Goal: Task Accomplishment & Management: Complete application form

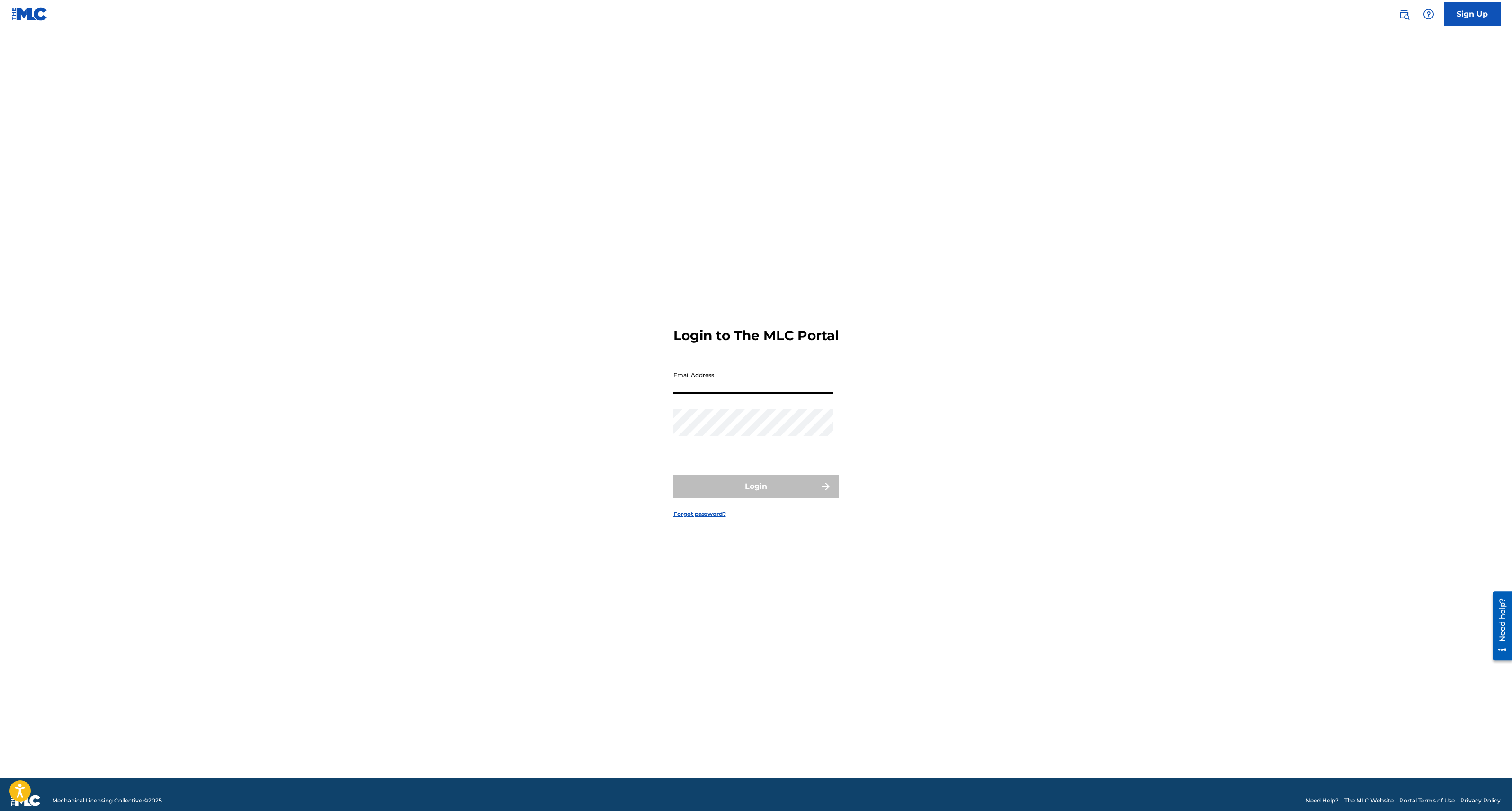
click at [725, 385] on input "Email Address" at bounding box center [753, 380] width 160 height 27
type input "[PERSON_NAME][EMAIL_ADDRESS][DOMAIN_NAME]"
click at [751, 492] on button "Login" at bounding box center [756, 486] width 166 height 24
click at [700, 434] on input "Code" at bounding box center [753, 422] width 160 height 27
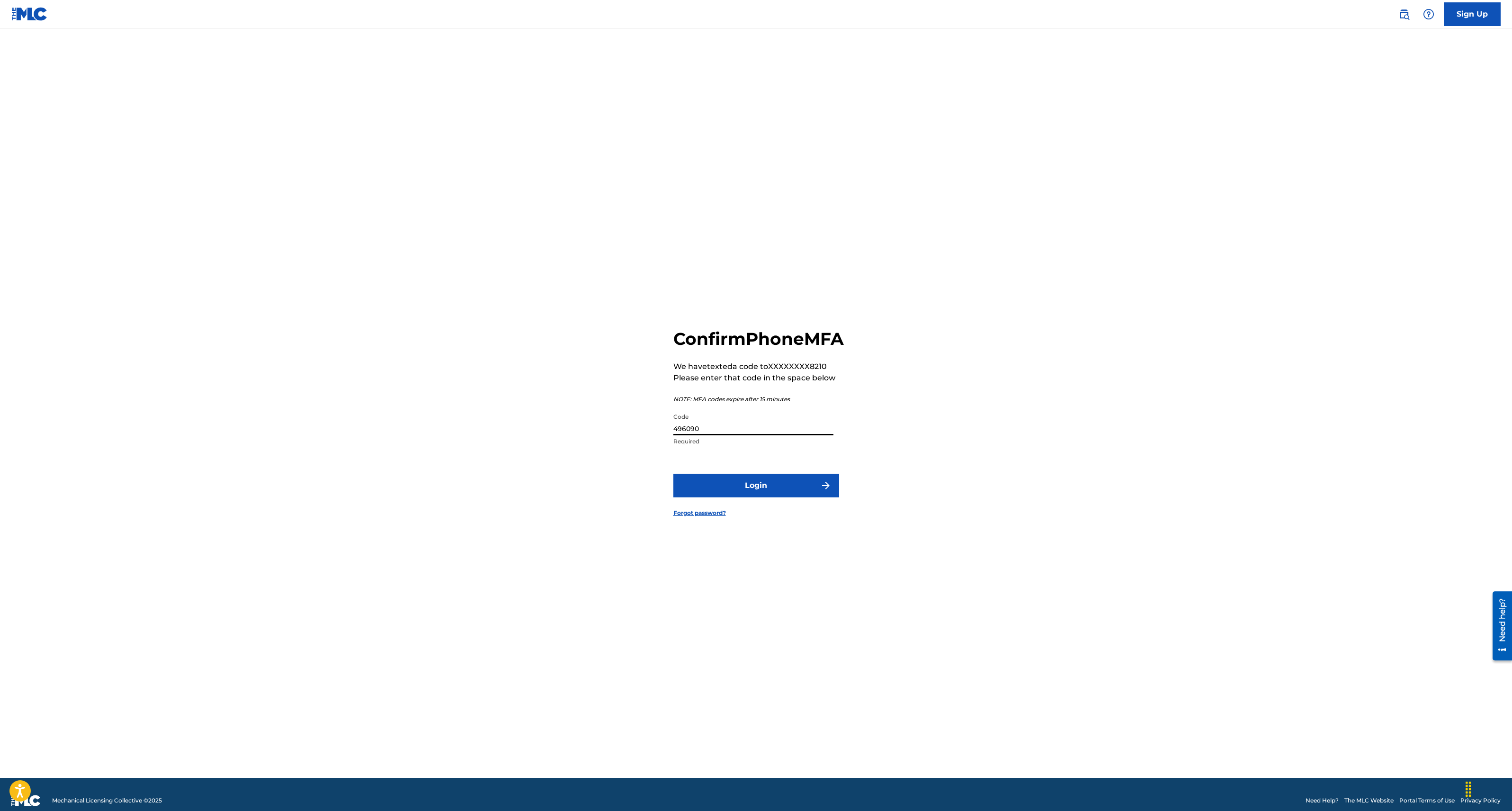
type input "496090"
click at [673, 474] on button "Login" at bounding box center [756, 486] width 166 height 24
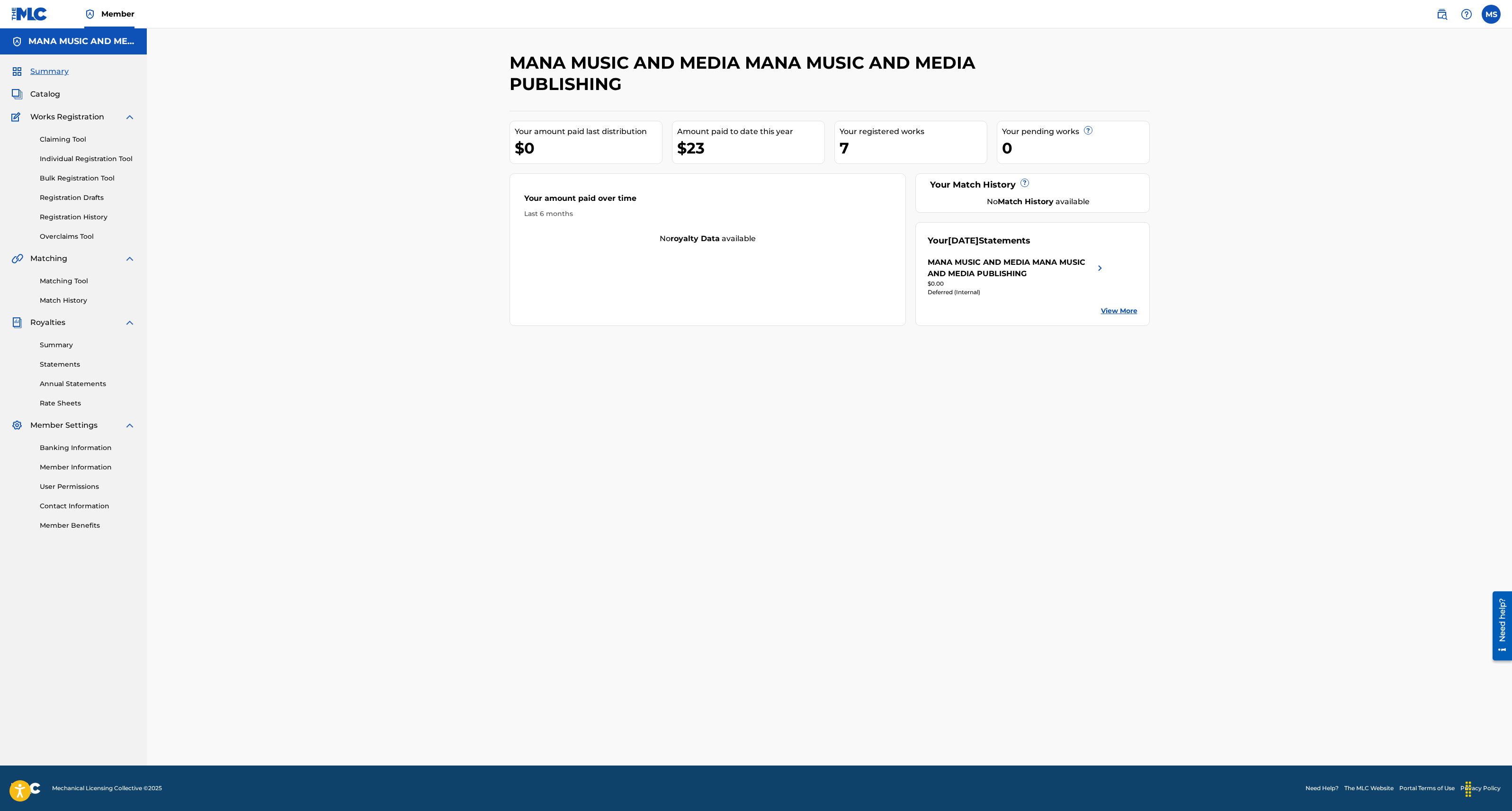
click at [85, 159] on link "Individual Registration Tool" at bounding box center [87, 159] width 96 height 10
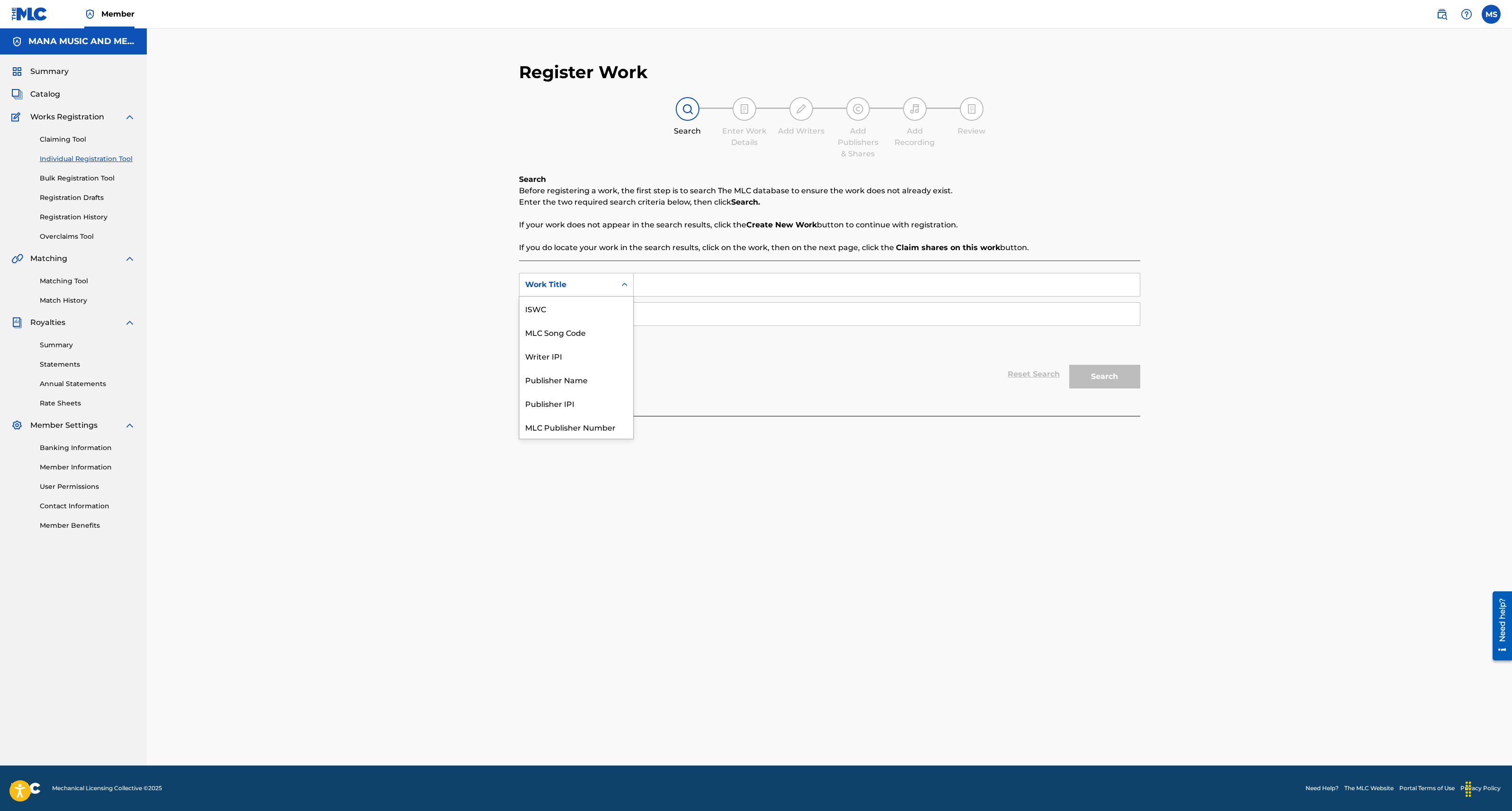
click at [576, 284] on div "Work Title" at bounding box center [568, 285] width 85 height 12
click at [557, 424] on div "Work Title" at bounding box center [576, 427] width 114 height 24
click at [646, 293] on input "Search Form" at bounding box center [886, 285] width 506 height 23
type input "Dream Beyond The Future"
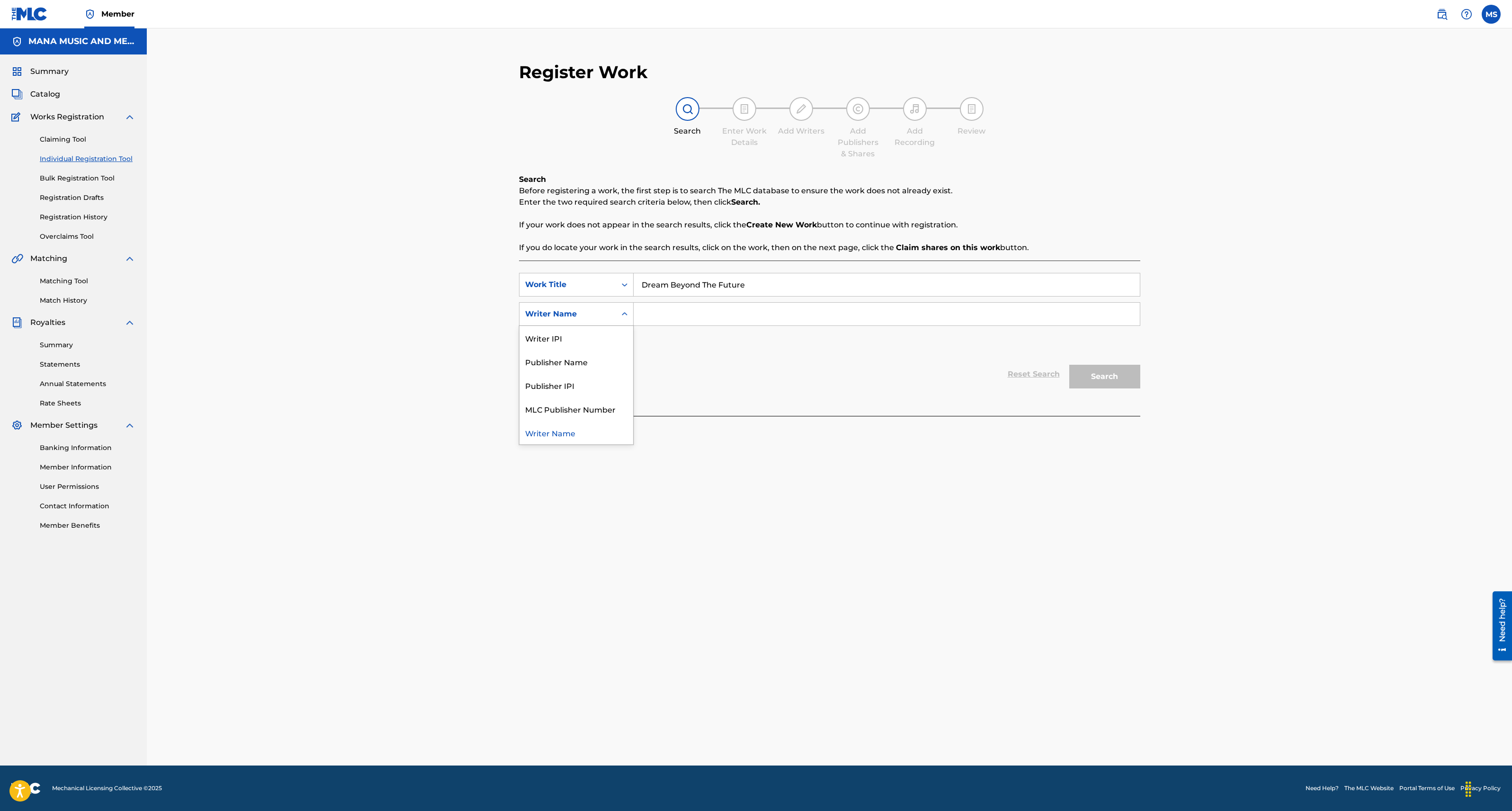
click at [623, 313] on icon "Search Form" at bounding box center [624, 315] width 10 height 10
click at [572, 387] on div "Publisher IPI" at bounding box center [576, 385] width 114 height 24
click at [693, 313] on input "Search Form" at bounding box center [886, 314] width 506 height 23
click at [690, 314] on input "Search Form" at bounding box center [886, 314] width 506 height 23
type input "01099474212"
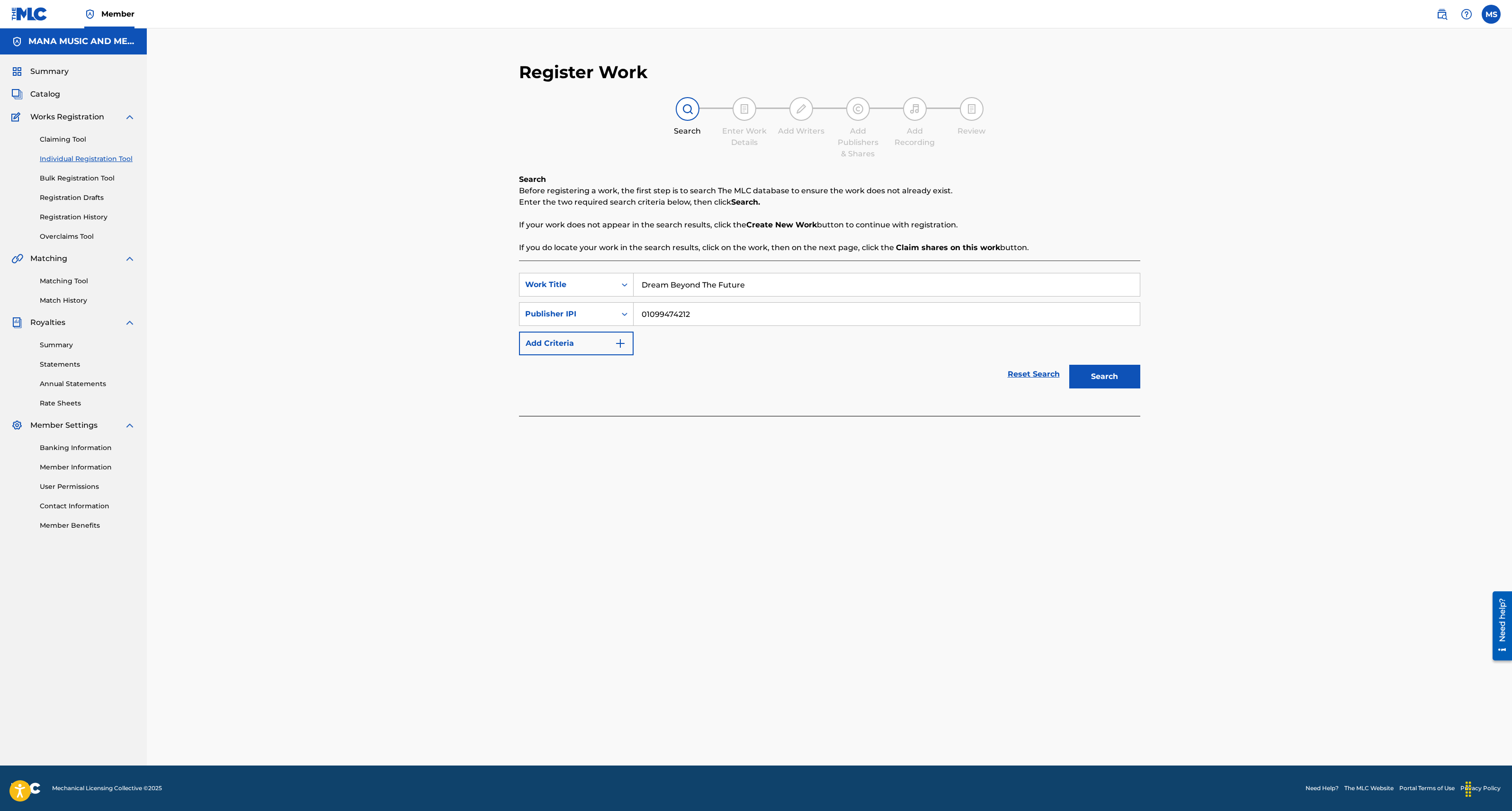
click at [736, 347] on div "SearchWithCriteria70071c0a-10d3-4a25-ab63-0e778652b4c6 Work Title Dream Beyond …" at bounding box center [830, 314] width 621 height 82
click at [623, 343] on img "Search Form" at bounding box center [620, 343] width 12 height 12
click at [623, 341] on icon "Search Form" at bounding box center [624, 344] width 10 height 10
click at [593, 421] on div "MLC Publisher Number" at bounding box center [576, 414] width 114 height 24
click at [75, 470] on link "Member Information" at bounding box center [87, 467] width 96 height 10
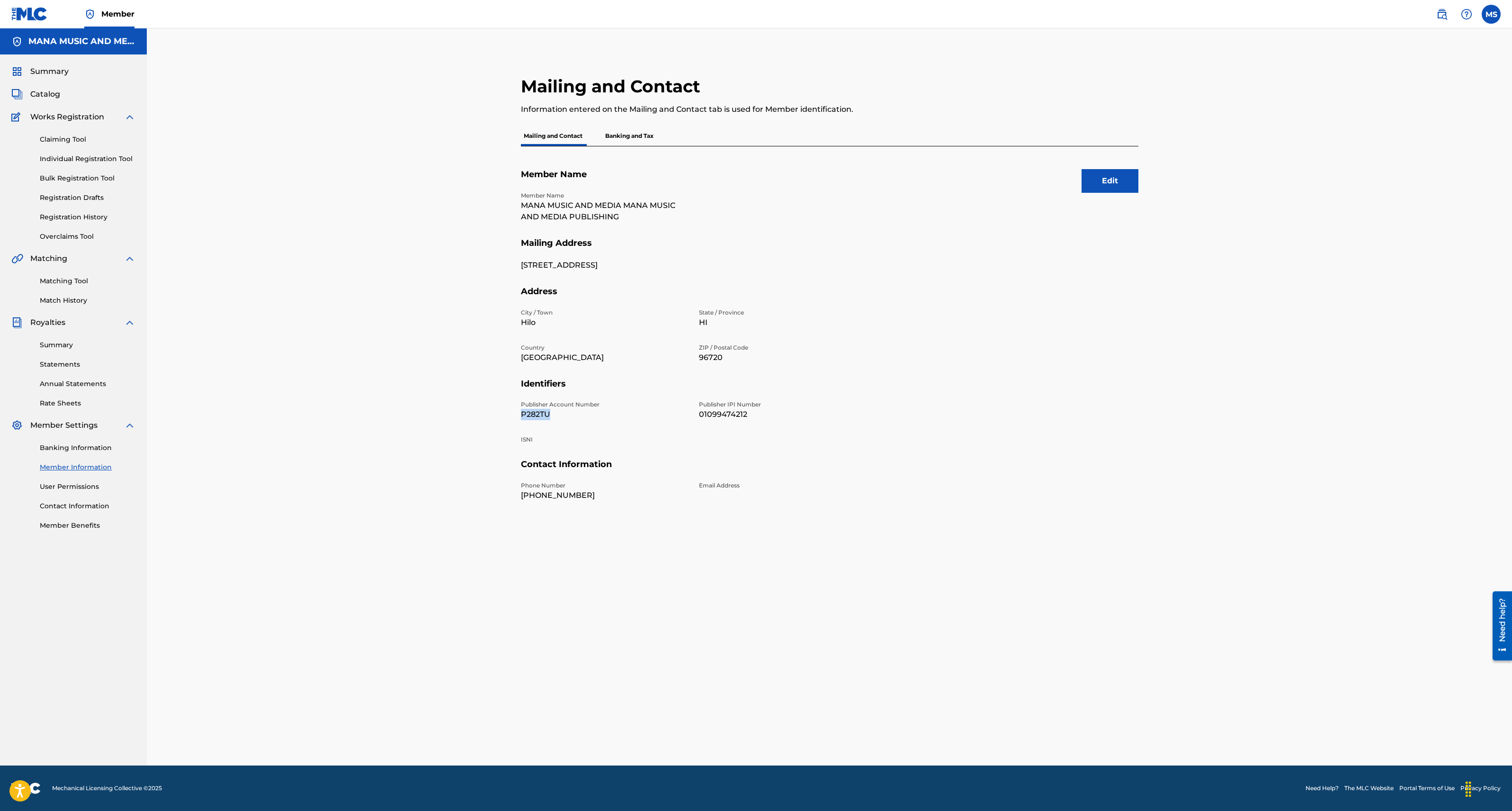
drag, startPoint x: 521, startPoint y: 415, endPoint x: 554, endPoint y: 413, distance: 33.1
click at [554, 413] on p "P282TU" at bounding box center [604, 414] width 167 height 12
copy p "P282TU"
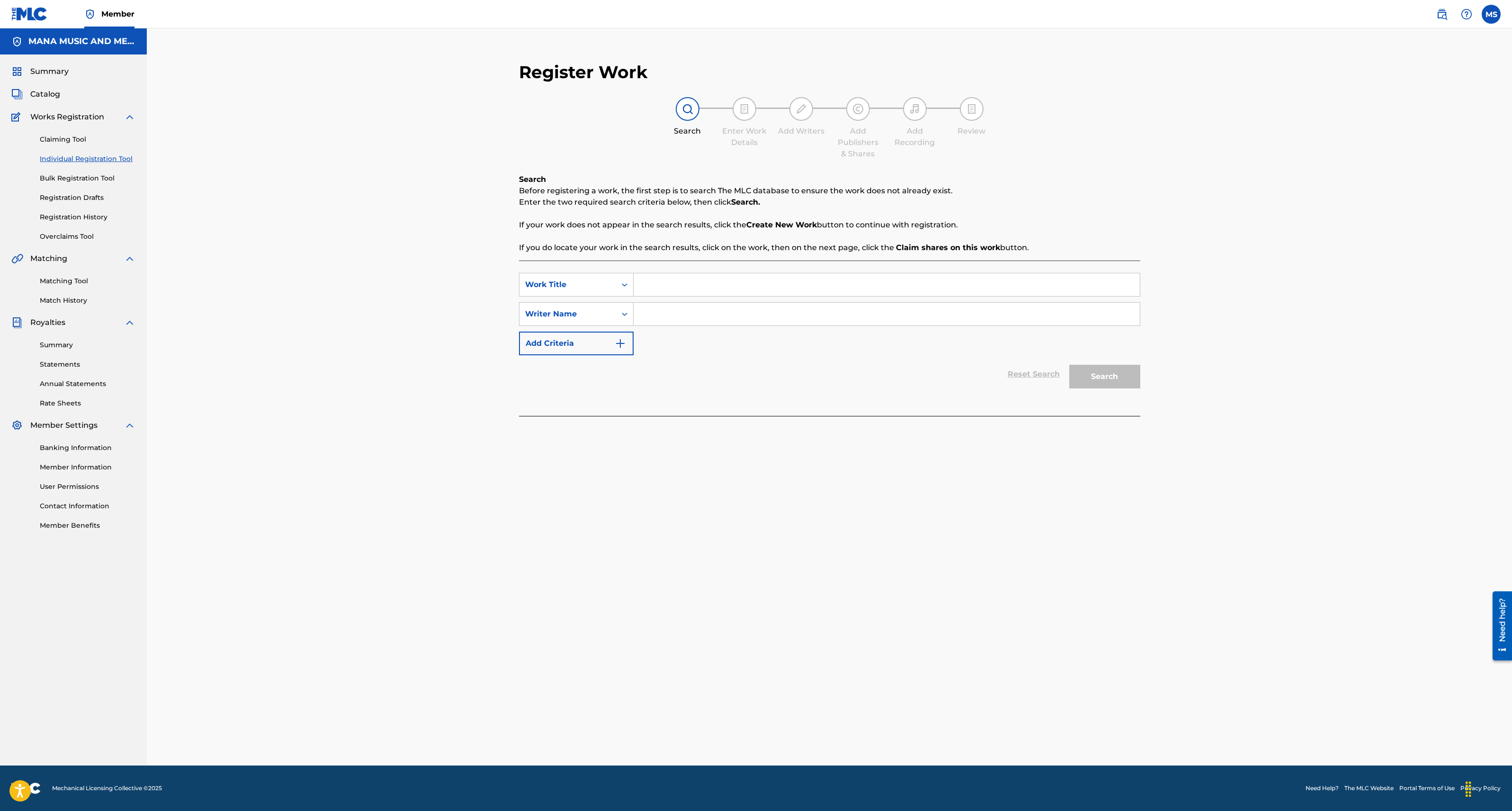
click at [618, 347] on img "Search Form" at bounding box center [620, 343] width 12 height 12
click at [612, 346] on div "Writer IPI" at bounding box center [568, 343] width 96 height 18
click at [562, 282] on div "Work Title" at bounding box center [568, 285] width 85 height 12
click at [574, 379] on div "Publisher IPI" at bounding box center [576, 379] width 114 height 24
click at [652, 282] on input "Search Form" at bounding box center [886, 285] width 506 height 23
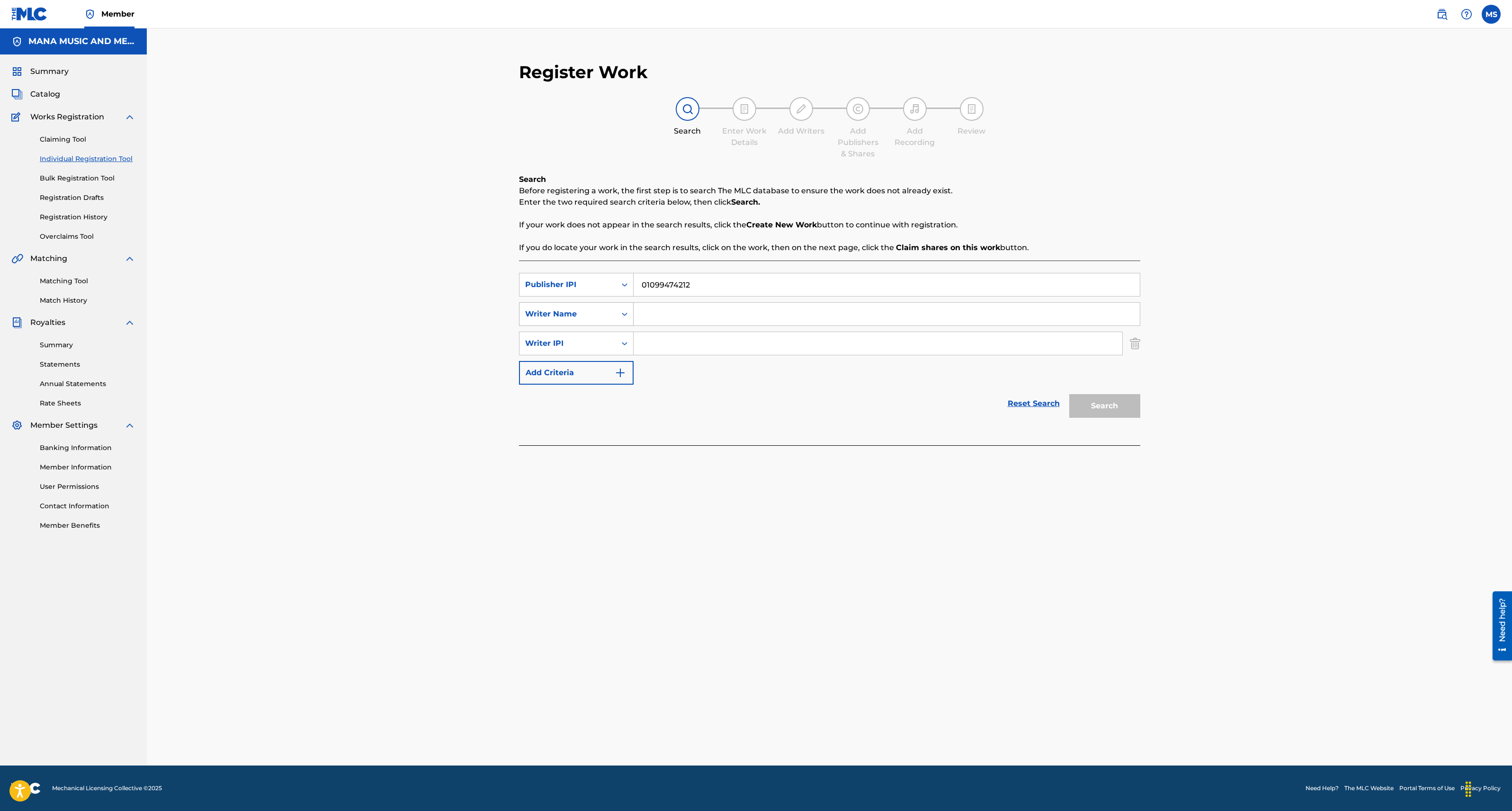
type input "01099474212"
click at [601, 316] on div "Writer Name" at bounding box center [568, 314] width 85 height 12
click at [591, 335] on div "Publisher Name" at bounding box center [576, 338] width 114 height 24
click at [654, 314] on input "Search Form" at bounding box center [886, 314] width 506 height 23
type input "Mana Music & Media Publishing"
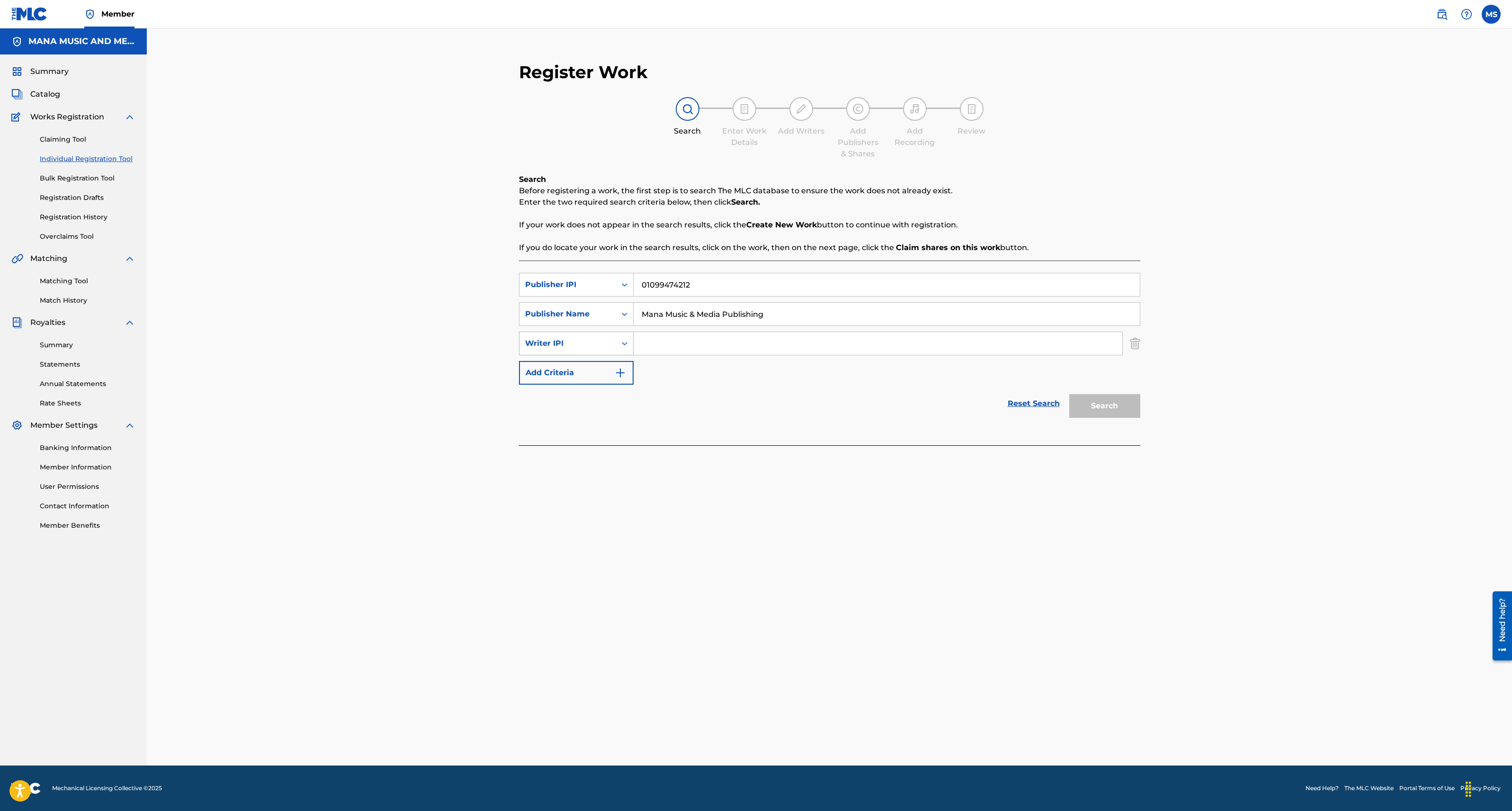
click at [625, 344] on icon "Search Form" at bounding box center [624, 343] width 5 height 3
click at [586, 343] on div "Writer IPI" at bounding box center [568, 343] width 85 height 12
click at [663, 347] on input "Search Form" at bounding box center [878, 343] width 489 height 23
click at [722, 396] on div "Reset Search Search" at bounding box center [830, 404] width 621 height 38
click at [1095, 409] on div "Search" at bounding box center [1102, 404] width 76 height 38
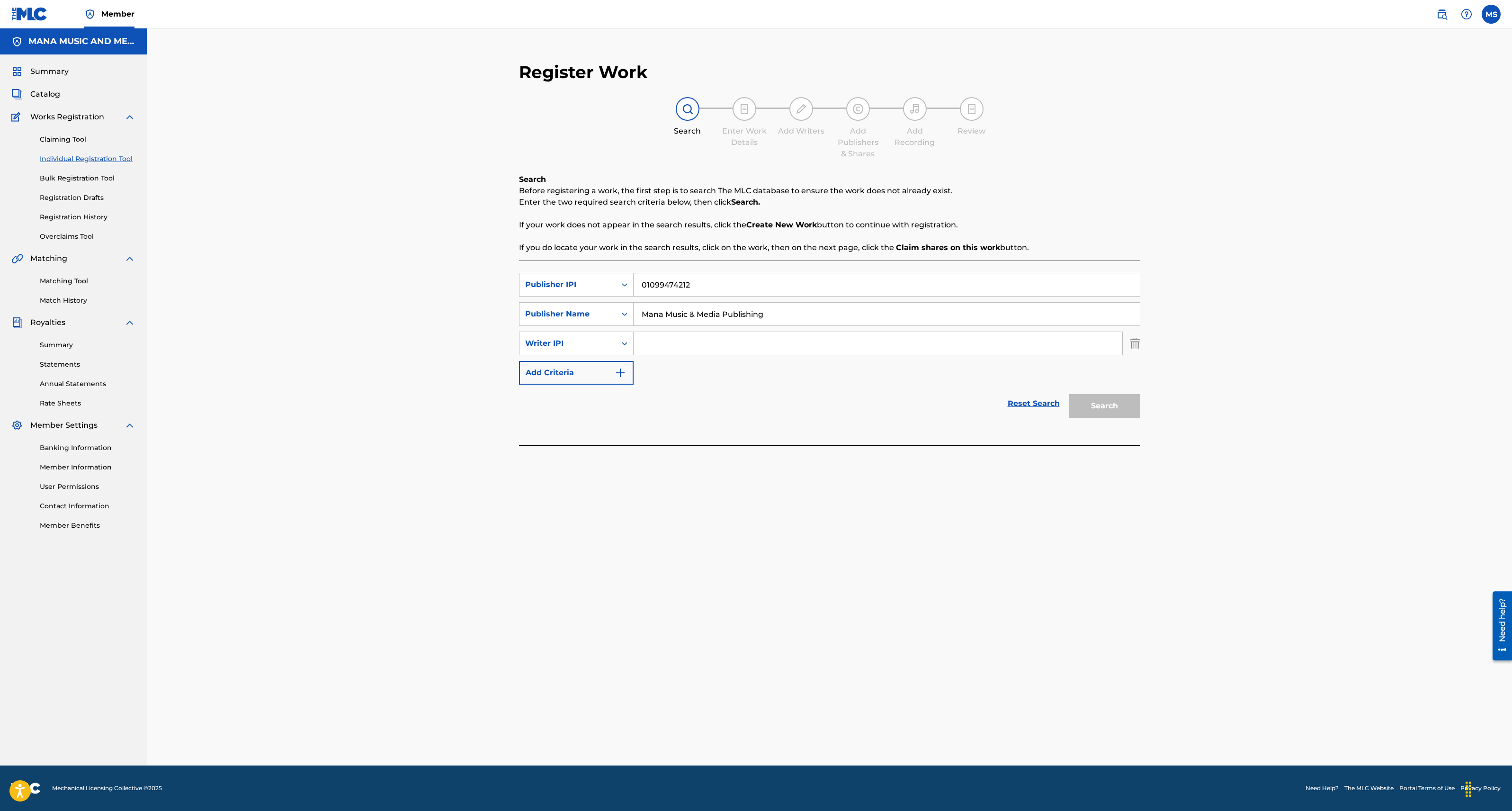
click at [1137, 343] on img "Search Form" at bounding box center [1135, 343] width 10 height 24
click at [1116, 376] on button "Search" at bounding box center [1105, 376] width 71 height 24
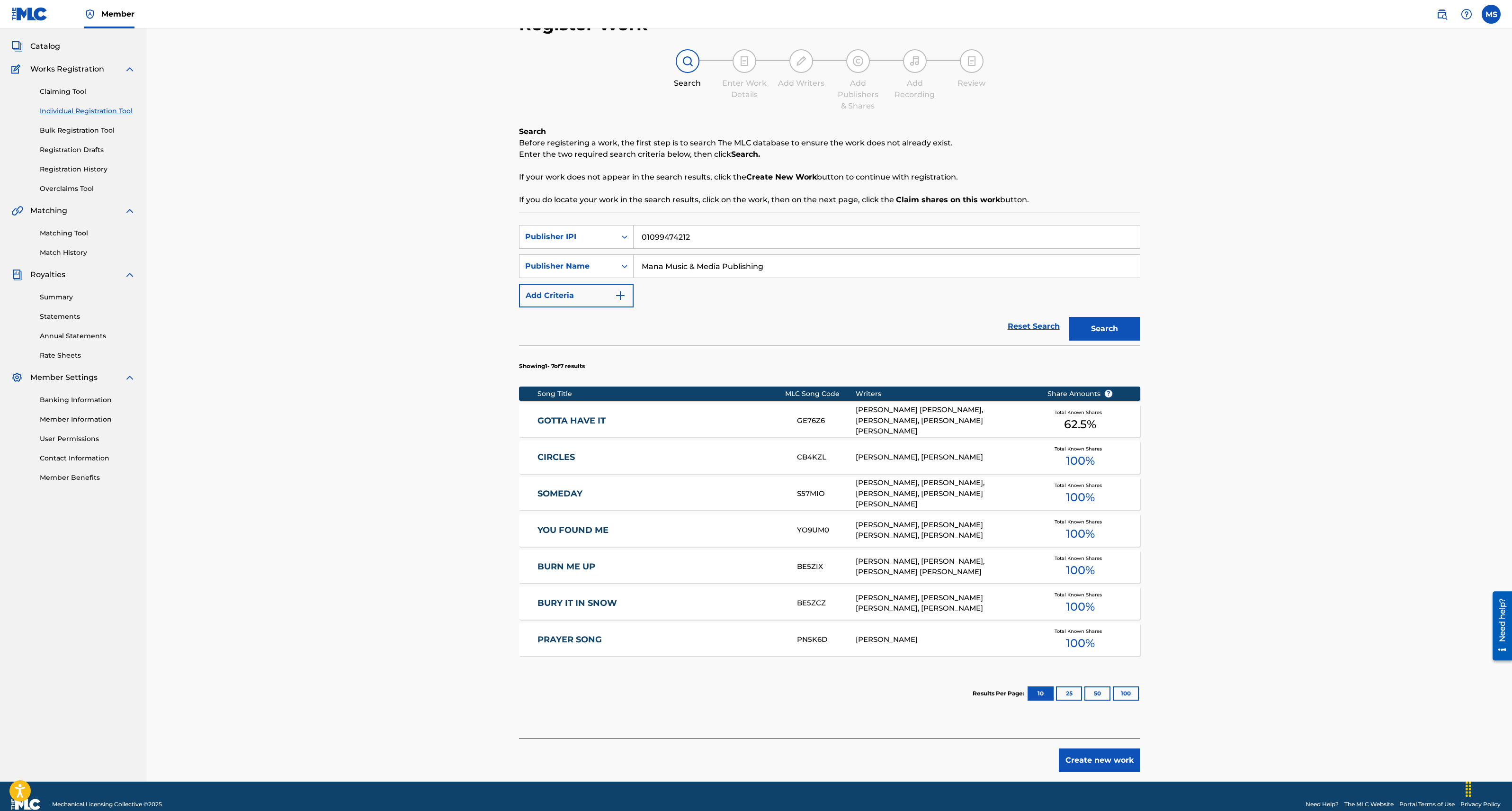
scroll to position [64, 0]
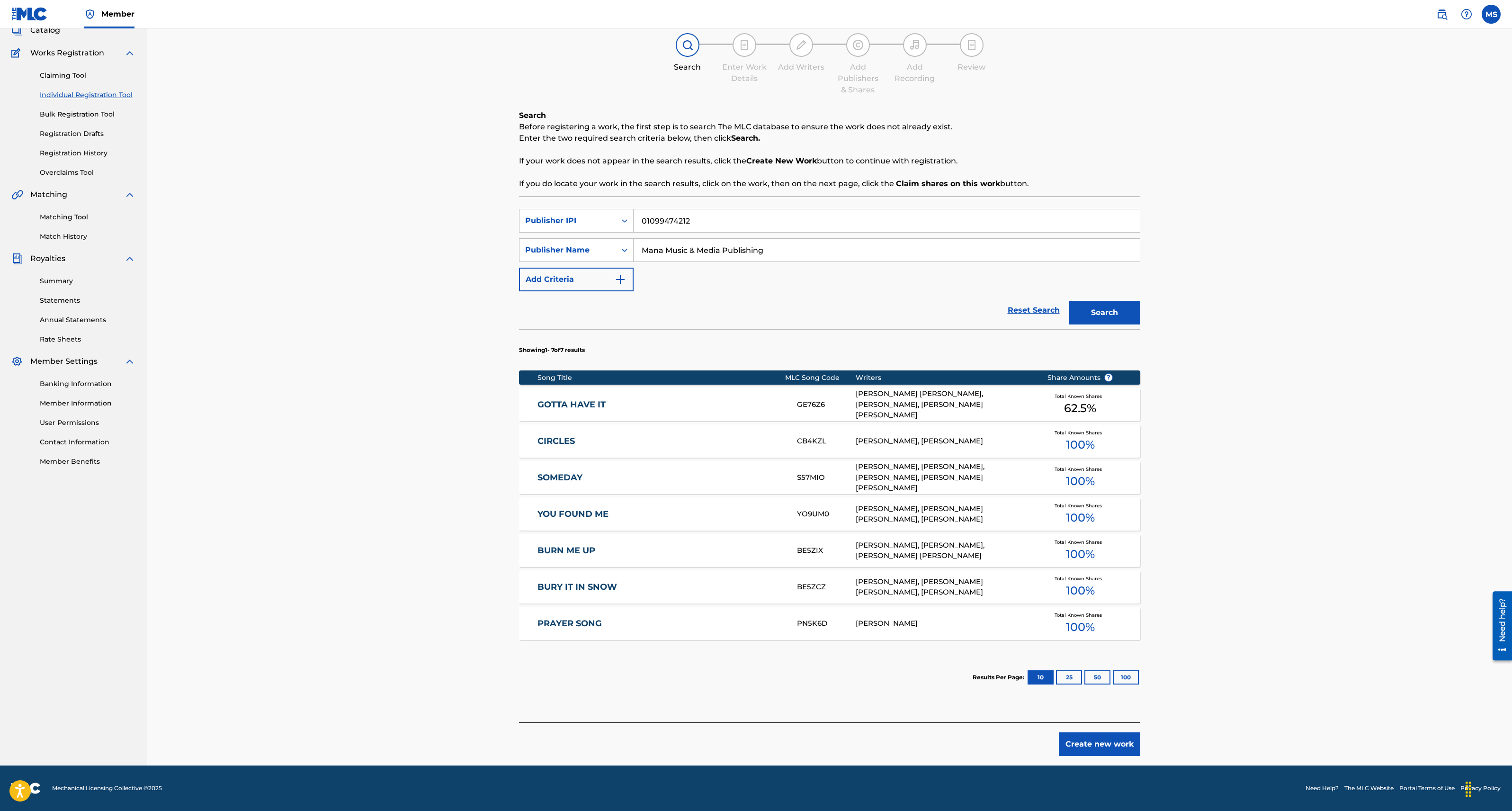
click at [1088, 743] on button "Create new work" at bounding box center [1099, 744] width 81 height 24
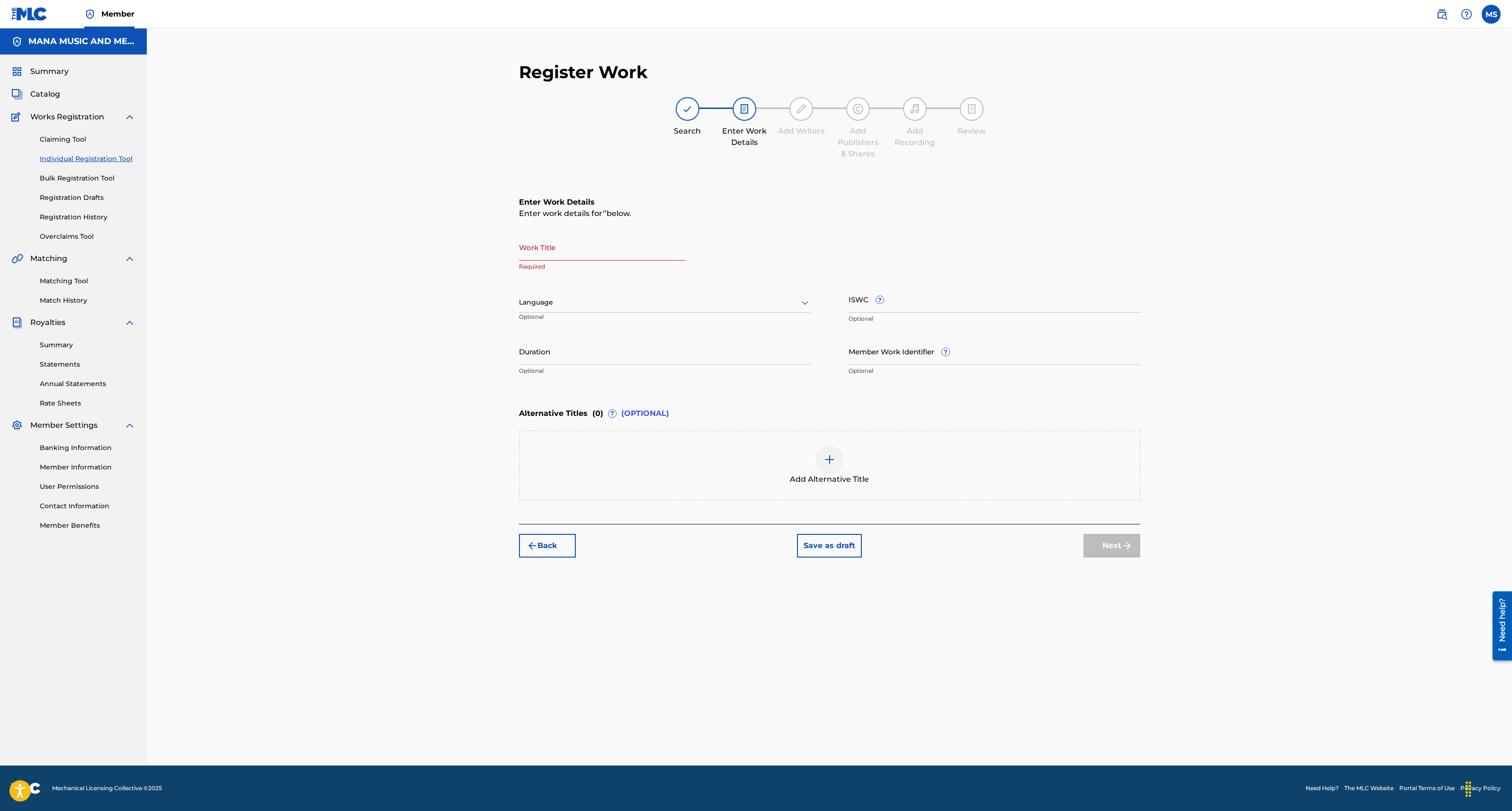
click at [571, 247] on input "Work Title" at bounding box center [602, 247] width 167 height 27
type input "Dream Beyond The Future"
click at [567, 304] on div at bounding box center [665, 302] width 292 height 12
click at [559, 327] on div "English" at bounding box center [665, 323] width 291 height 21
click at [605, 352] on input "Duration" at bounding box center [665, 351] width 292 height 27
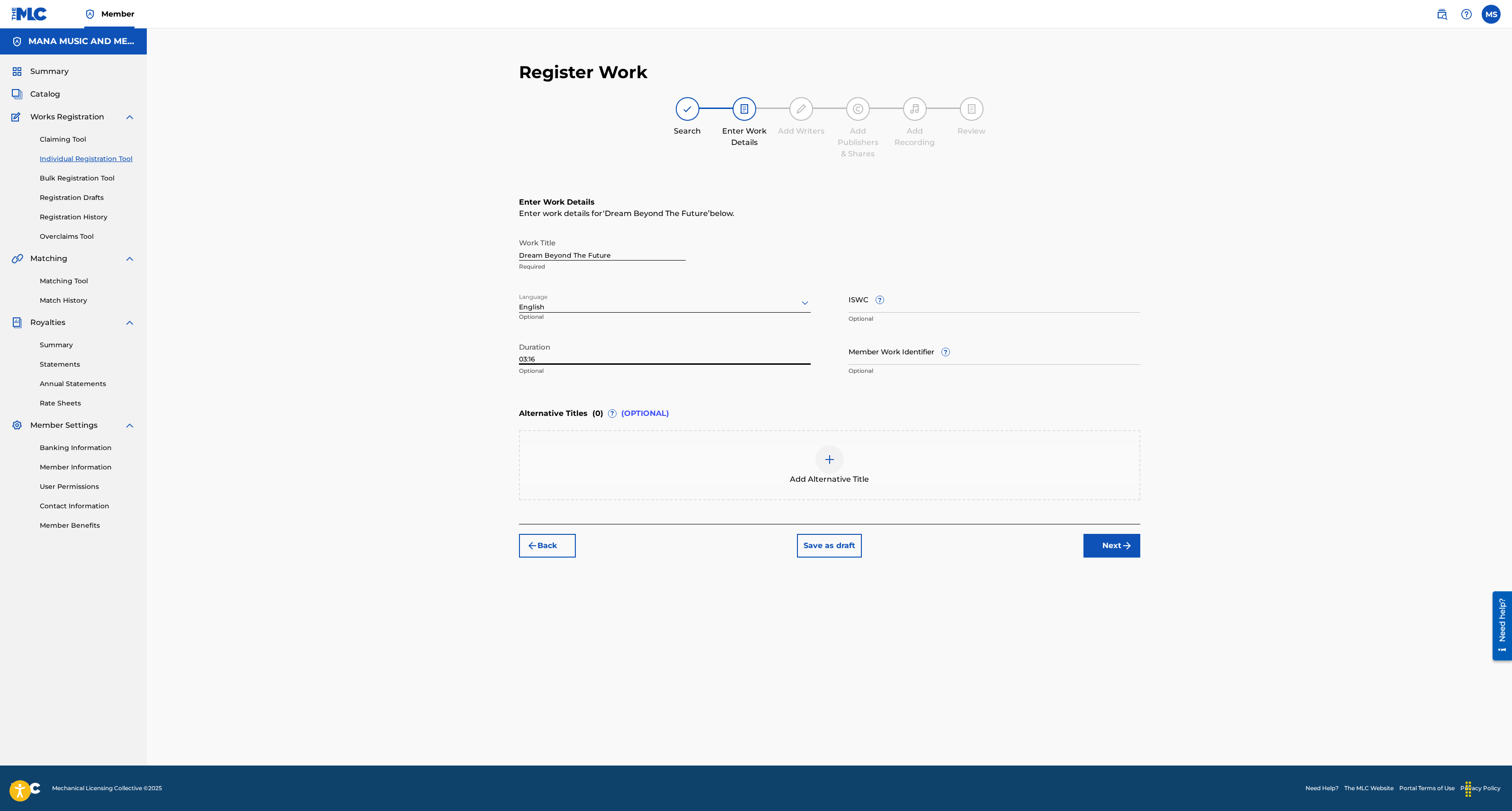
type input "03:16"
click at [739, 402] on div "Enter Work Details Enter work details for ‘ Dream Beyond The Future ’ below. Wo…" at bounding box center [830, 288] width 621 height 229
click at [1101, 547] on button "Next" at bounding box center [1112, 545] width 57 height 24
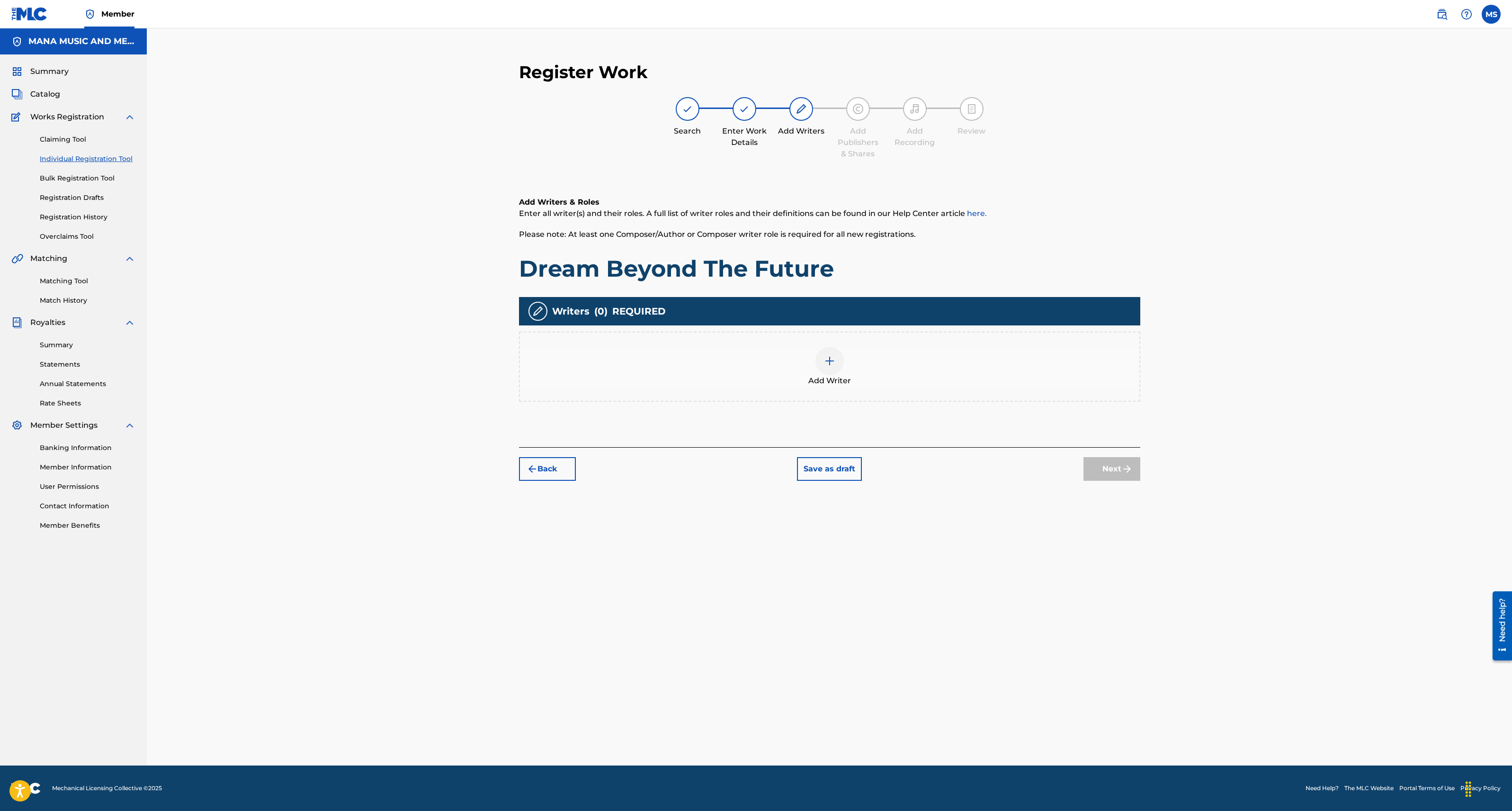
click at [829, 359] on img at bounding box center [830, 361] width 12 height 12
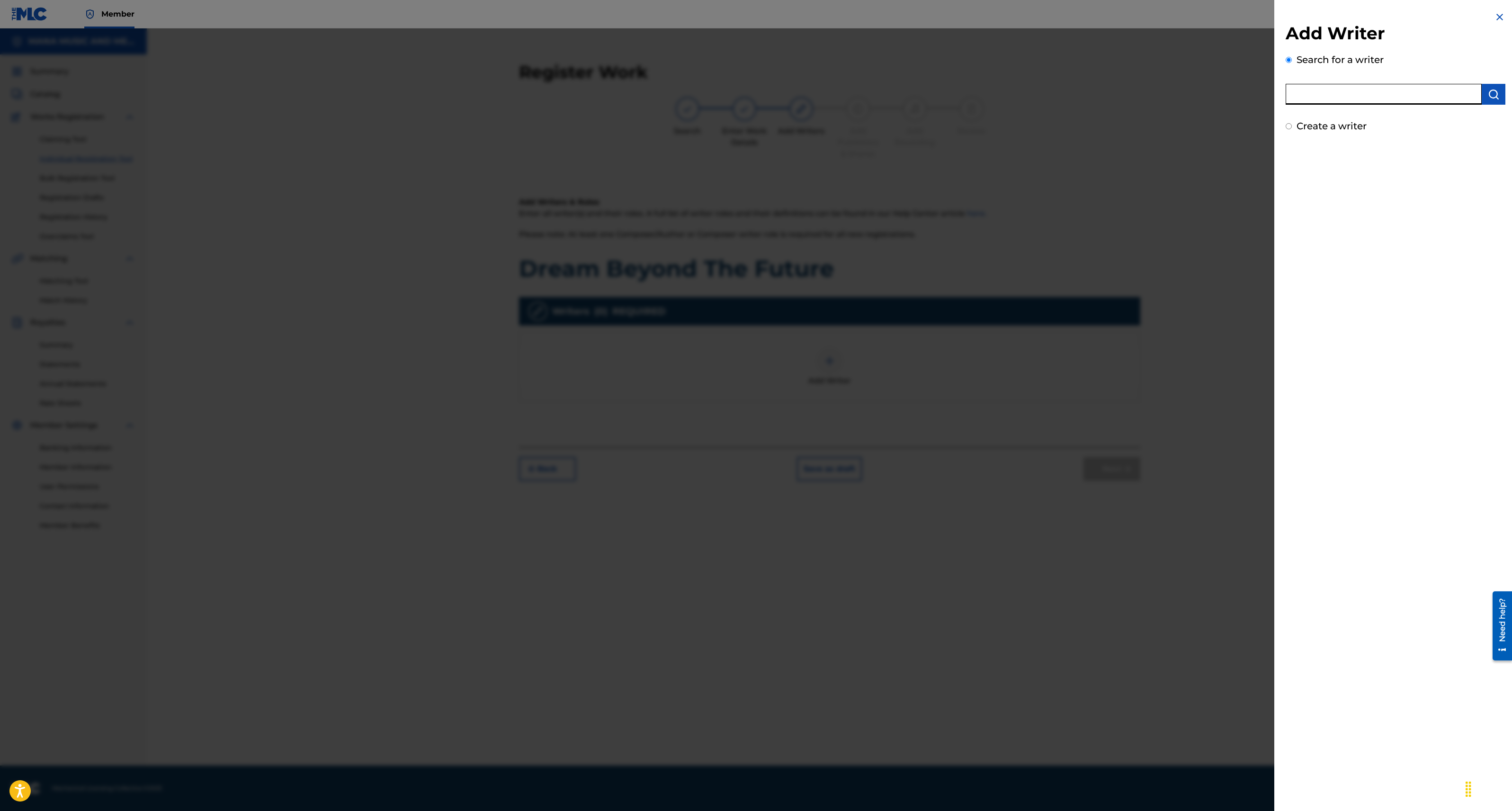
click at [1347, 93] on input "text" at bounding box center [1383, 94] width 196 height 21
click at [1362, 92] on input "text" at bounding box center [1383, 94] width 196 height 21
type input "[PERSON_NAME]"
click at [1488, 98] on img "submit" at bounding box center [1493, 94] width 12 height 12
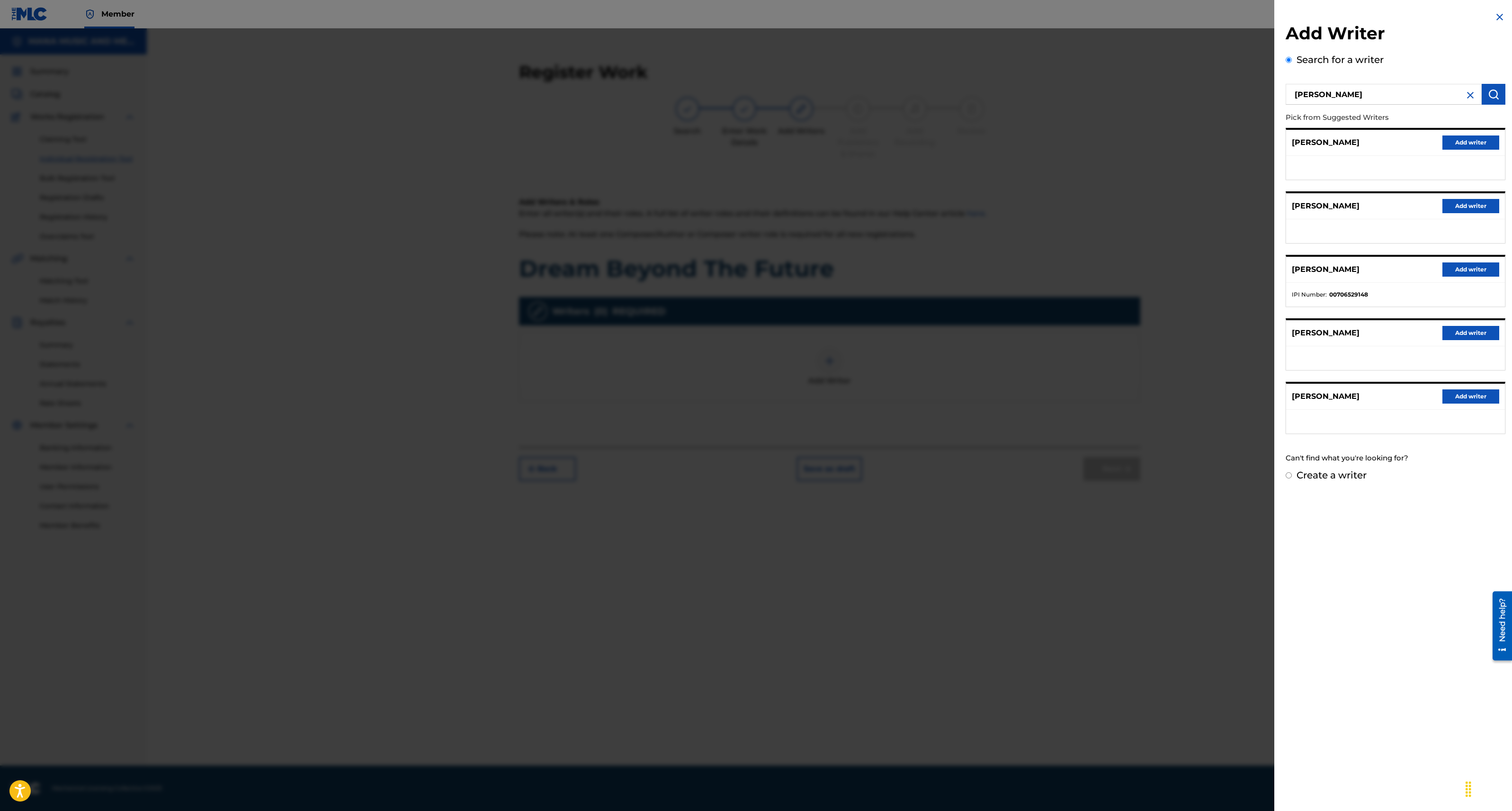
click at [1455, 144] on button "Add writer" at bounding box center [1470, 142] width 57 height 14
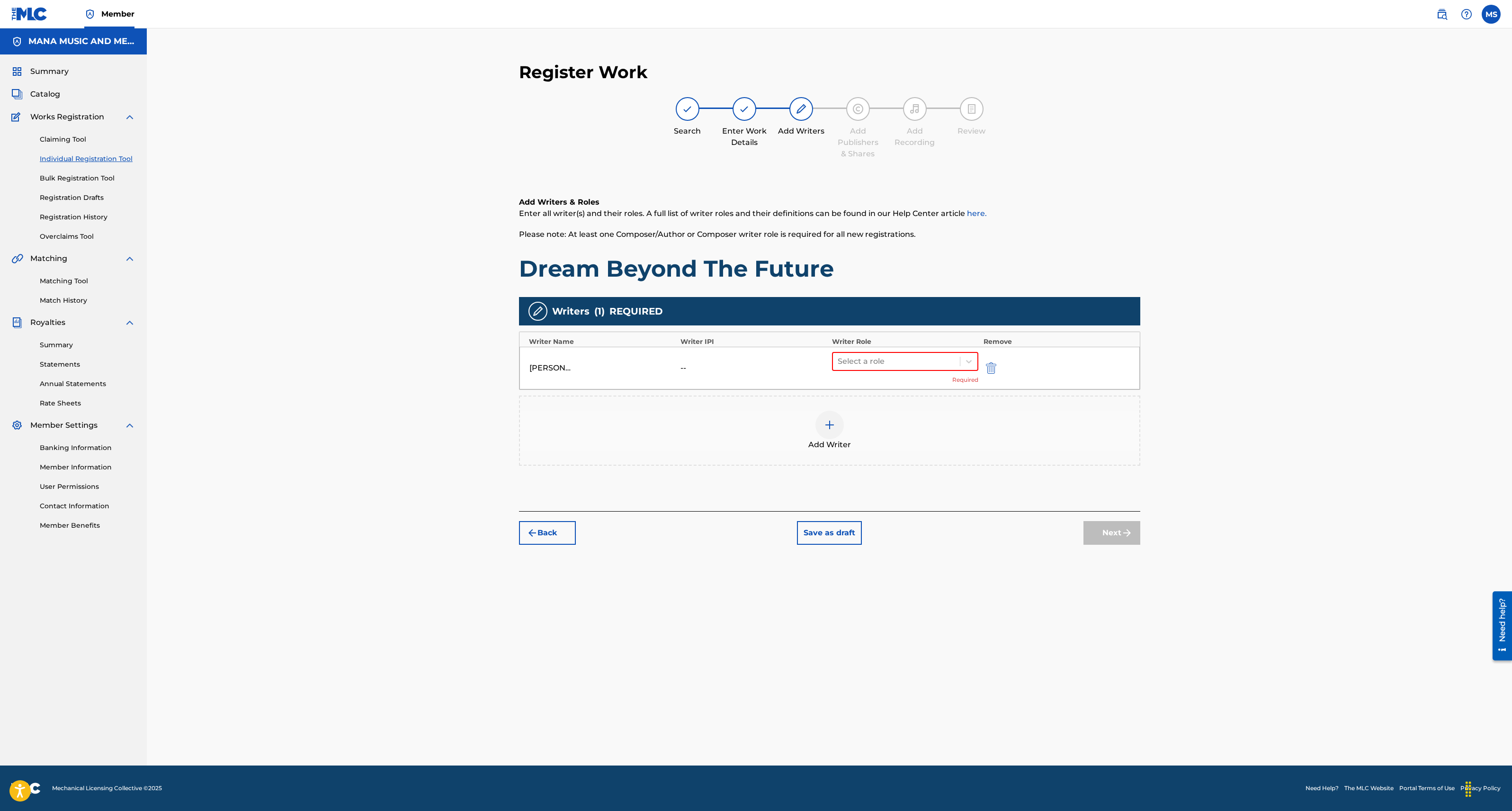
click at [991, 366] on img "submit" at bounding box center [991, 368] width 10 height 12
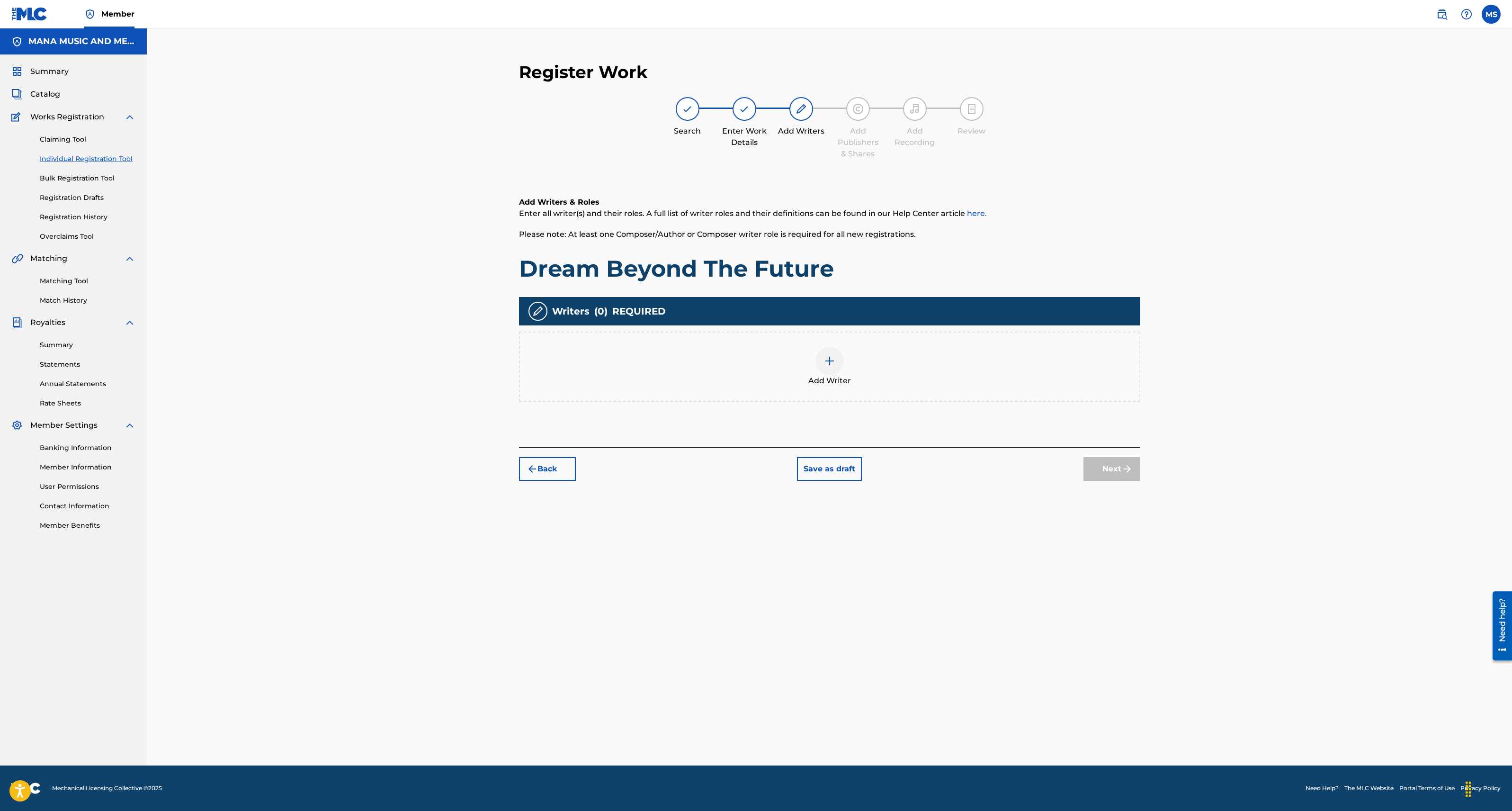
click at [833, 361] on img at bounding box center [830, 361] width 12 height 12
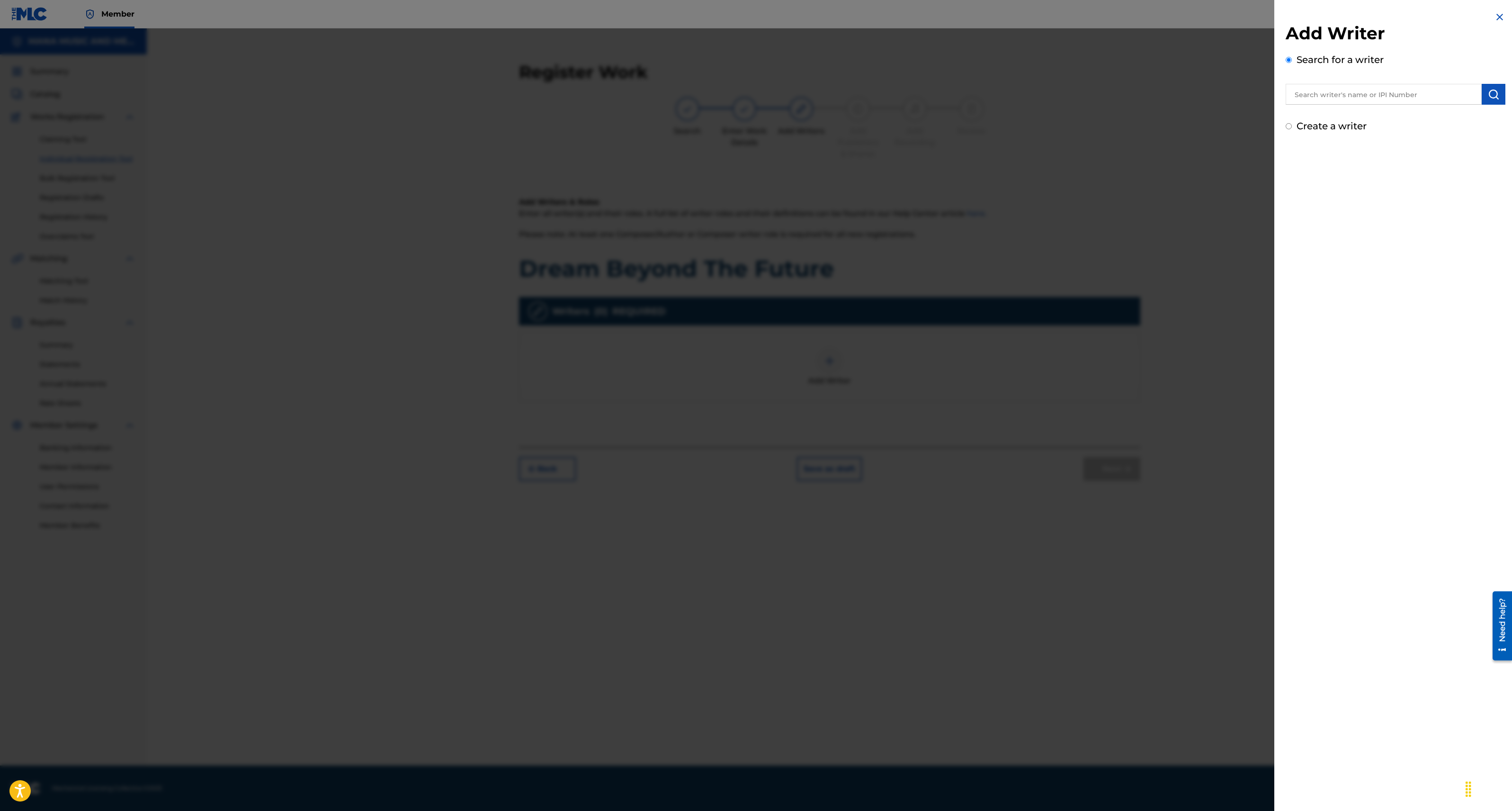
click at [1288, 126] on input "Create a writer" at bounding box center [1289, 126] width 6 height 6
radio input "false"
radio input "true"
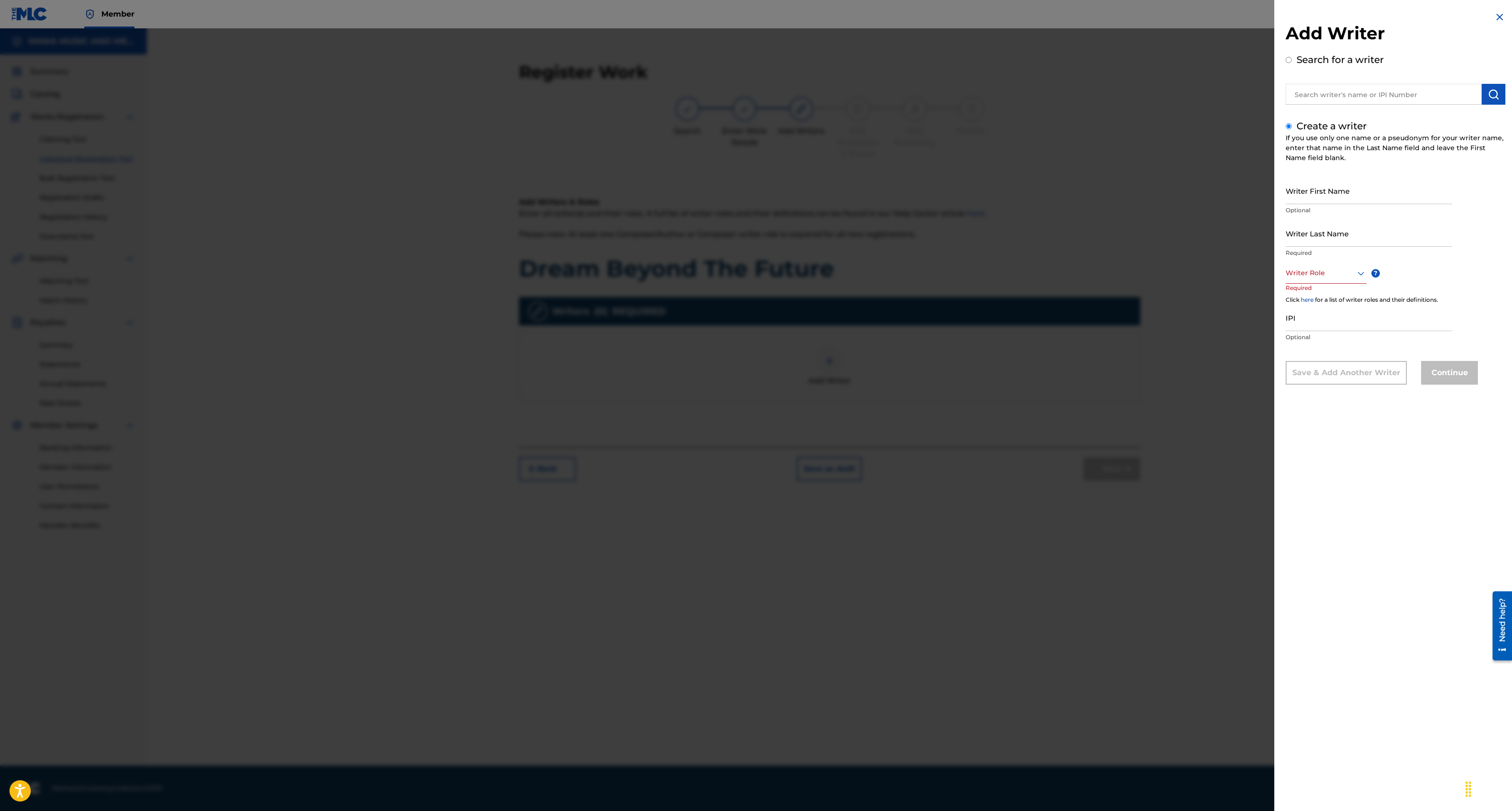
click at [1307, 194] on input "Writer First Name" at bounding box center [1369, 191] width 167 height 27
type input "[PERSON_NAME]"
click at [1315, 277] on div at bounding box center [1326, 273] width 81 height 12
click at [1311, 291] on div "Composer/Author" at bounding box center [1326, 294] width 80 height 21
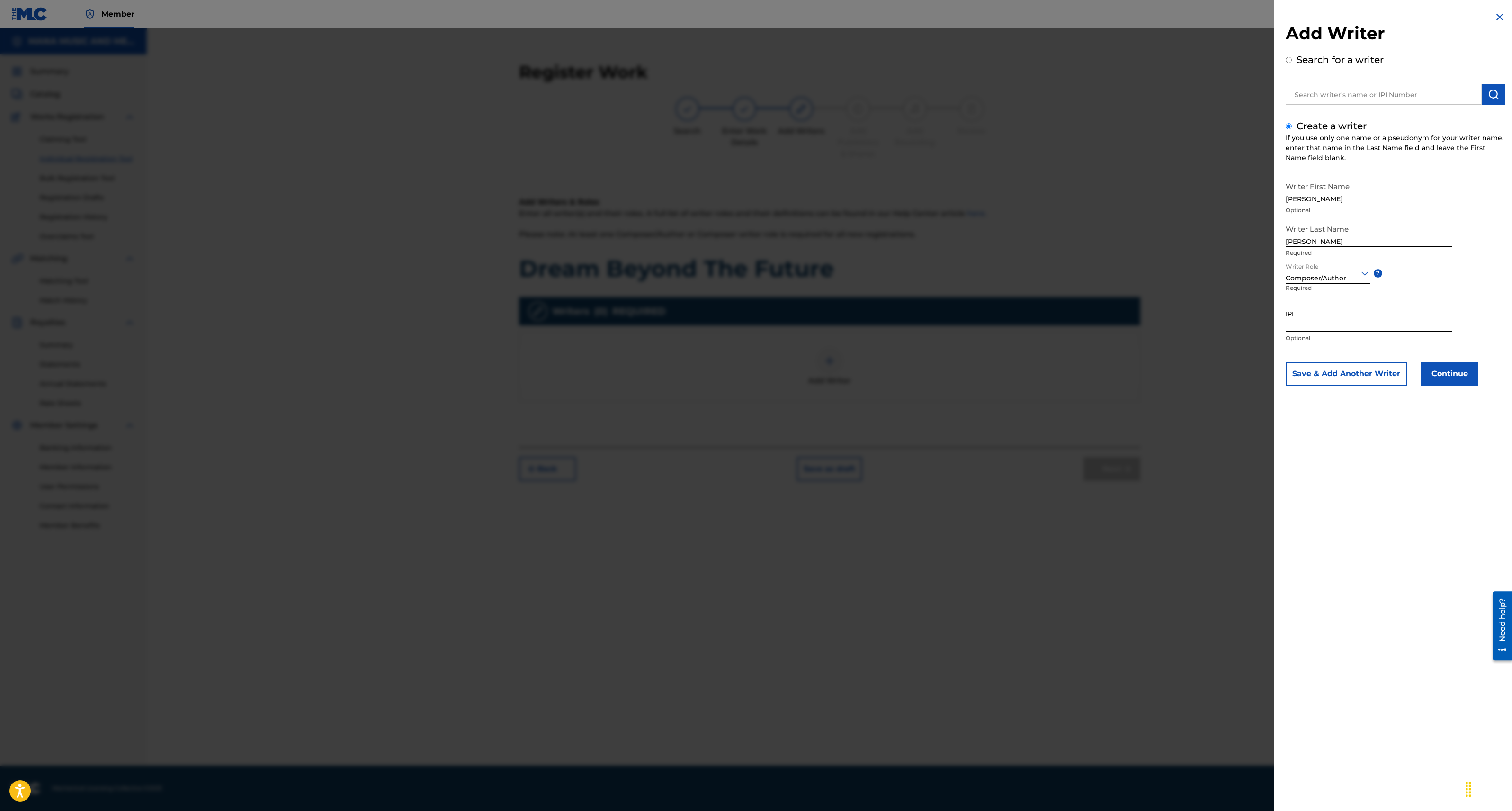
click at [1328, 320] on input "IPI" at bounding box center [1369, 319] width 167 height 27
type input "01099474212"
click at [1438, 375] on button "Continue" at bounding box center [1449, 374] width 57 height 24
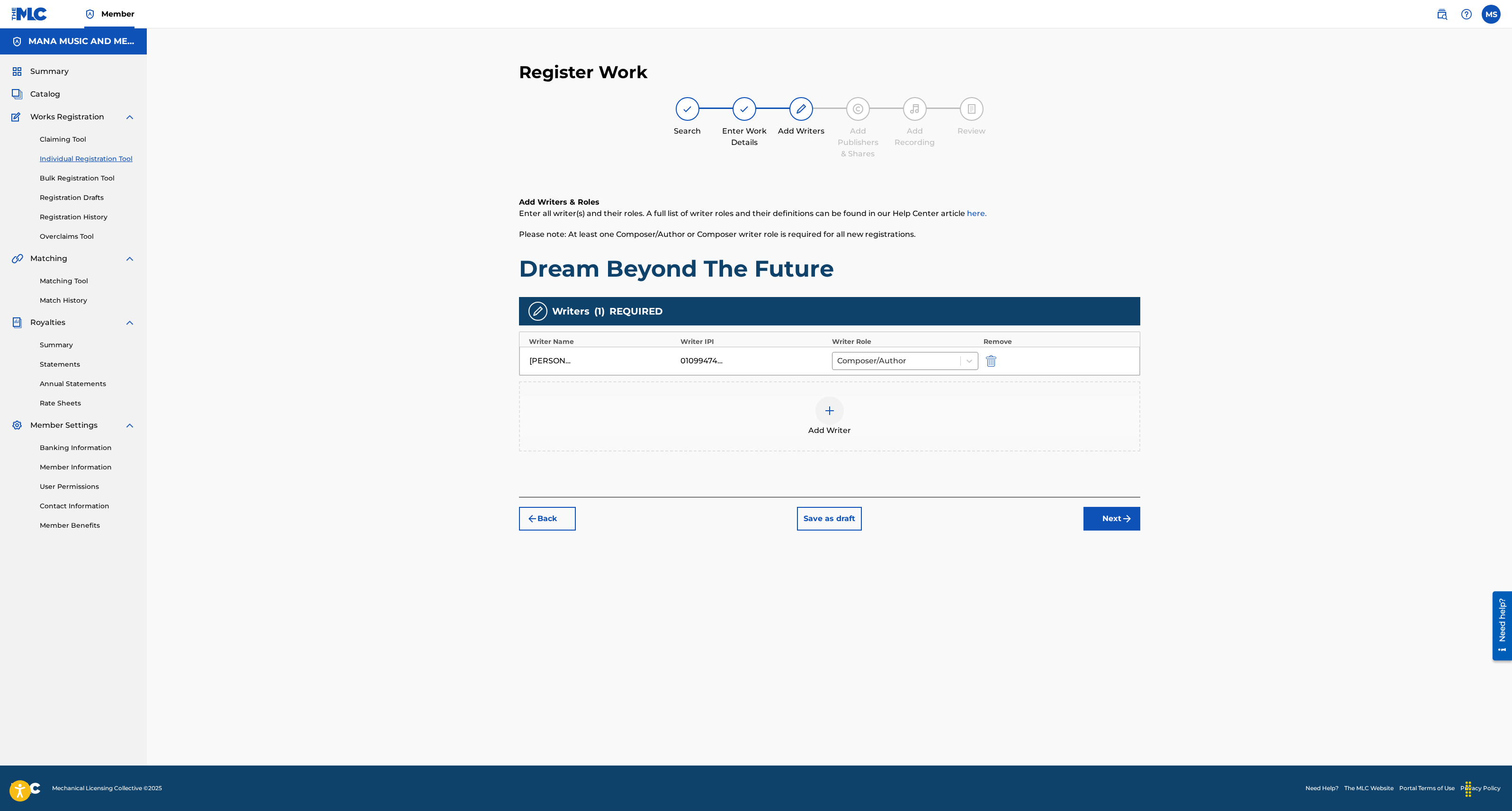
click at [831, 410] on img at bounding box center [830, 410] width 12 height 12
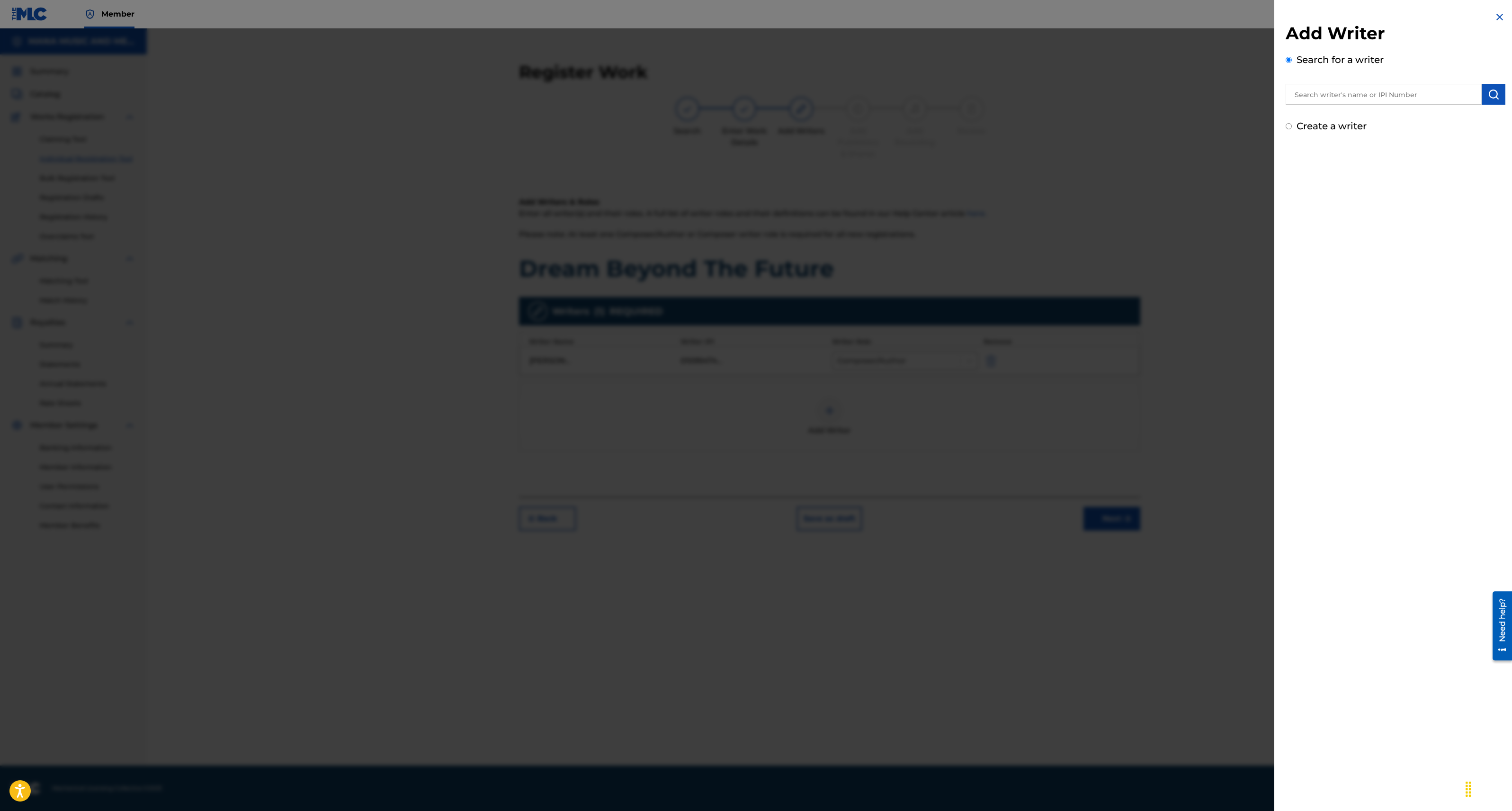
click at [1314, 93] on input "text" at bounding box center [1383, 94] width 196 height 21
type input "[PERSON_NAME] kfir"
click at [1488, 94] on img "submit" at bounding box center [1493, 94] width 12 height 12
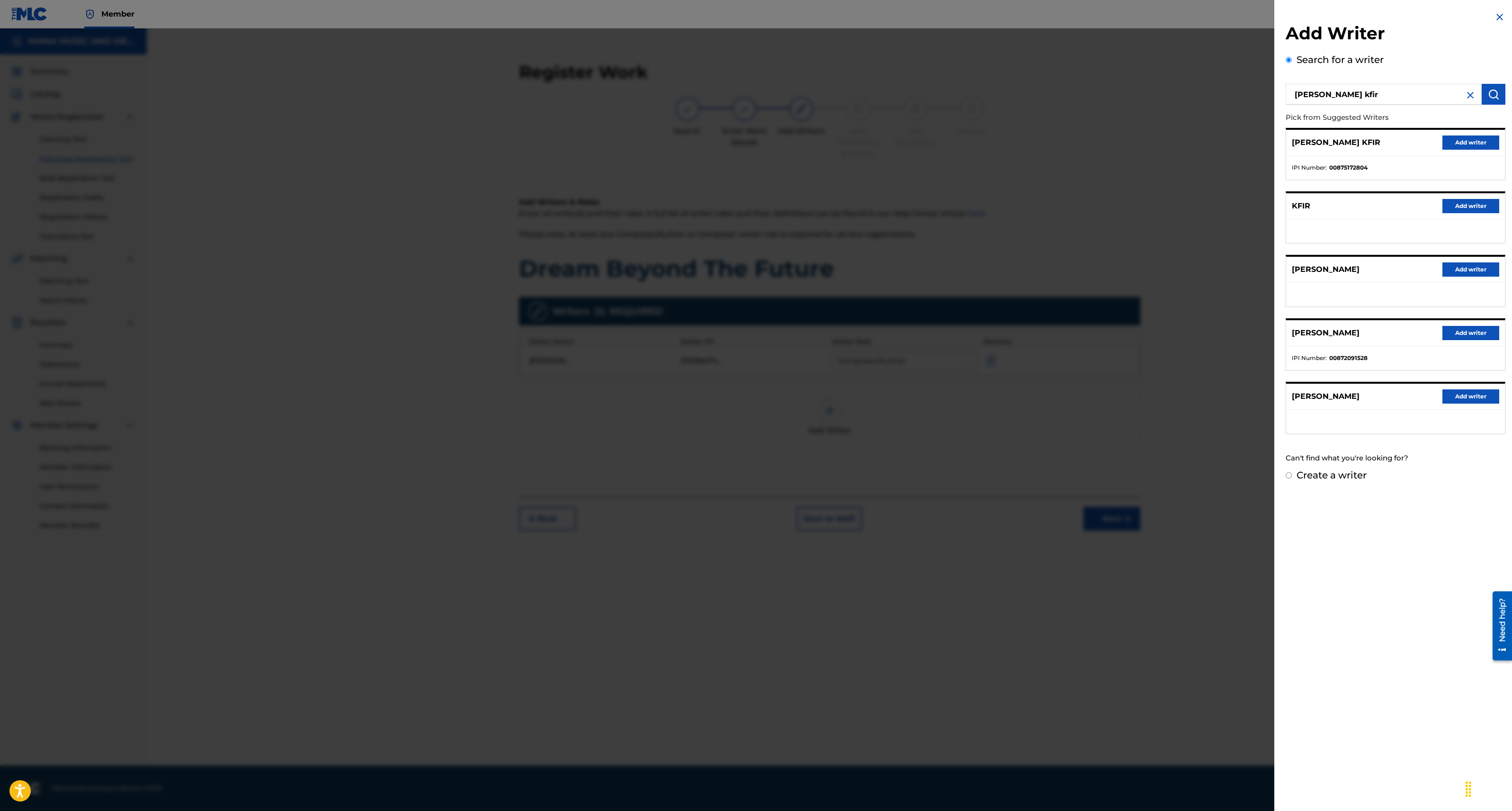
click at [1287, 475] on input "Create a writer" at bounding box center [1289, 475] width 6 height 6
radio input "false"
radio input "true"
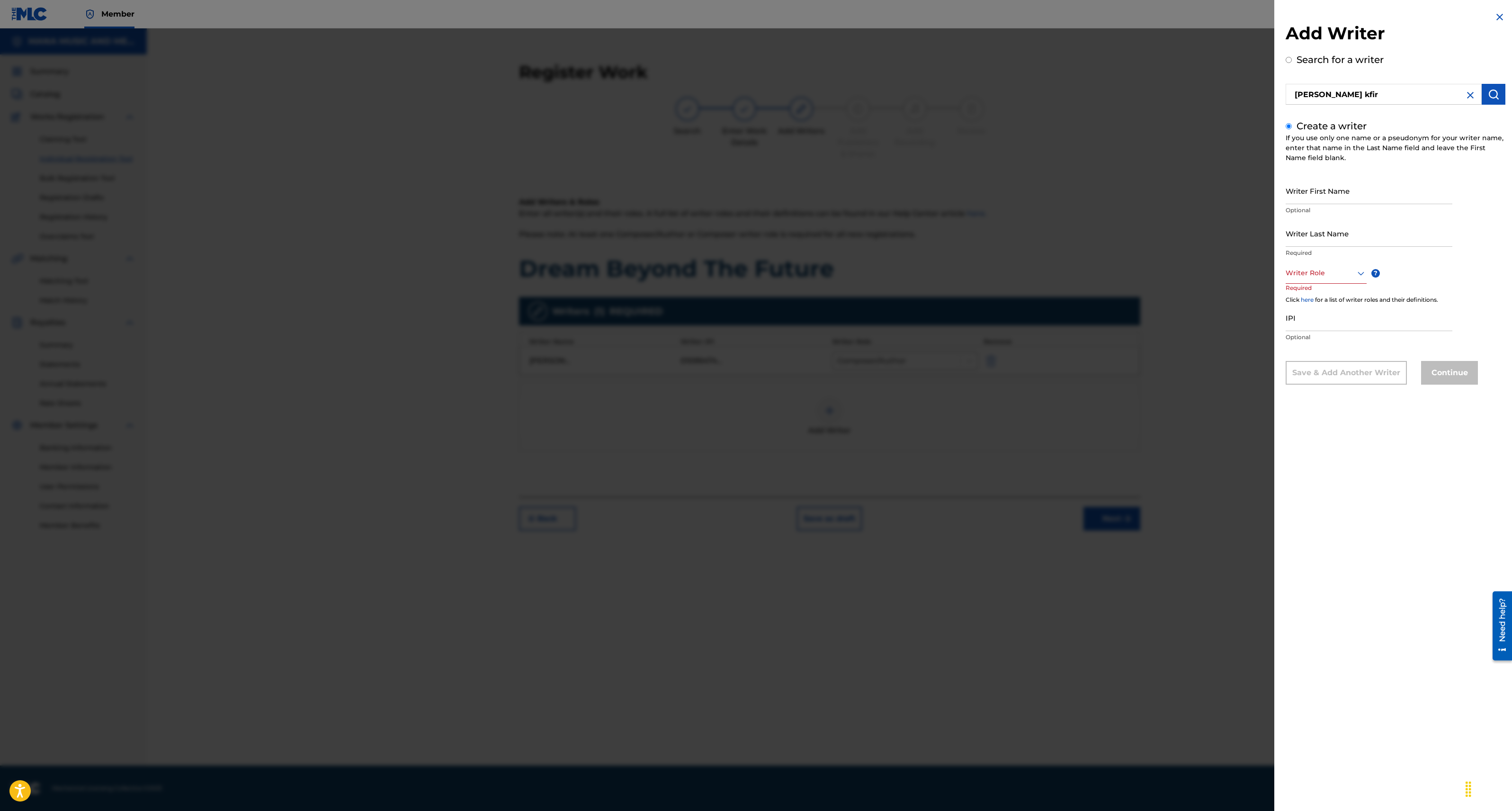
click at [1304, 191] on input "Writer First Name" at bounding box center [1369, 191] width 167 height 27
type input "[PERSON_NAME]"
type input "Kfir"
click at [1325, 272] on div at bounding box center [1326, 273] width 81 height 12
click at [1318, 293] on div "Composer/Author" at bounding box center [1326, 294] width 80 height 21
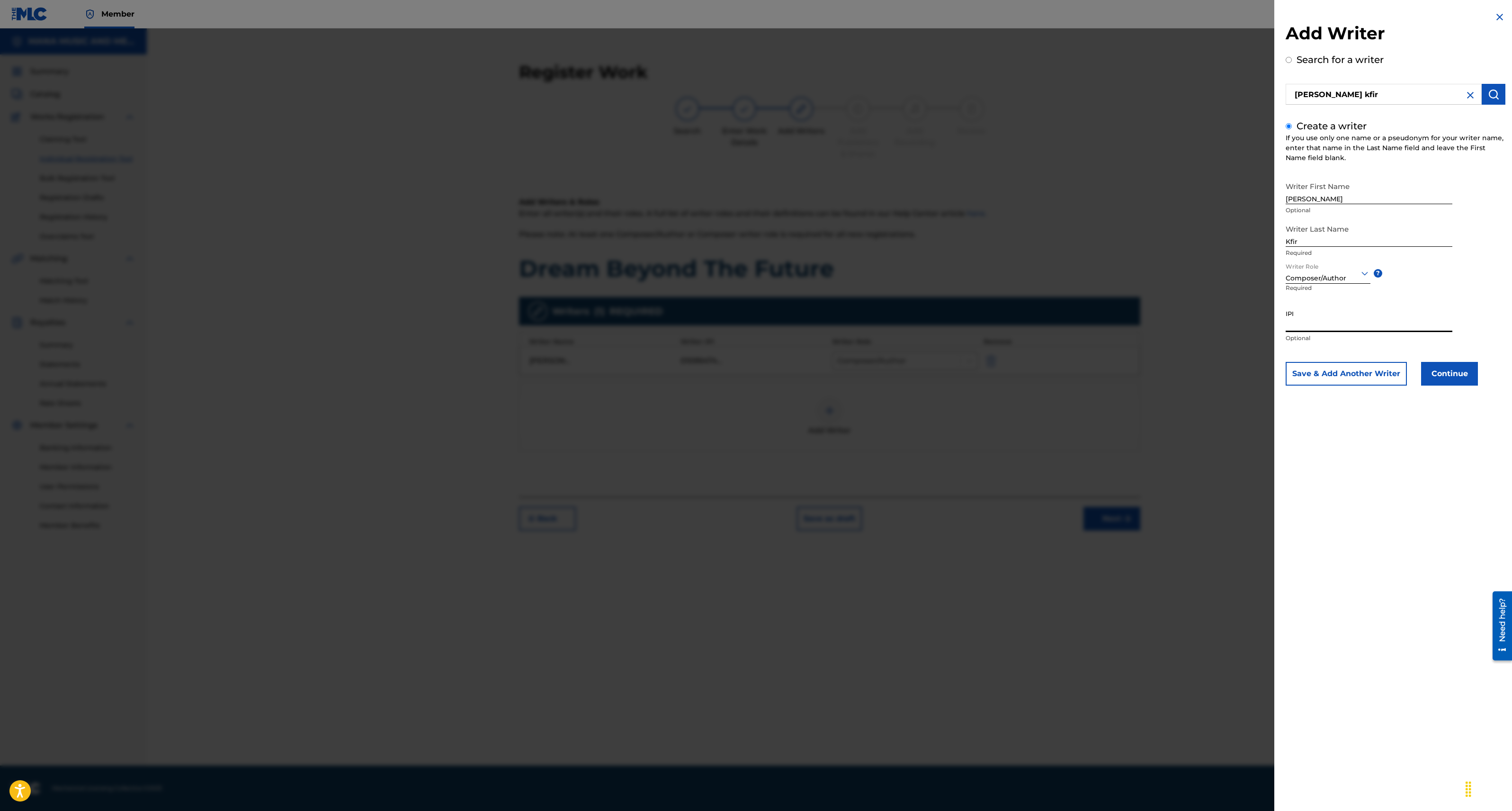
click at [1311, 324] on input "IPI" at bounding box center [1369, 319] width 167 height 27
type input "872091528"
click at [1359, 374] on button "Save & Add Another Writer" at bounding box center [1346, 374] width 121 height 24
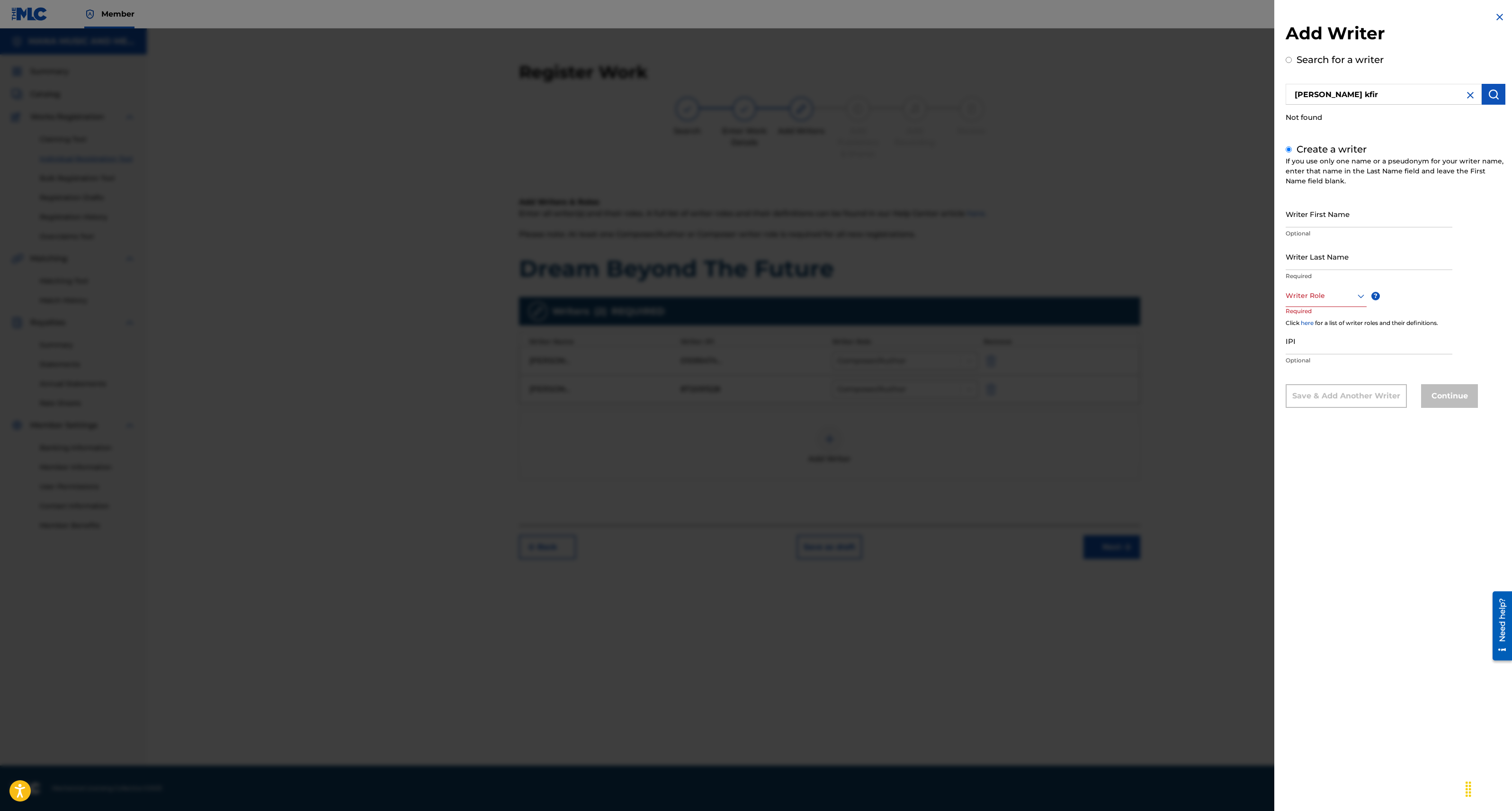
click at [1319, 212] on input "Writer First Name" at bounding box center [1369, 214] width 167 height 27
click at [1405, 145] on div "Create a writer If you use only one name or a pseudonym for your writer name, e…" at bounding box center [1395, 275] width 220 height 266
click at [1470, 93] on img at bounding box center [1470, 95] width 12 height 12
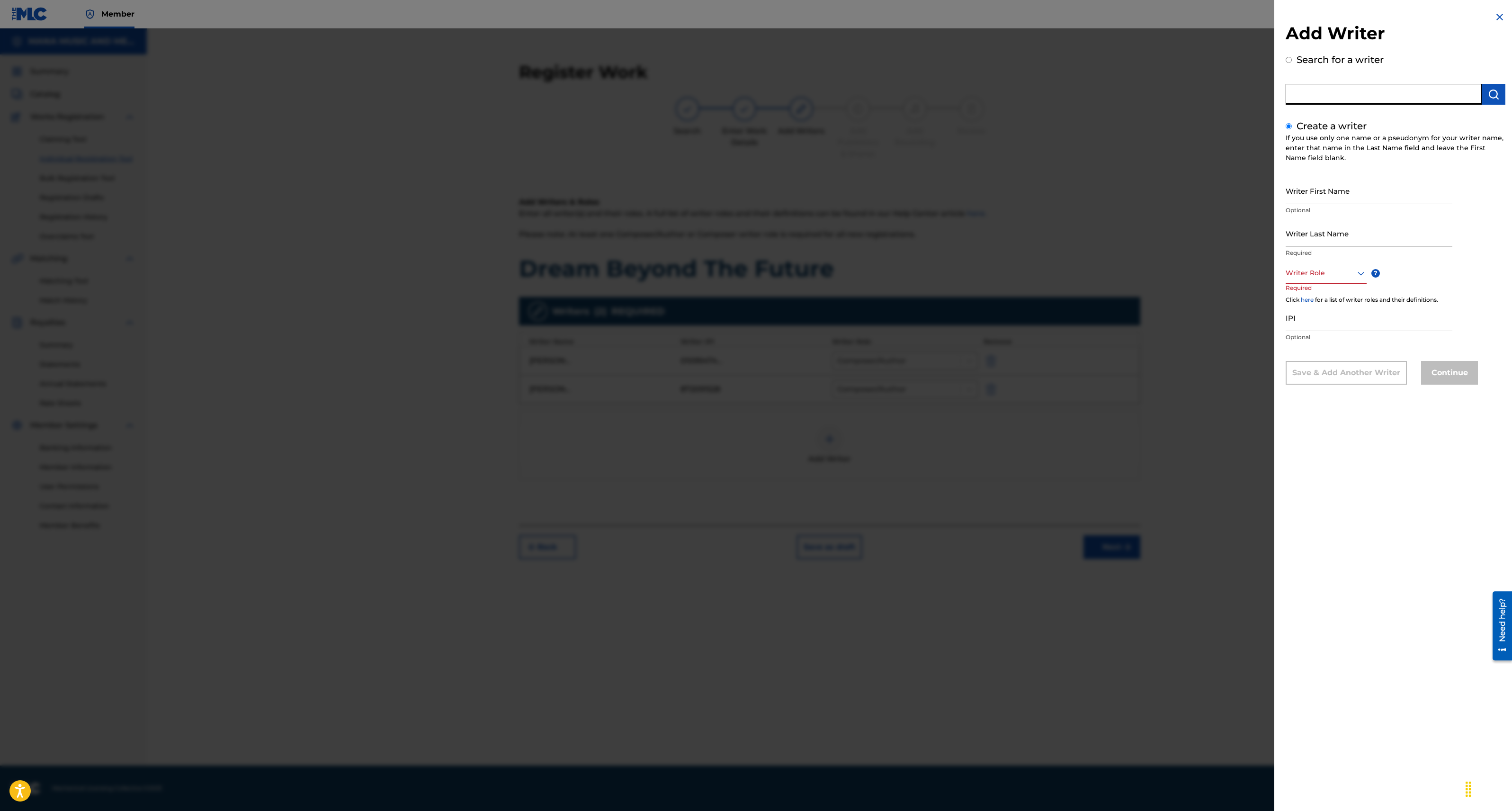
click at [1454, 100] on input "text" at bounding box center [1383, 94] width 196 height 21
radio input "true"
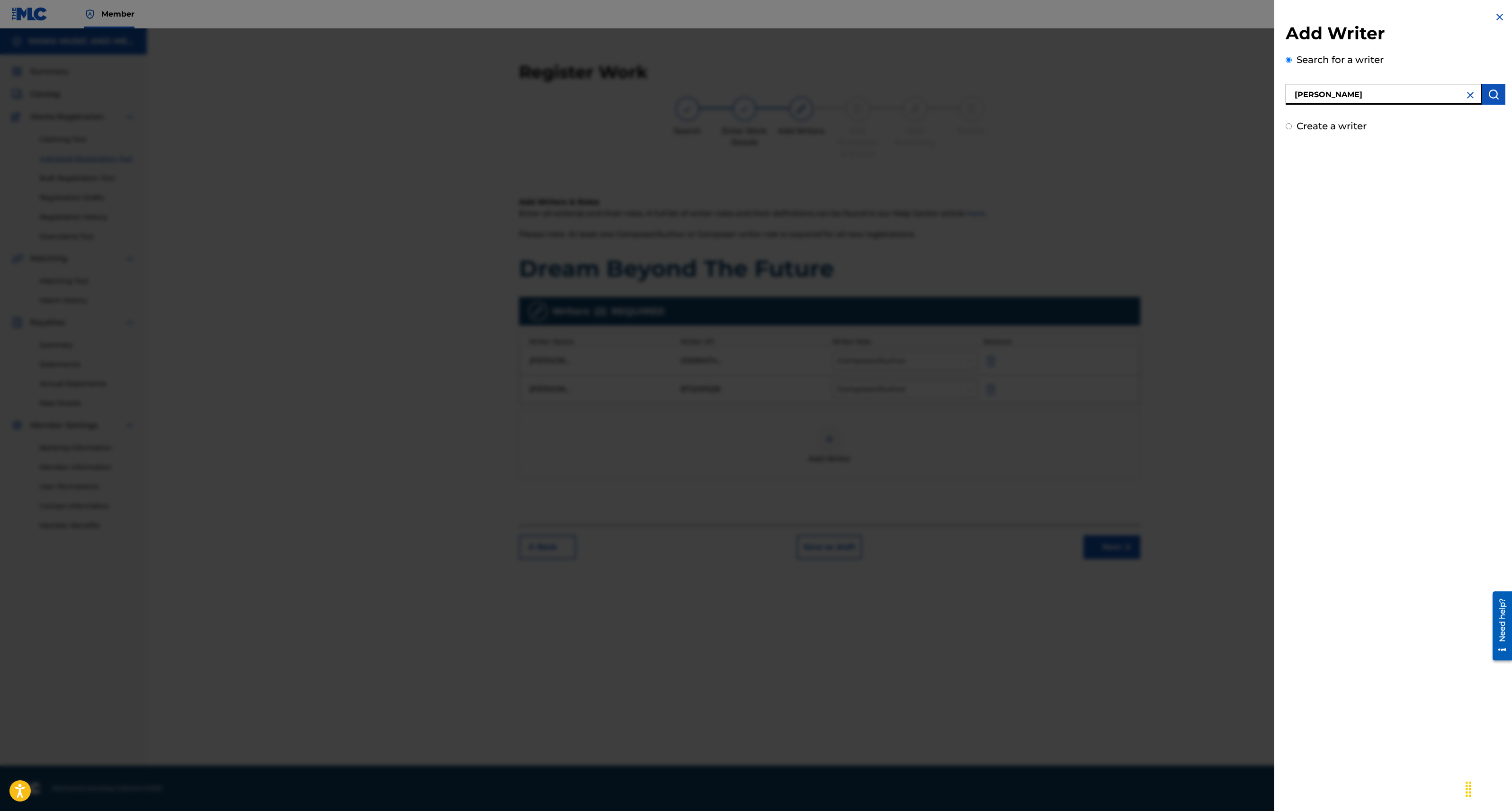
type input "[PERSON_NAME]"
click at [1489, 91] on img "submit" at bounding box center [1493, 94] width 12 height 12
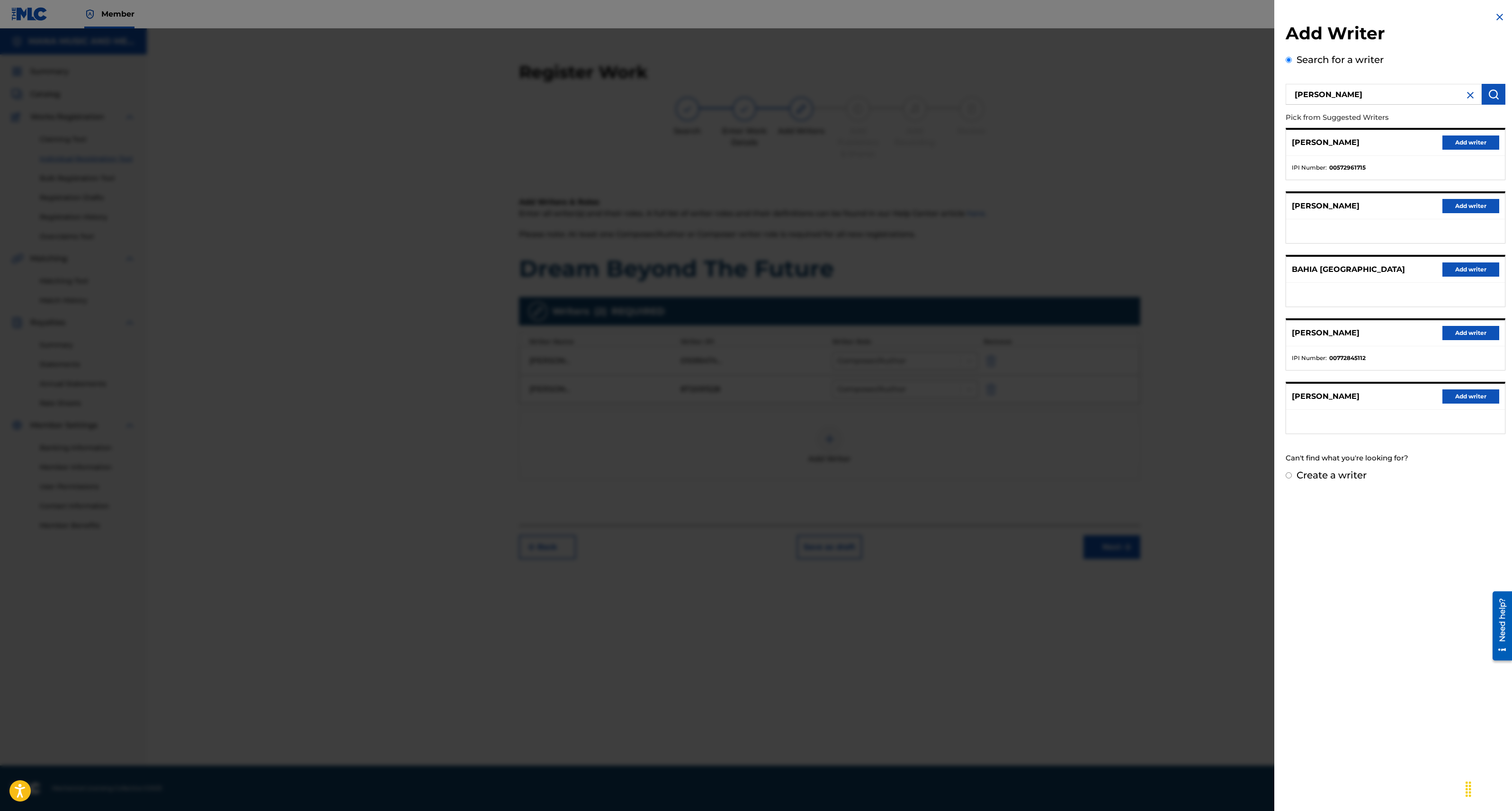
click at [1458, 333] on button "Add writer" at bounding box center [1470, 333] width 57 height 14
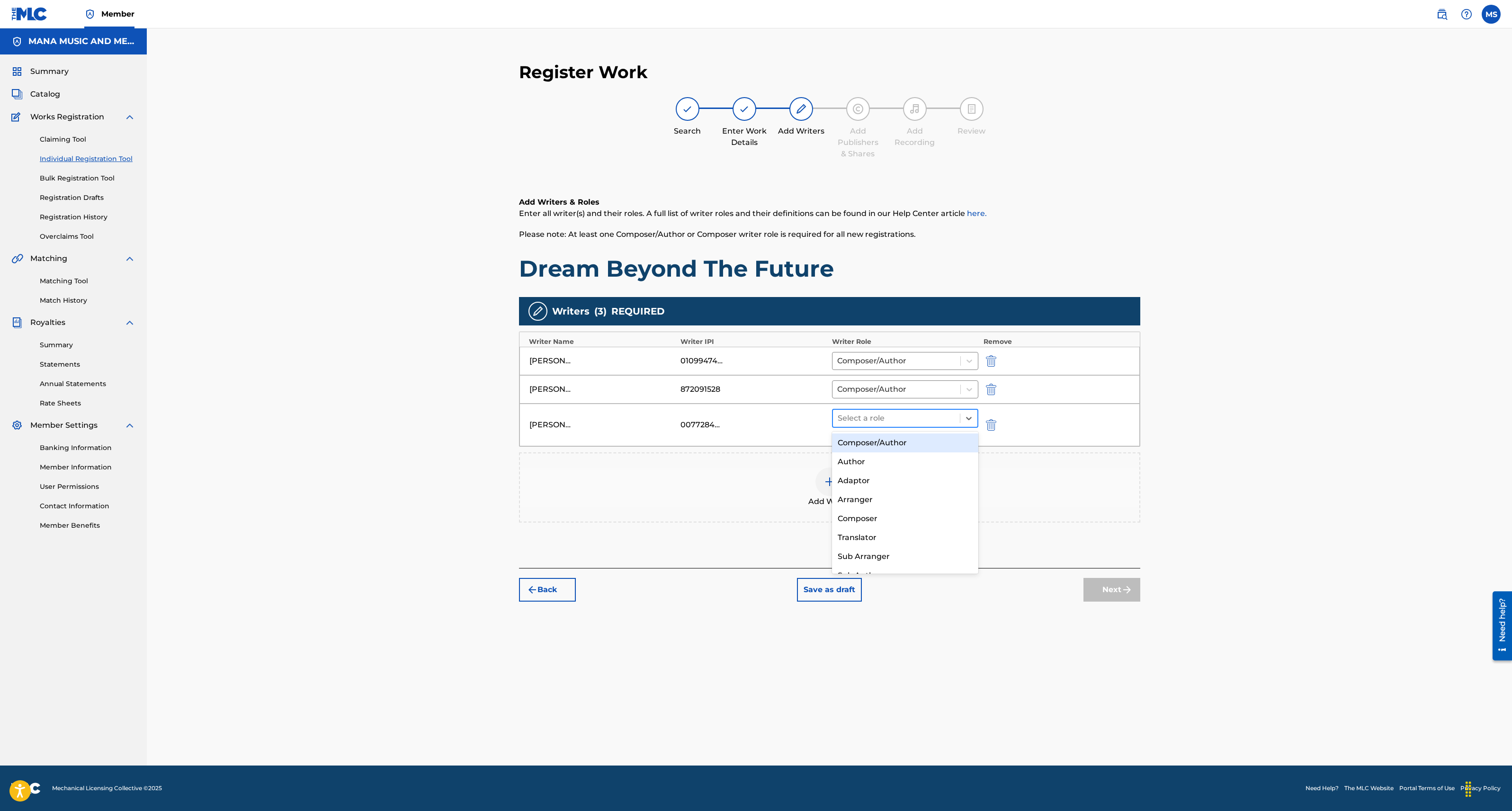
click at [930, 420] on div at bounding box center [896, 418] width 118 height 13
click at [920, 445] on div "Composer/Author" at bounding box center [905, 443] width 146 height 19
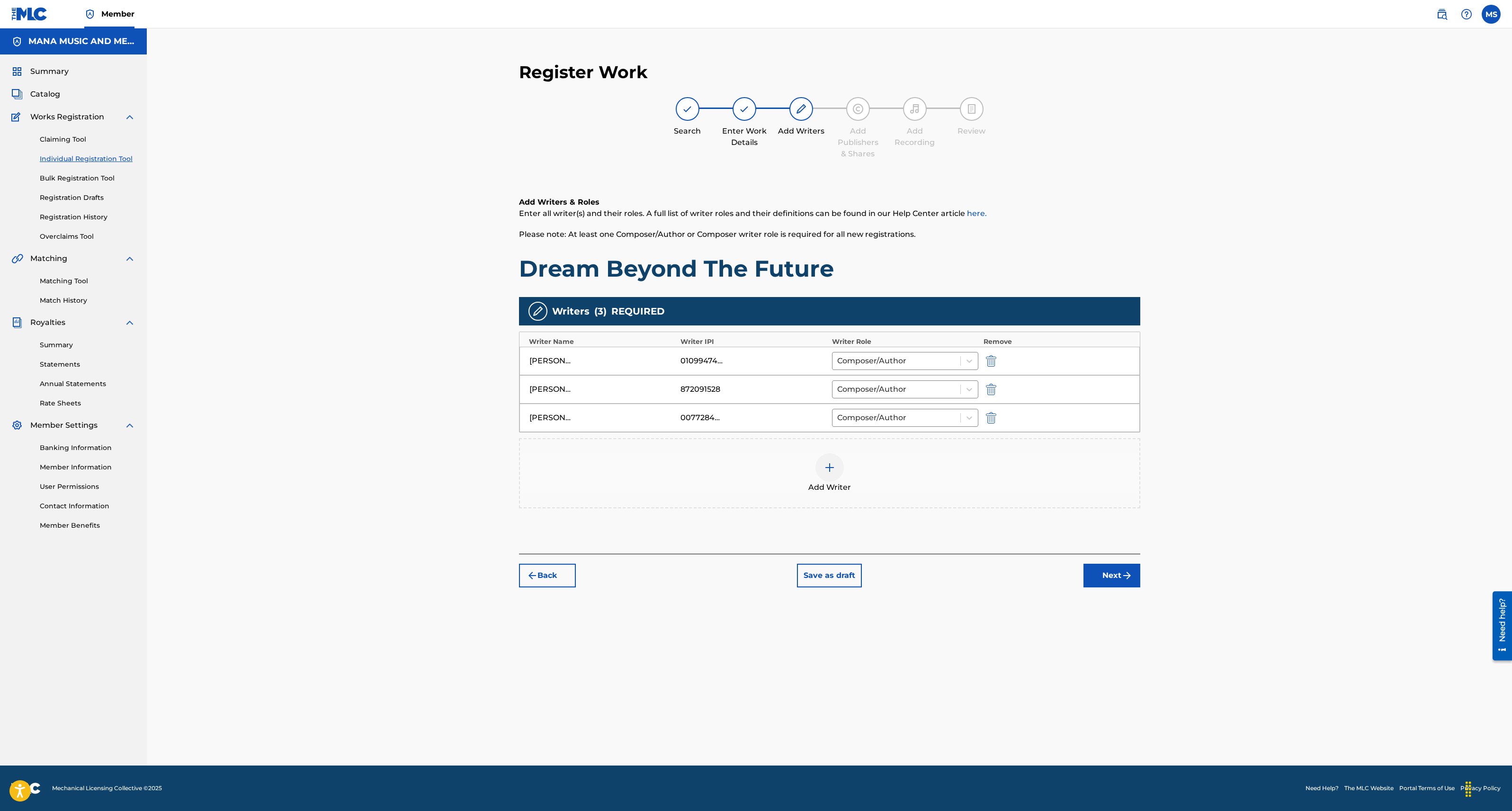
click at [1112, 578] on button "Next" at bounding box center [1112, 575] width 57 height 24
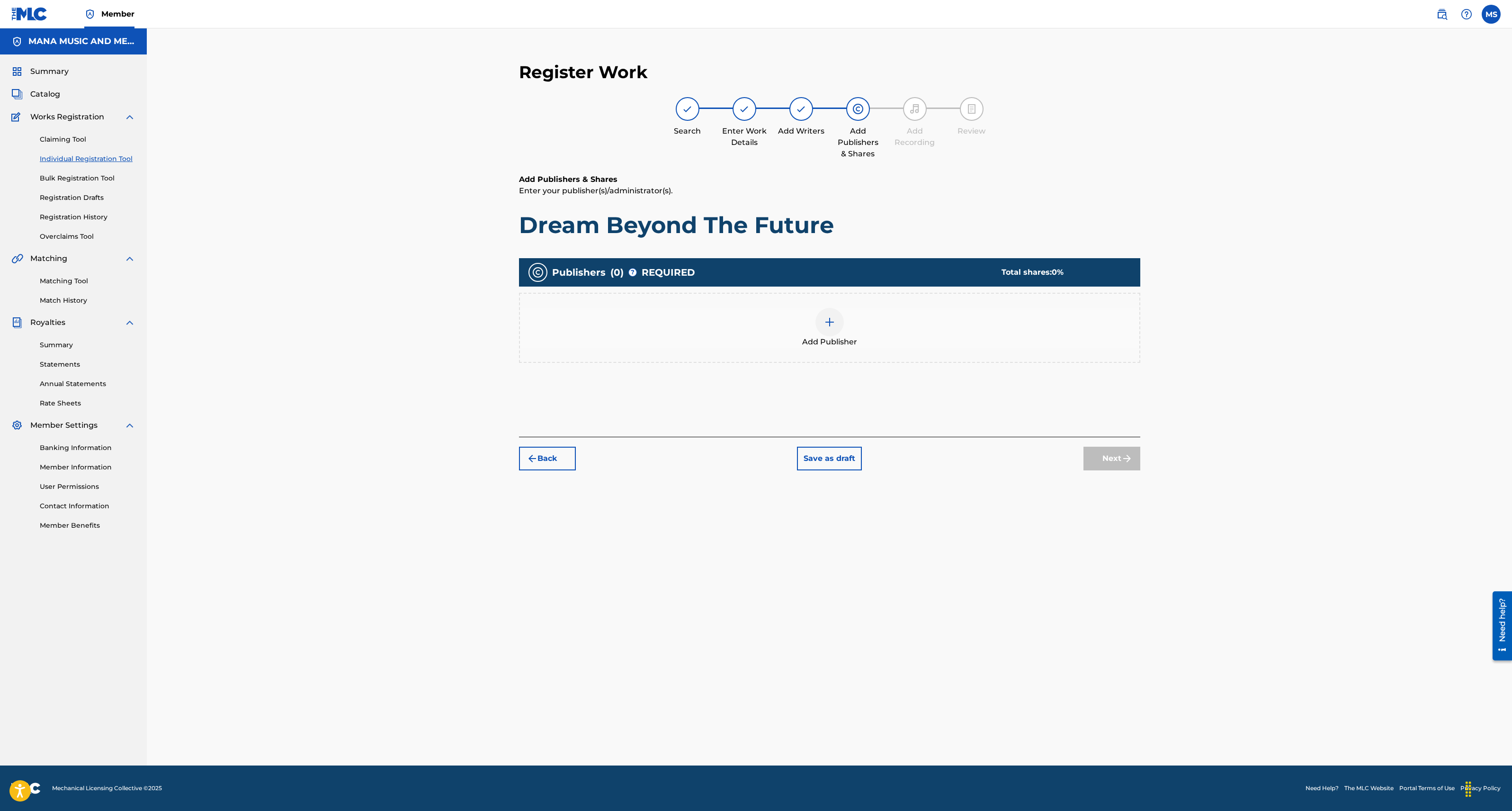
click at [825, 318] on img at bounding box center [830, 322] width 12 height 12
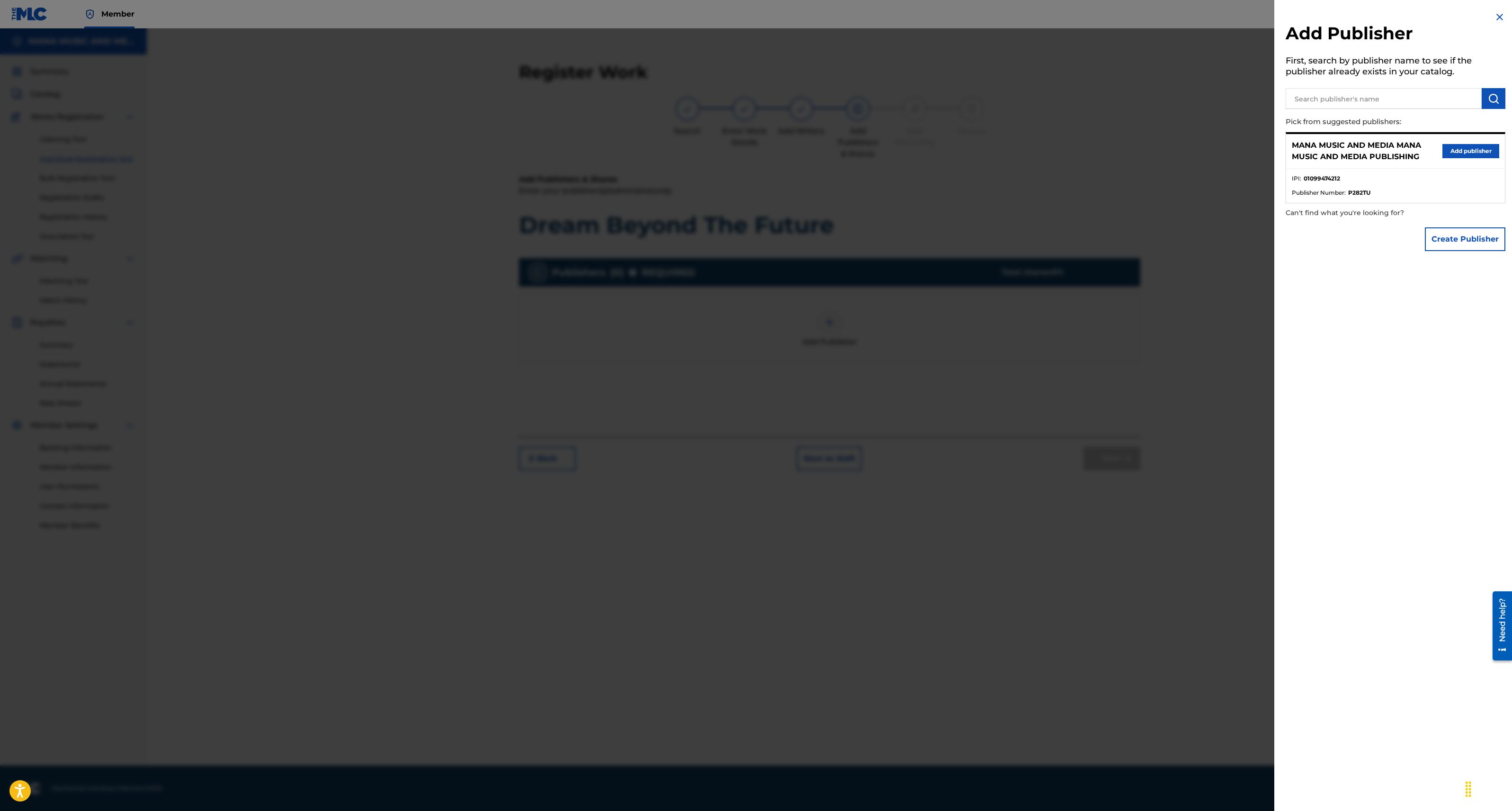
click at [1456, 149] on button "Add publisher" at bounding box center [1470, 151] width 57 height 14
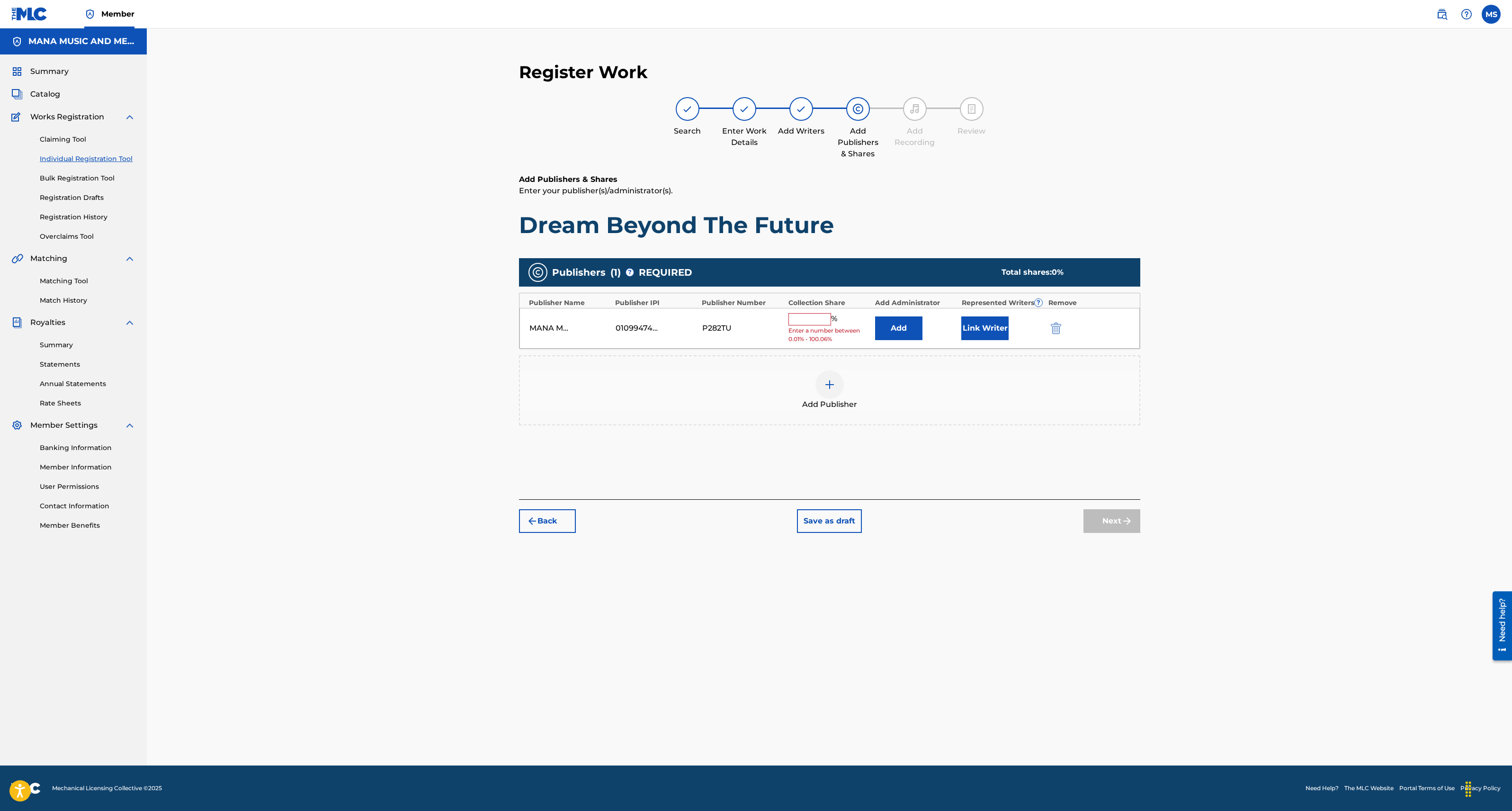
click at [811, 315] on input "text" at bounding box center [810, 319] width 43 height 12
click at [811, 315] on input "text" at bounding box center [810, 319] width 43 height 12
click at [764, 333] on div "MANA MUSIC AND MEDIA MANA MUSIC AND MEDIA PUBLISHING 01099474212 P282TU % Enter…" at bounding box center [830, 328] width 620 height 41
click at [801, 320] on input "text" at bounding box center [810, 319] width 43 height 12
click at [759, 381] on div "Add Publisher" at bounding box center [830, 390] width 620 height 40
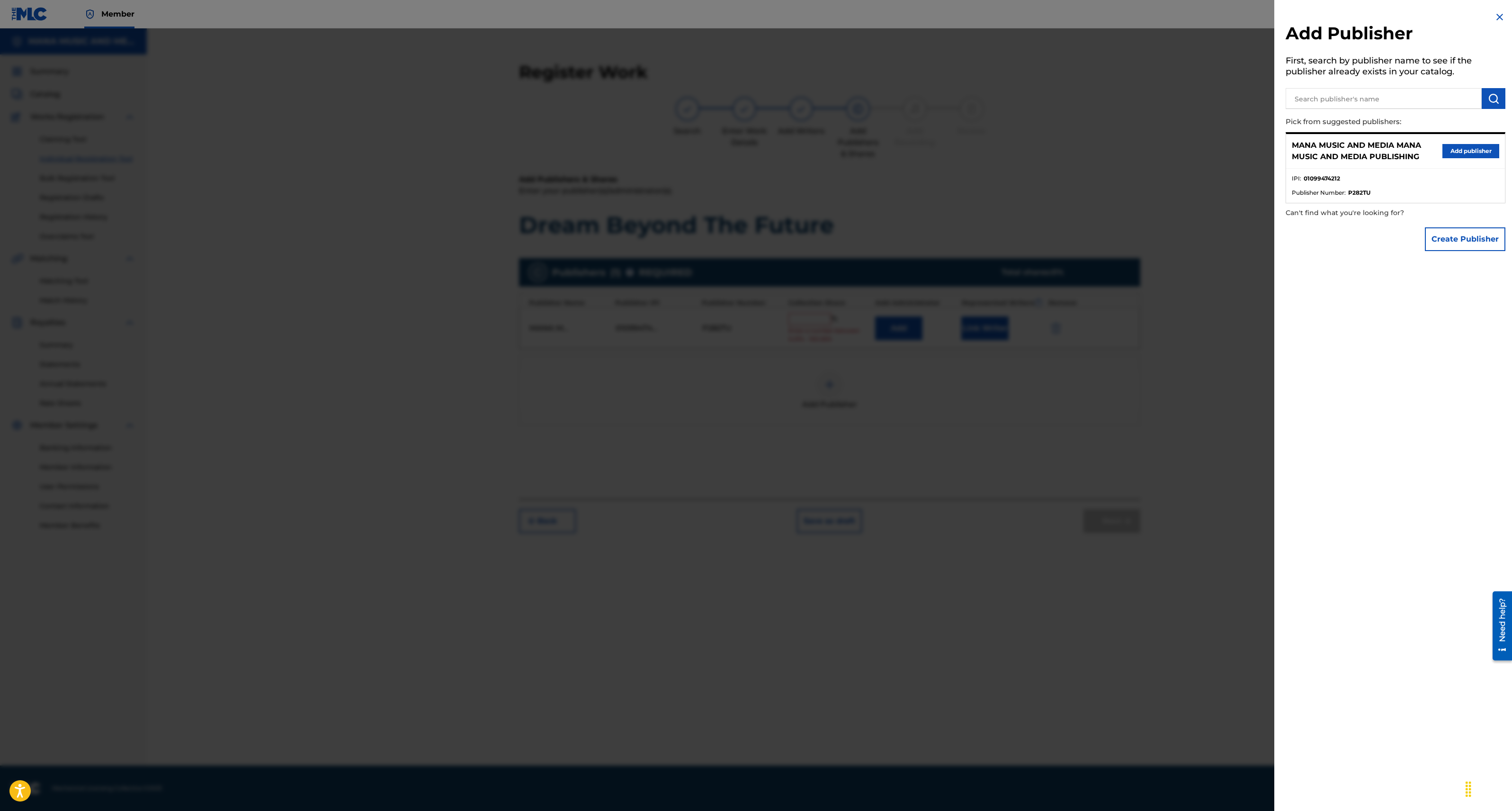
click at [1456, 150] on button "Add publisher" at bounding box center [1470, 151] width 57 height 14
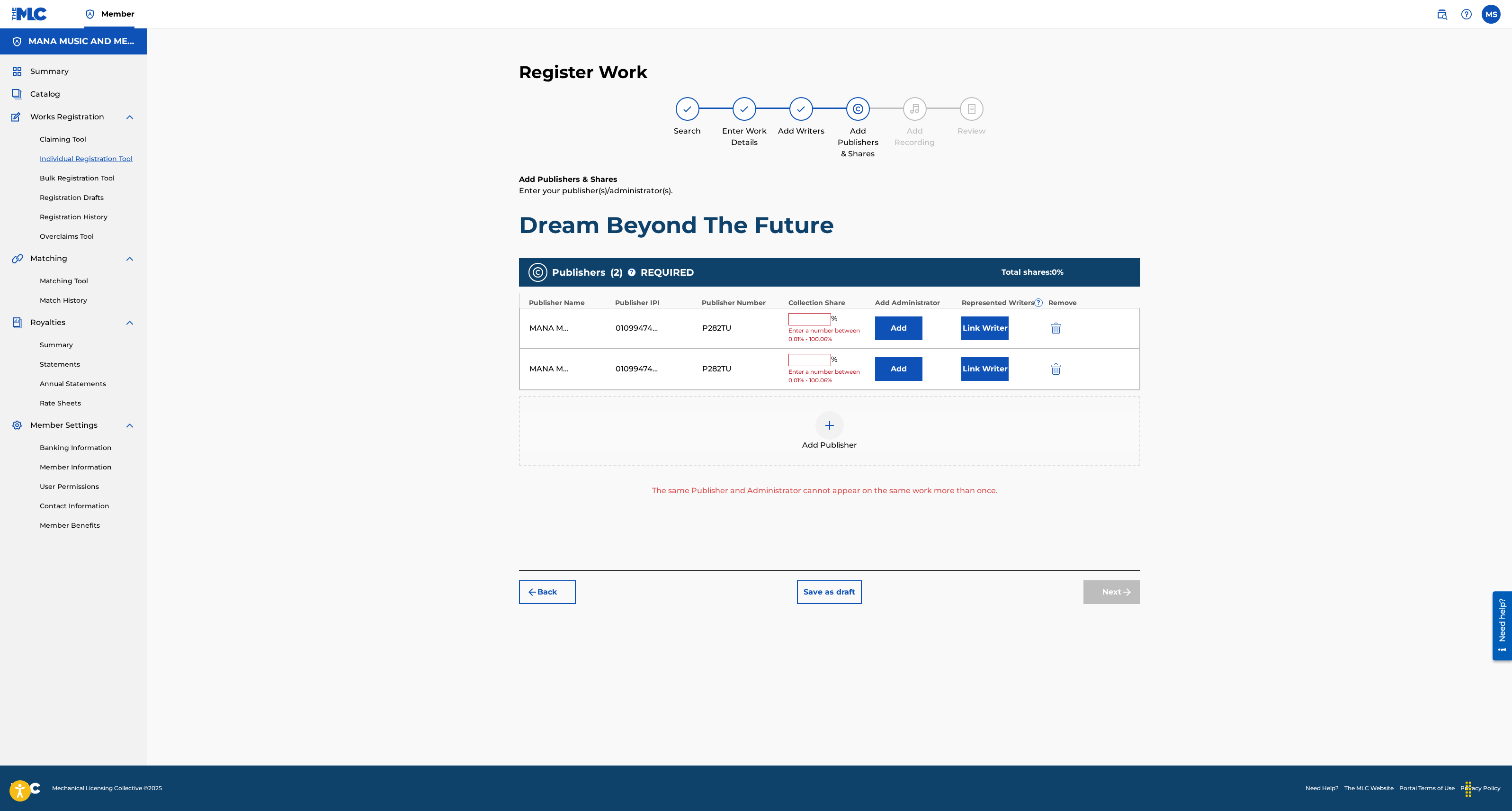
click at [1054, 371] on img "submit" at bounding box center [1055, 369] width 10 height 12
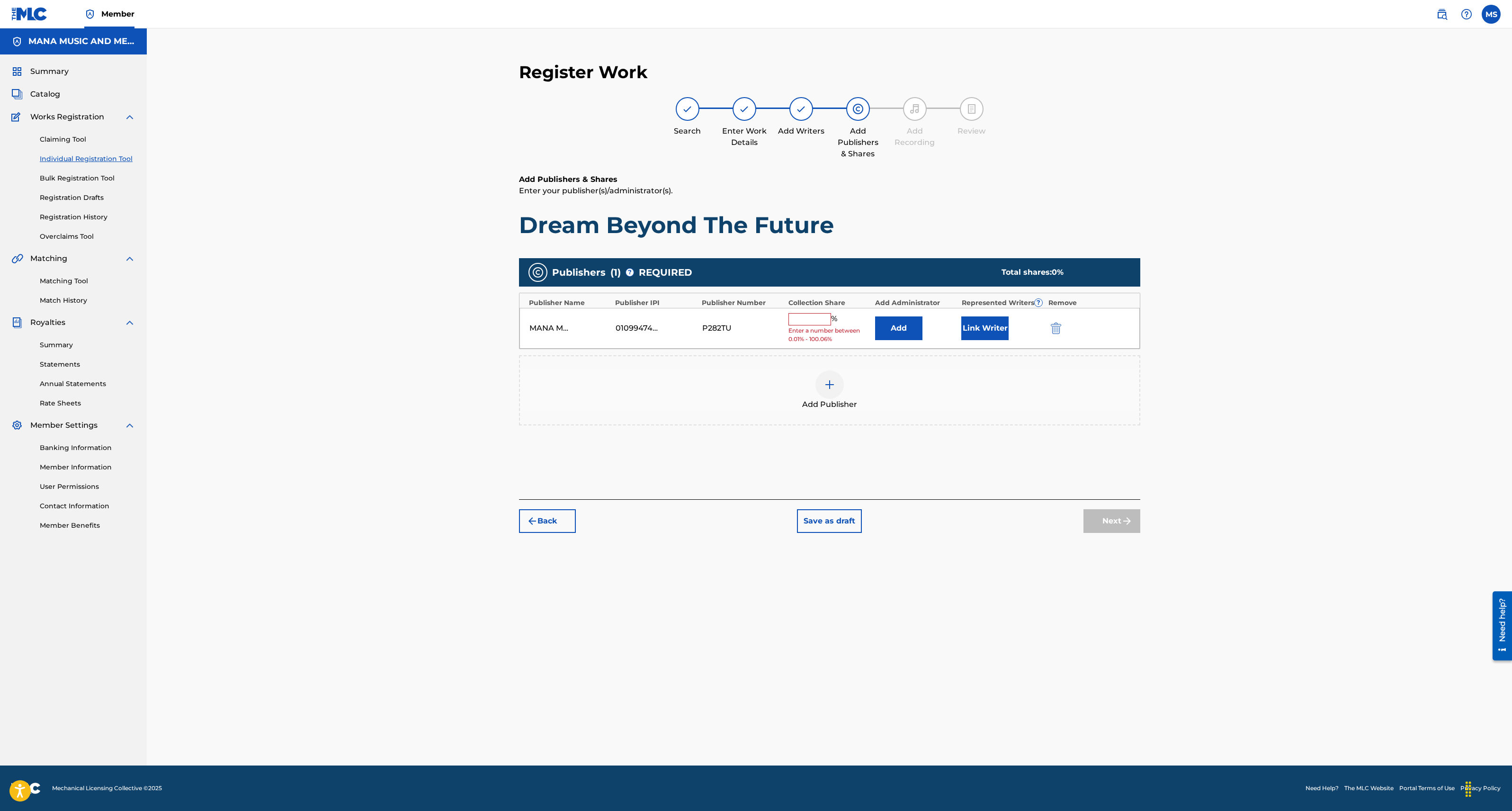
click at [809, 319] on input "text" at bounding box center [810, 319] width 43 height 12
type input "33.37"
click at [942, 384] on div "Add Publisher" at bounding box center [830, 383] width 620 height 40
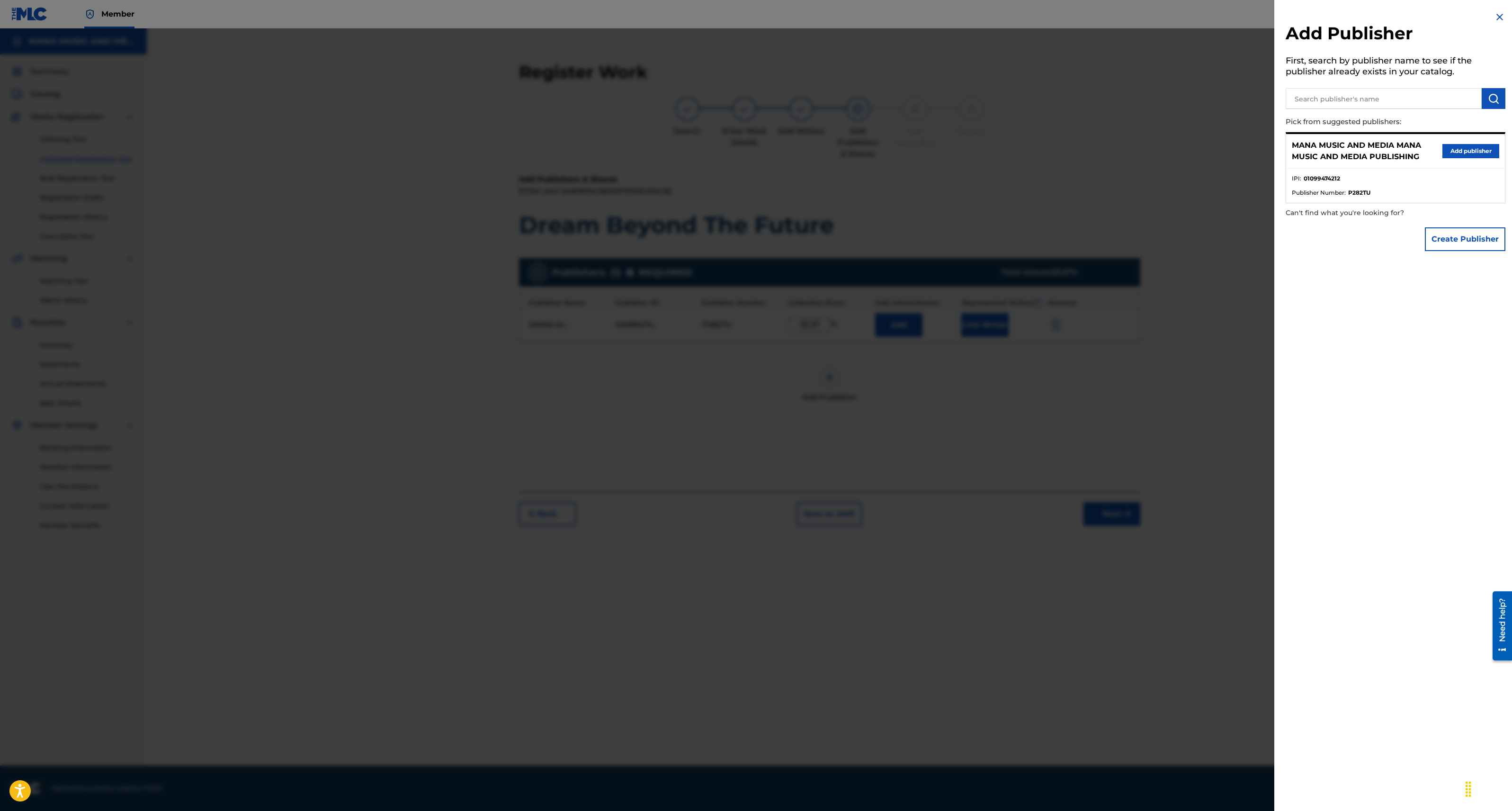
click at [941, 380] on div at bounding box center [756, 434] width 1512 height 811
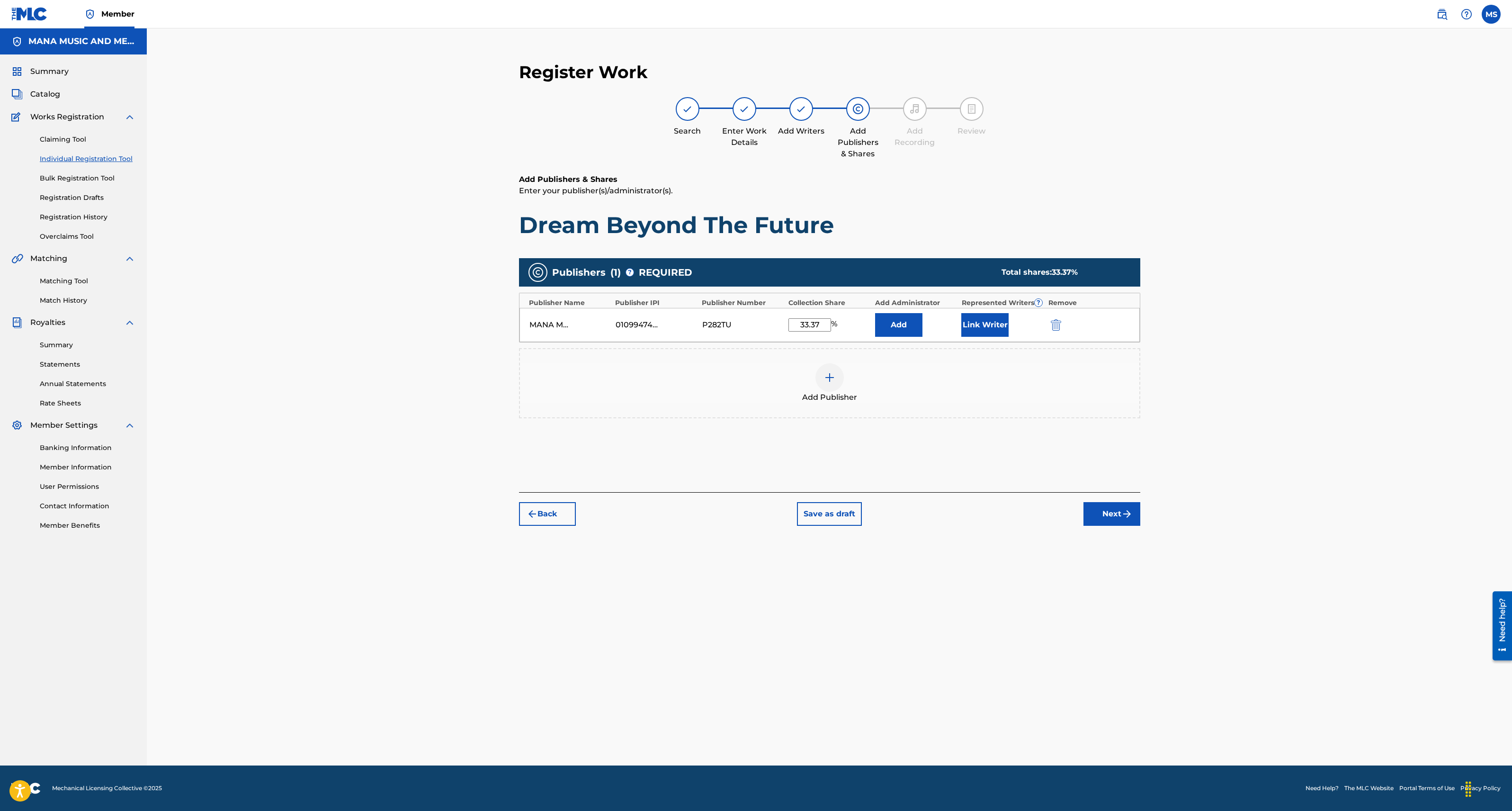
click at [825, 377] on img at bounding box center [830, 377] width 12 height 12
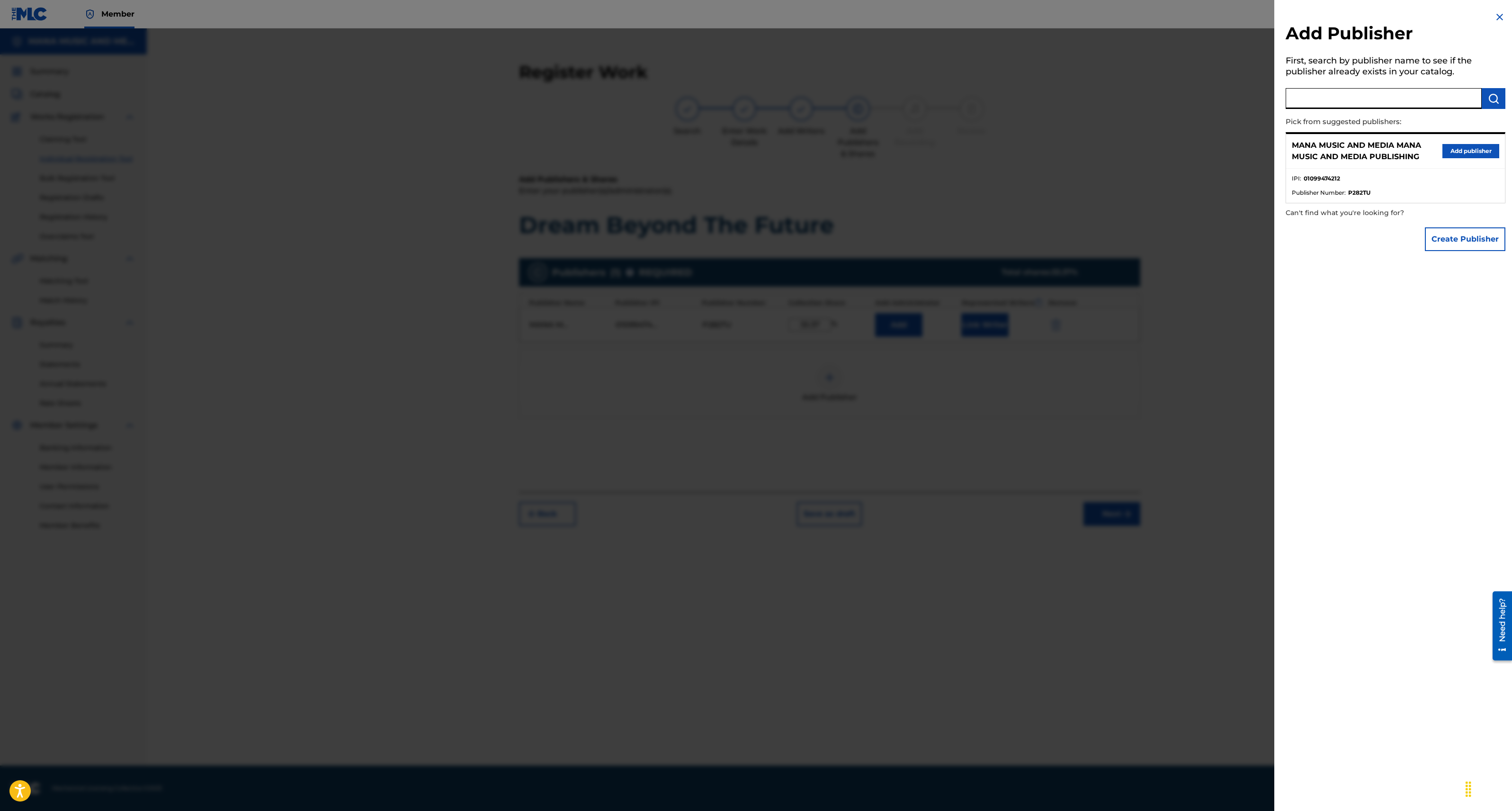
click at [1312, 100] on input "text" at bounding box center [1383, 98] width 196 height 21
type input "harmony bay music"
click at [1483, 103] on button "submit" at bounding box center [1493, 98] width 24 height 21
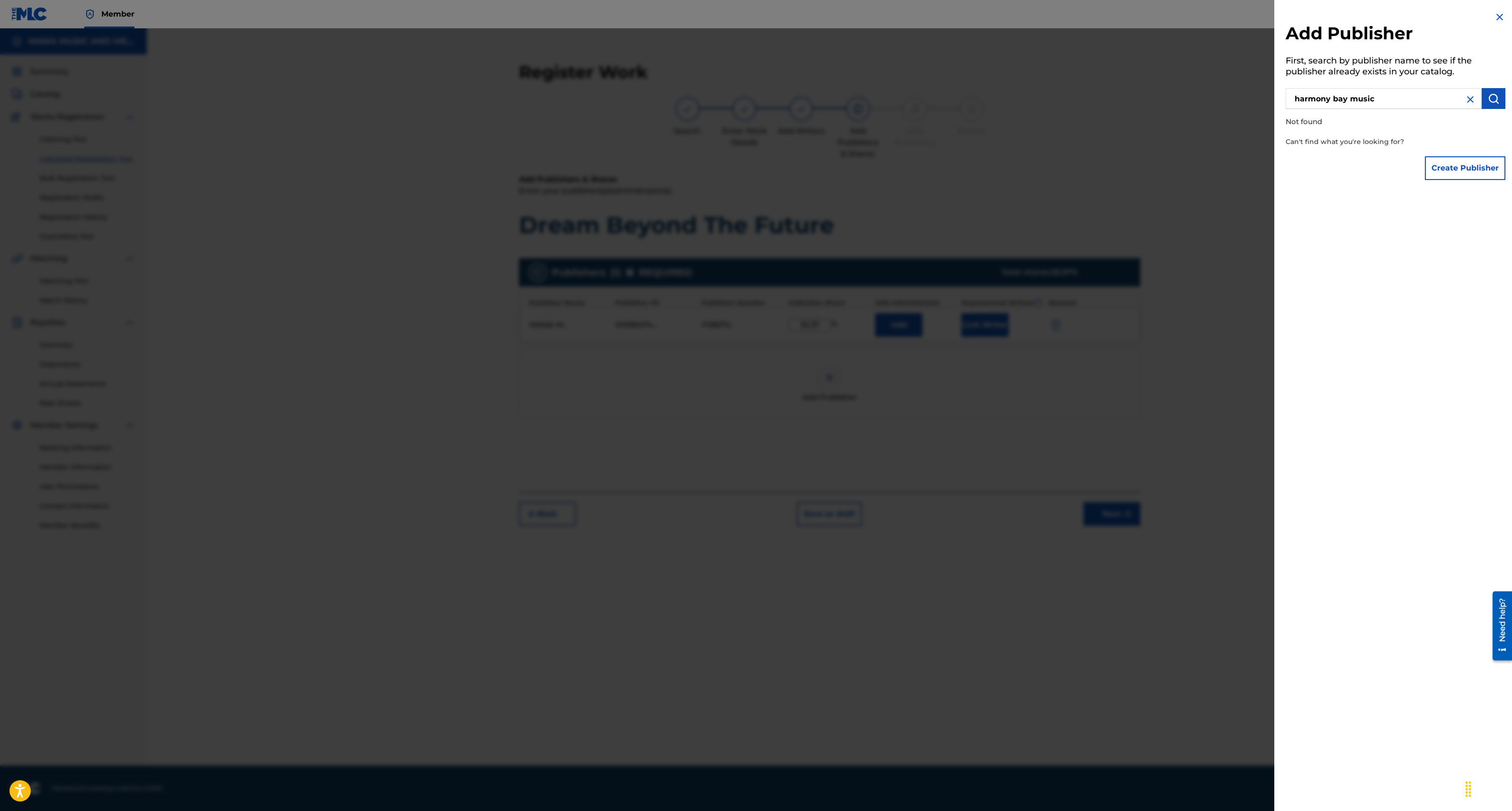
click at [1468, 168] on button "Create Publisher" at bounding box center [1465, 168] width 81 height 24
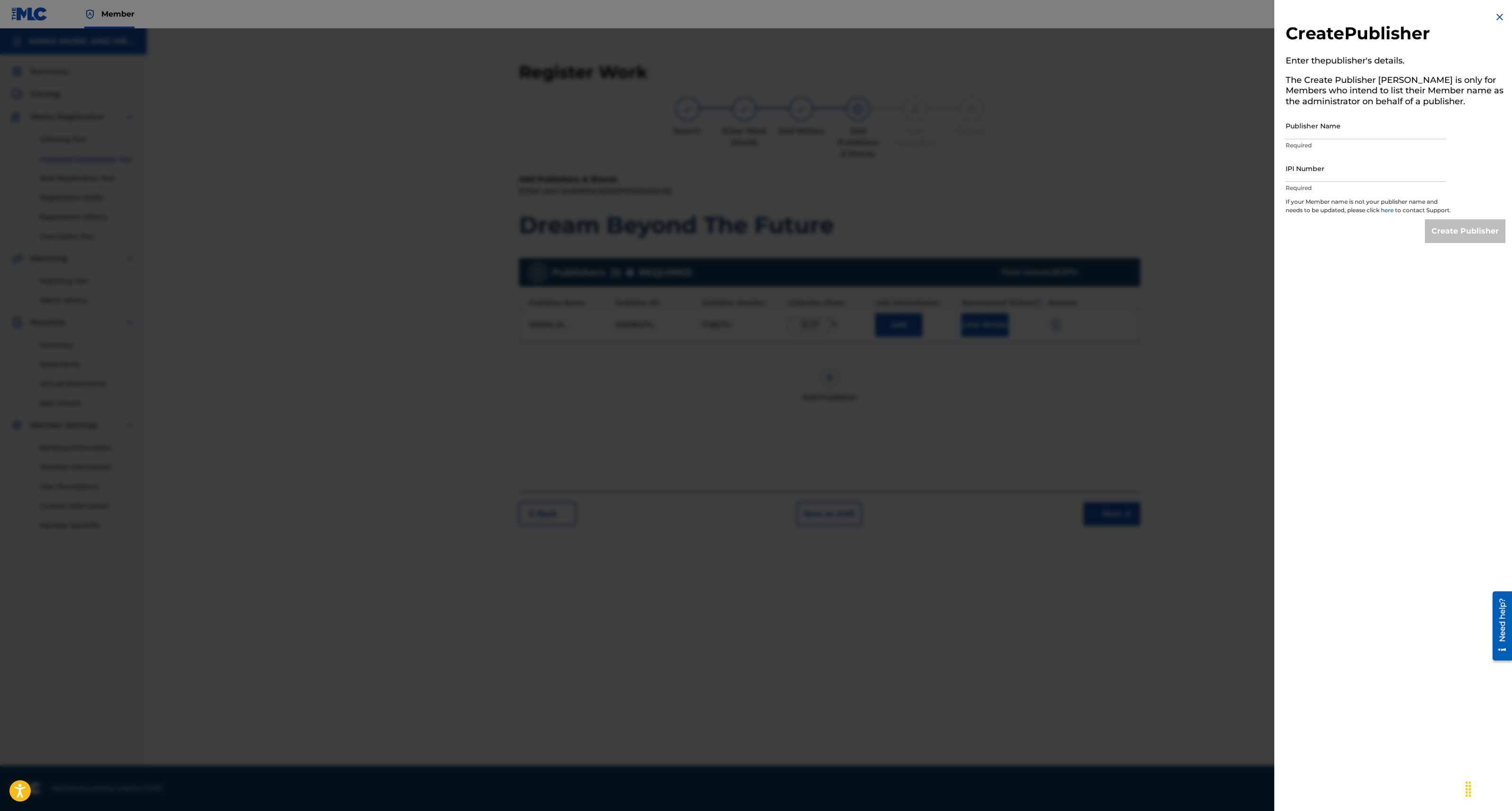
click at [1355, 129] on input "Publisher Name" at bounding box center [1366, 126] width 160 height 27
type input "Harmony Bay Music"
click at [1355, 165] on input "IPI Number" at bounding box center [1366, 169] width 160 height 27
type input "573409832"
click at [1441, 238] on input "Create Publisher" at bounding box center [1465, 231] width 81 height 24
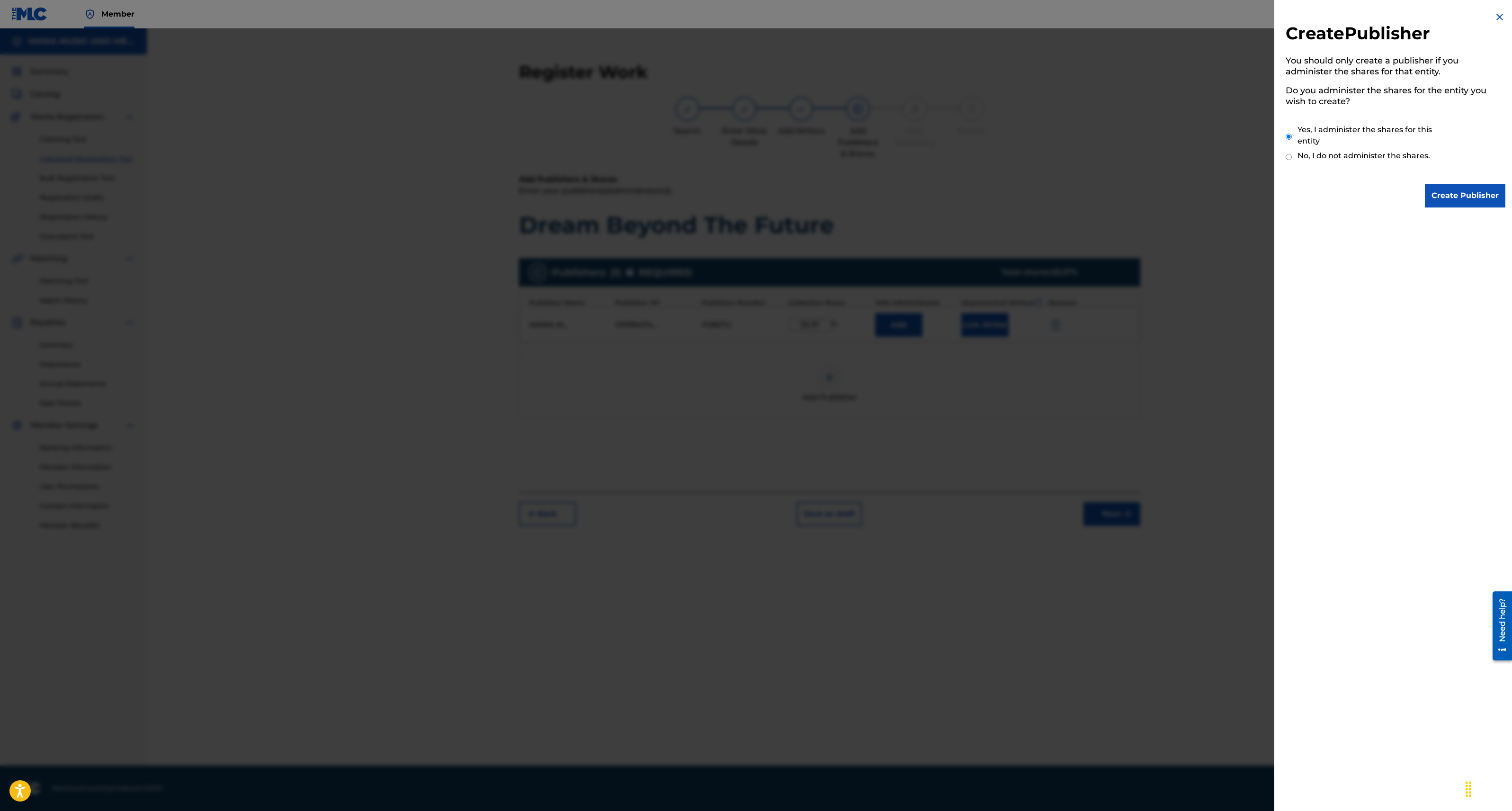
click at [1289, 157] on input "No, I do not administer the shares." at bounding box center [1289, 157] width 6 height 9
radio input "true"
click at [1477, 194] on input "Create Publisher" at bounding box center [1465, 195] width 81 height 24
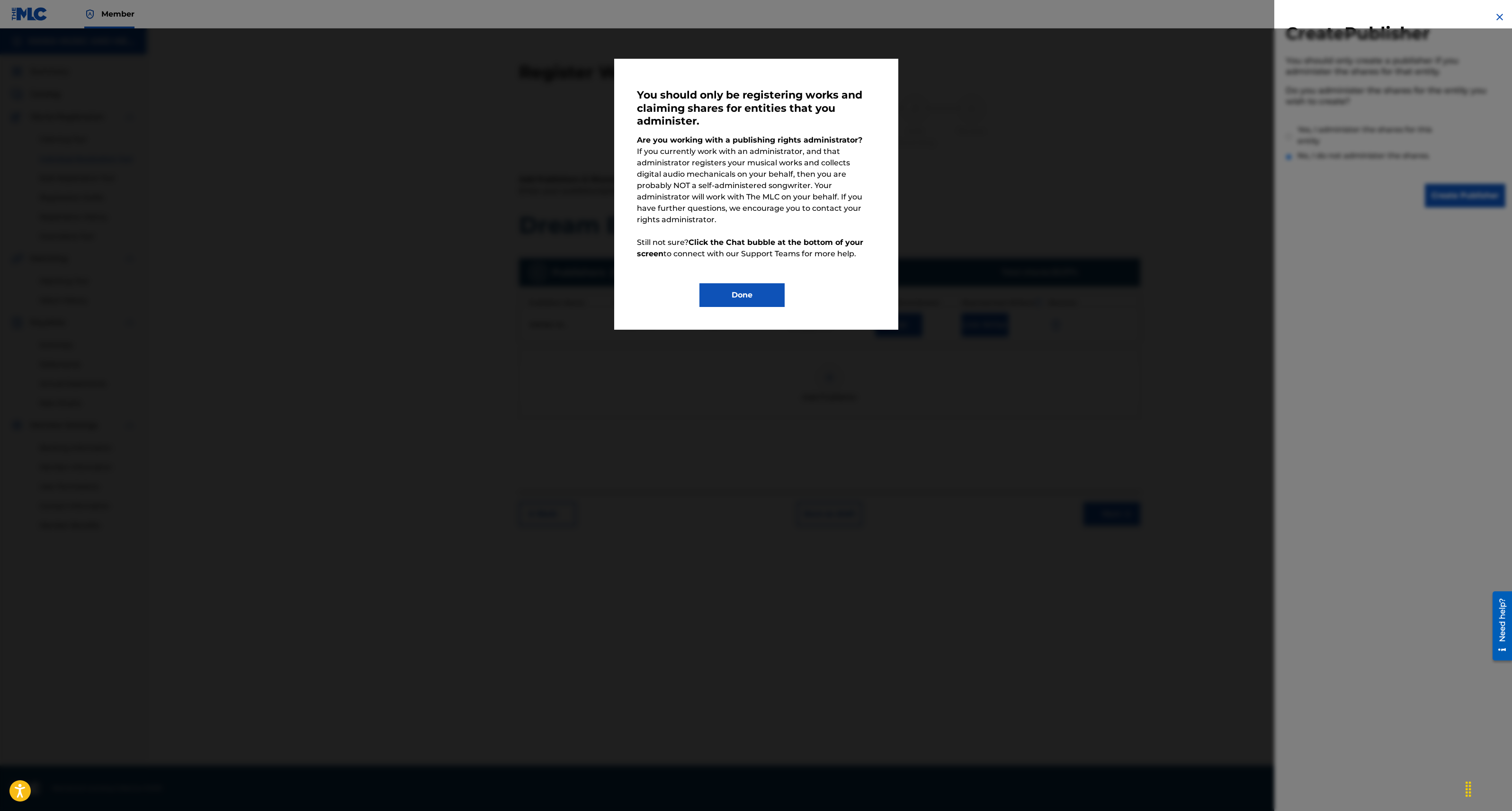
click at [748, 283] on button "Done" at bounding box center [742, 295] width 85 height 24
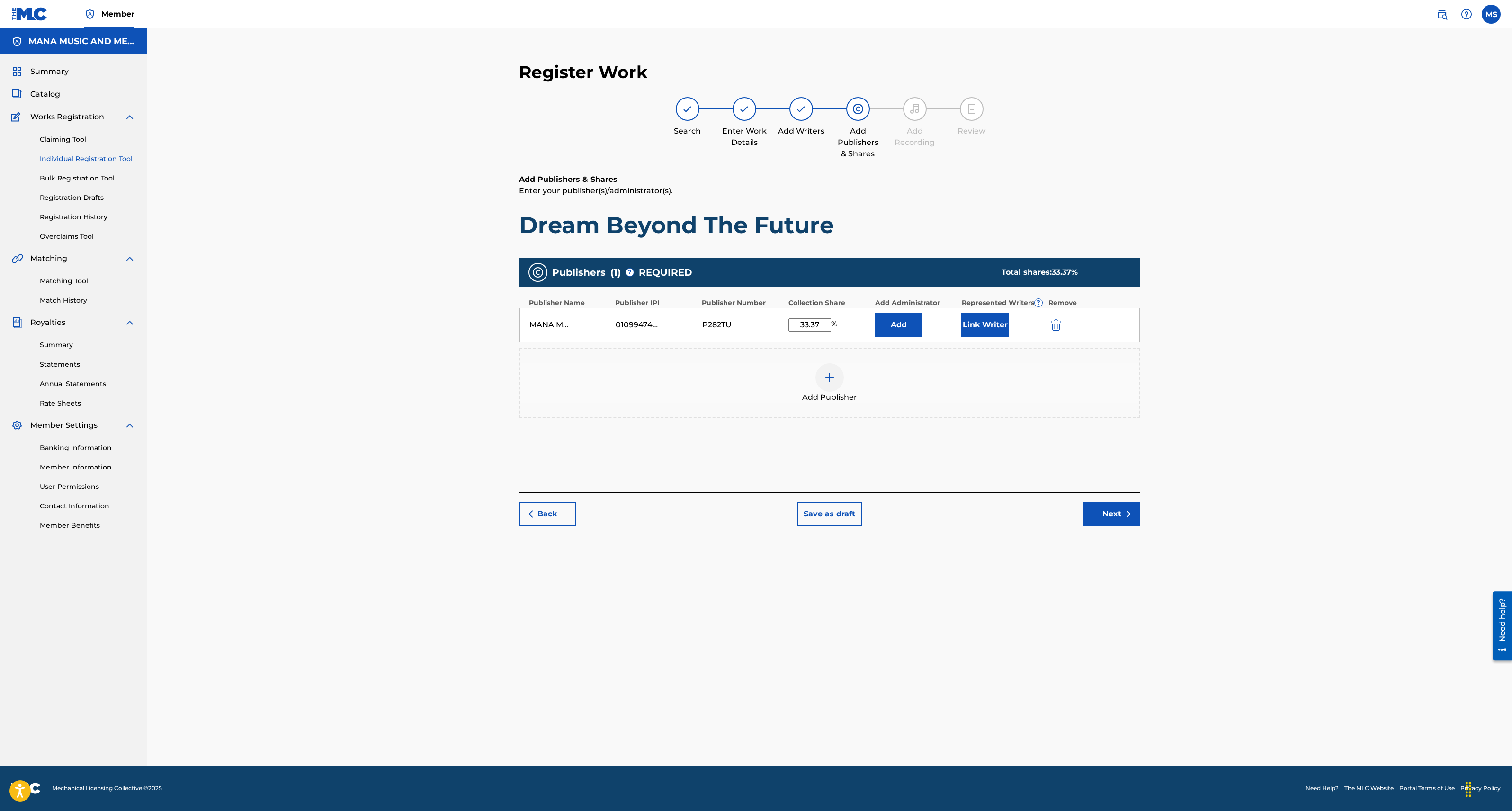
click at [1103, 511] on button "Next" at bounding box center [1112, 514] width 57 height 24
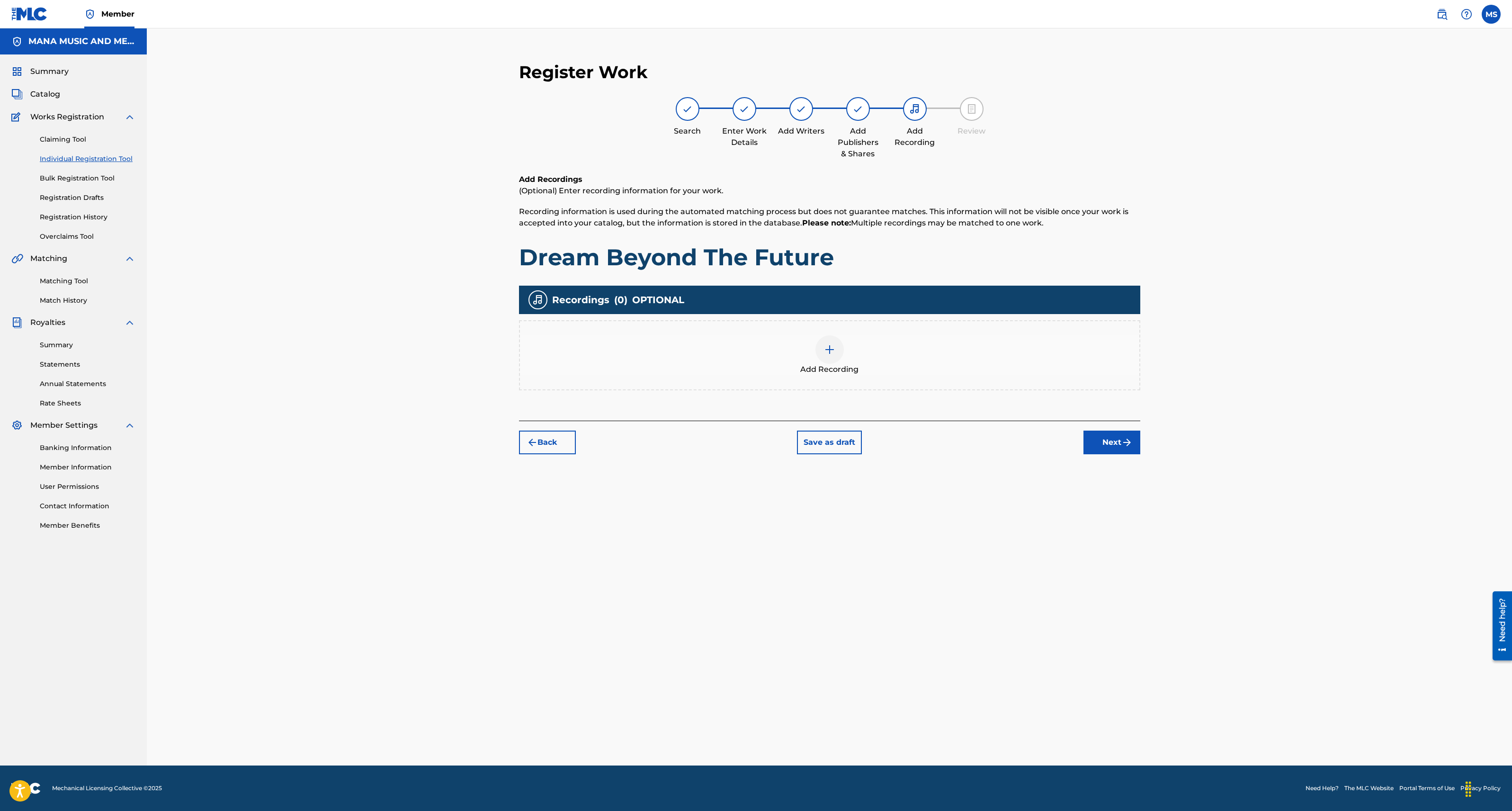
click at [830, 350] on img at bounding box center [830, 349] width 12 height 12
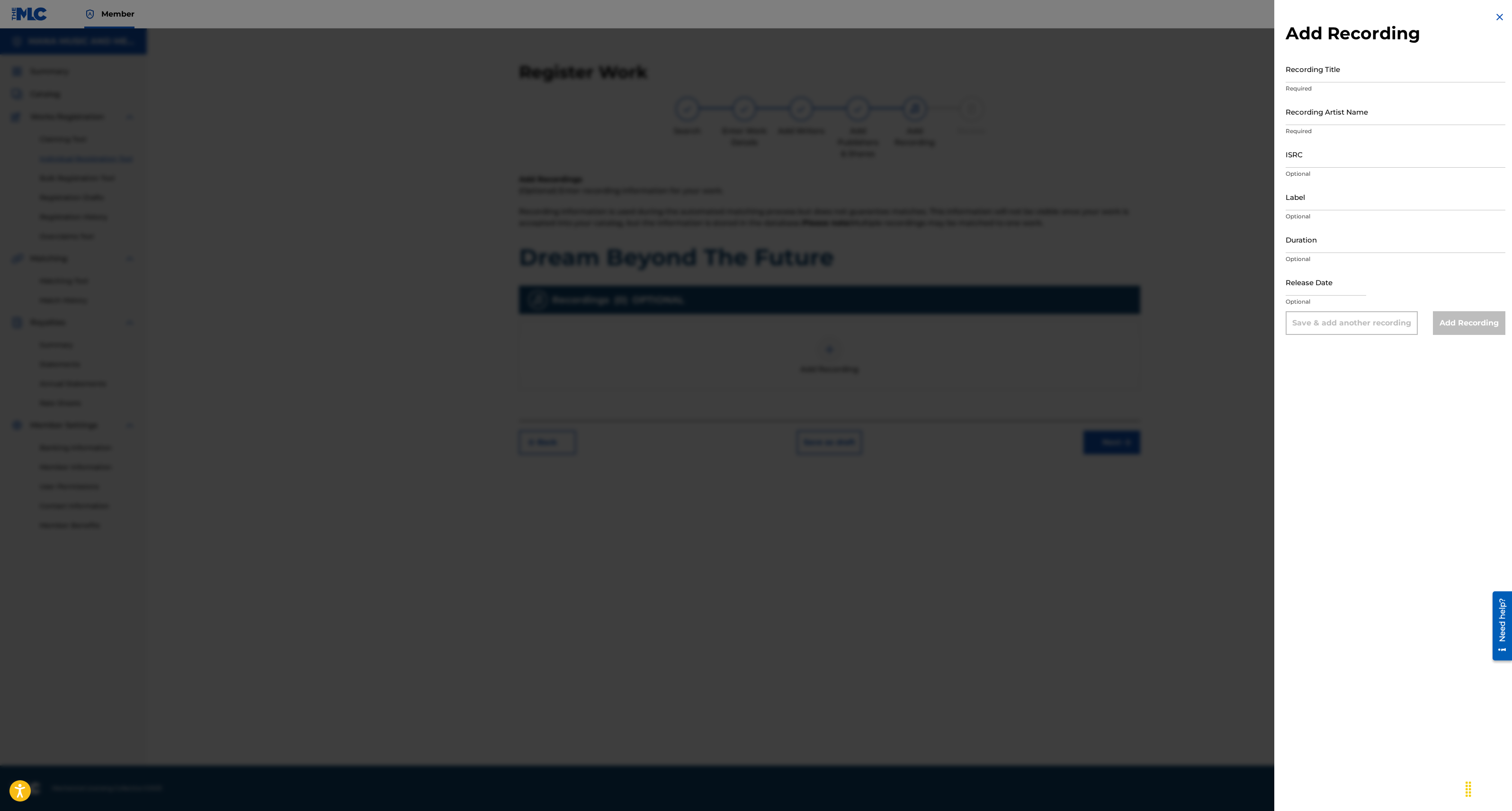
click at [1359, 77] on input "Recording Title" at bounding box center [1395, 69] width 220 height 27
type input "Dream Beyond The Future"
type input "[PERSON_NAME]"
click at [1347, 158] on input "ISRC" at bounding box center [1395, 154] width 220 height 27
paste input "QZPD62310128"
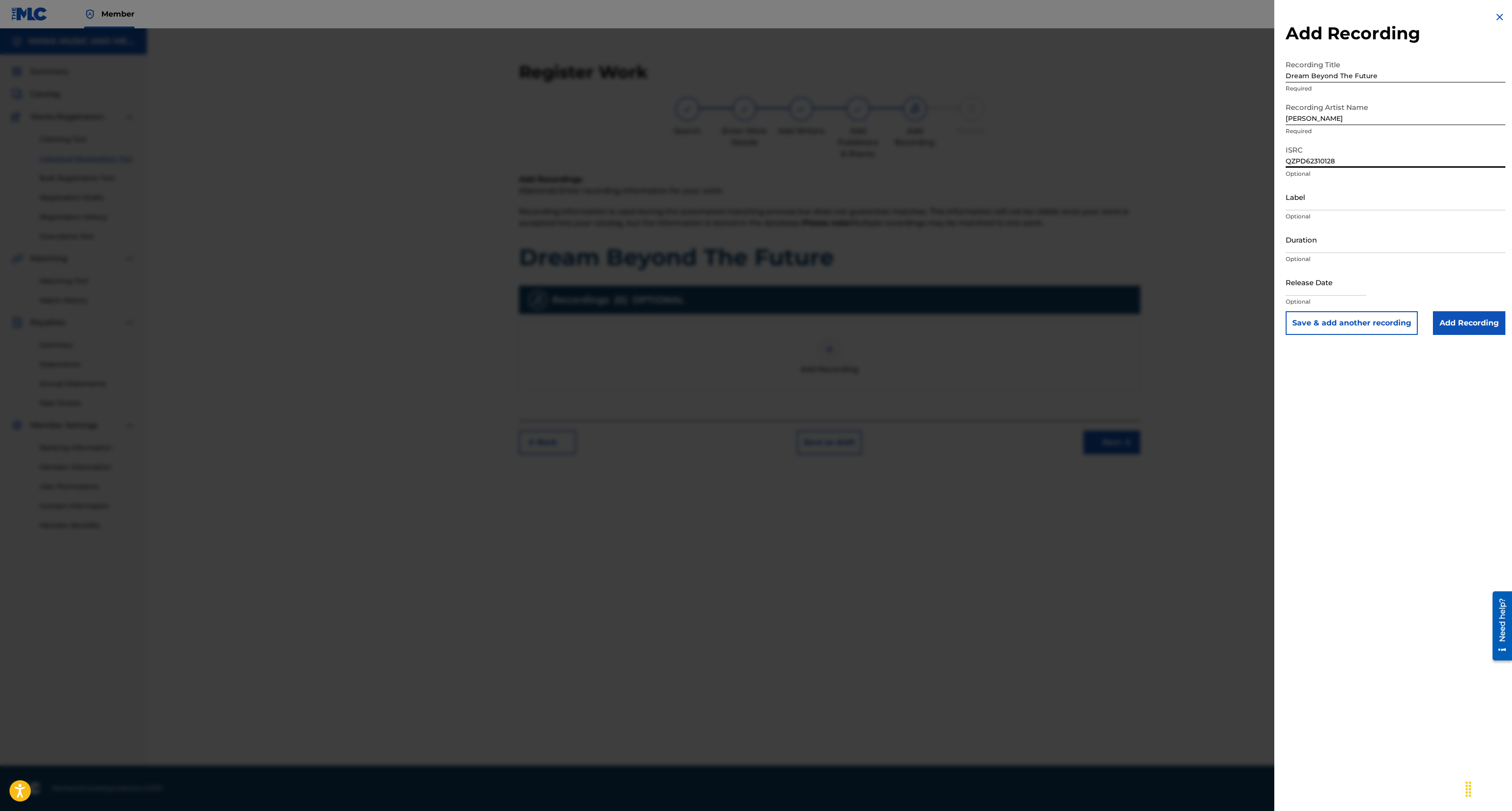
type input "QZPD62310128"
click at [1342, 194] on input "Label" at bounding box center [1395, 197] width 220 height 27
click at [1335, 231] on input "Duration" at bounding box center [1395, 239] width 220 height 27
type input "03:16"
click at [1364, 282] on div "Release Date Optional" at bounding box center [1395, 290] width 220 height 43
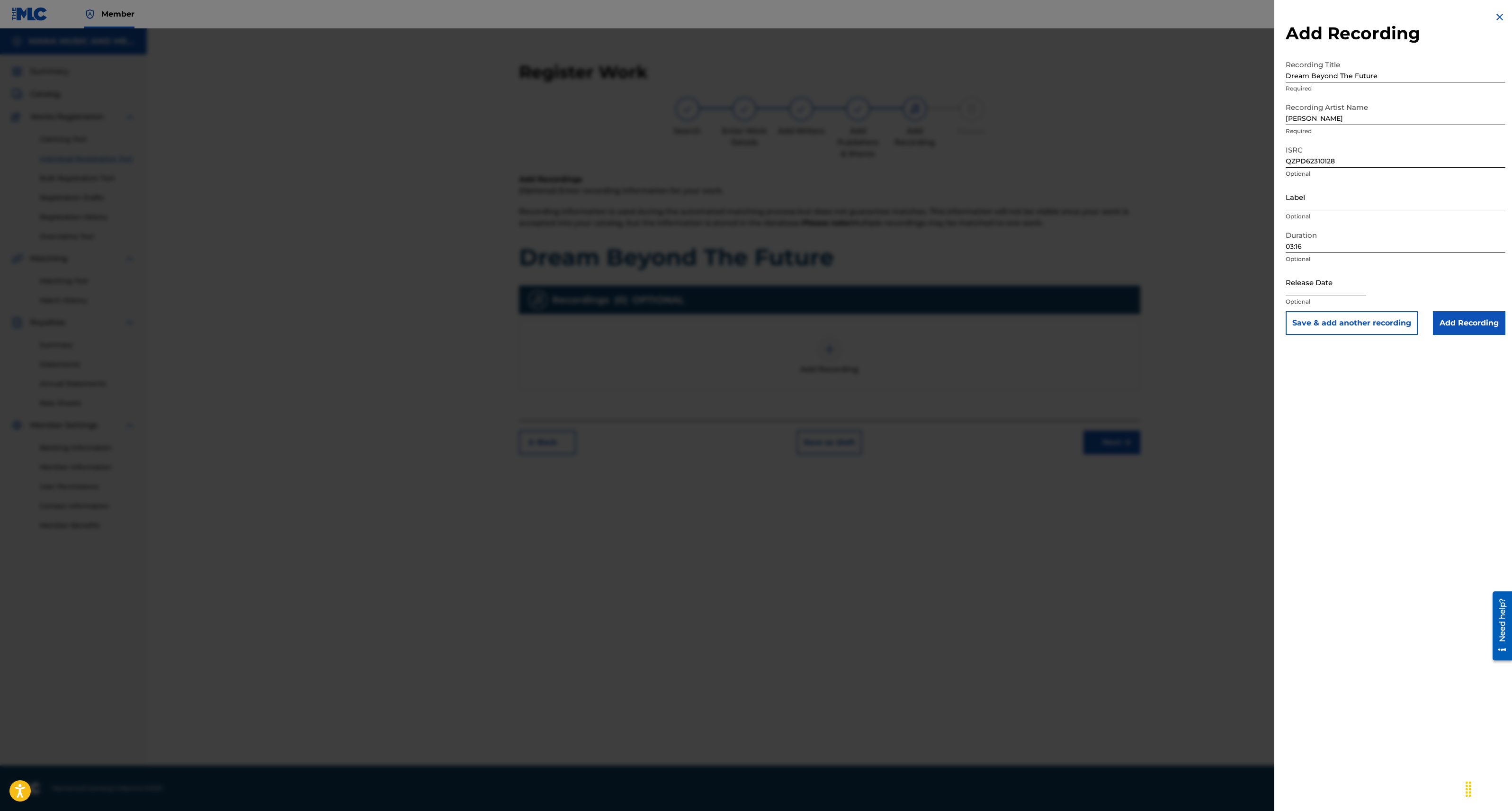
click at [1452, 327] on input "Add Recording" at bounding box center [1469, 323] width 73 height 24
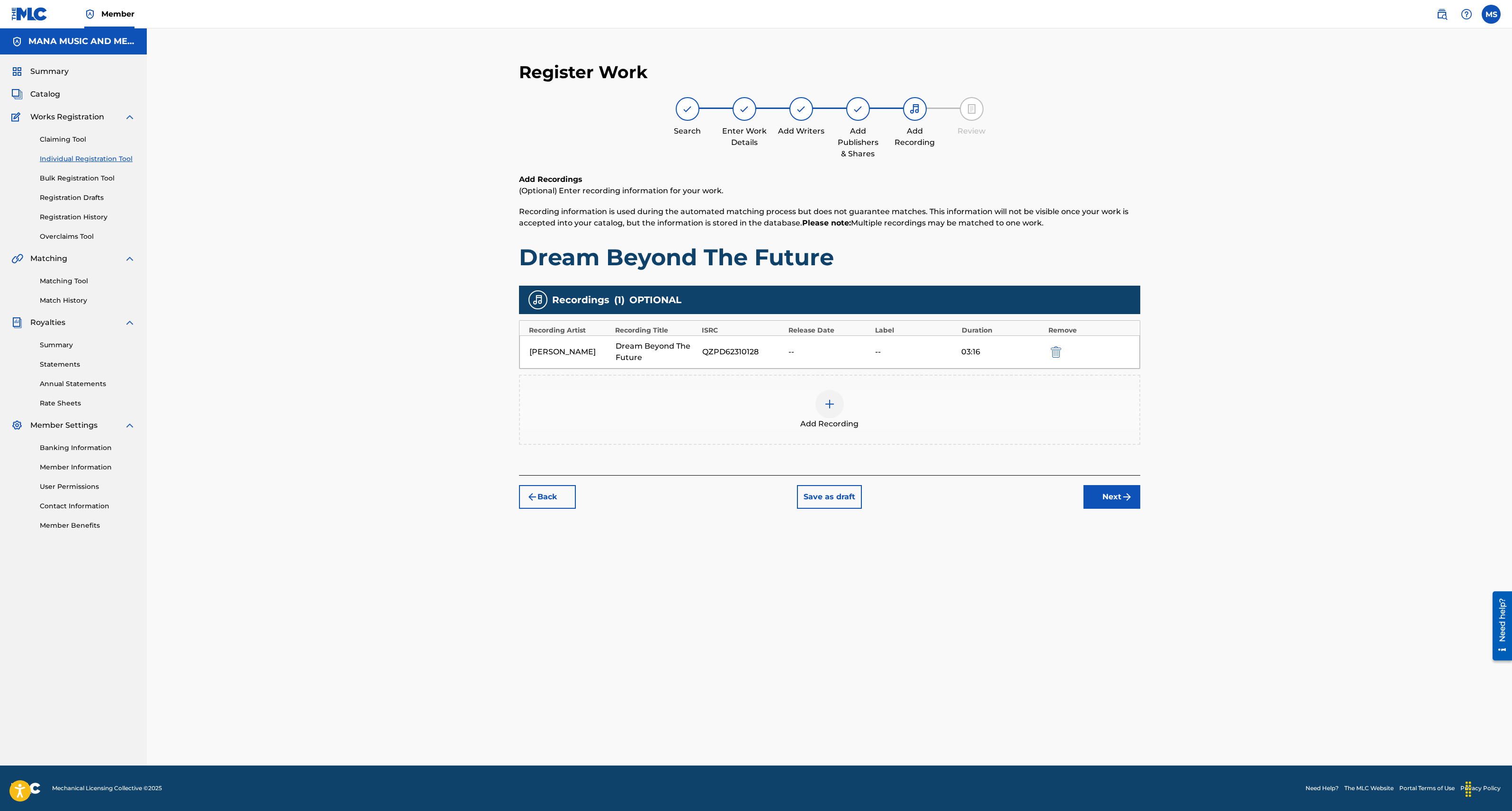
click at [1121, 495] on img "submit" at bounding box center [1127, 496] width 12 height 12
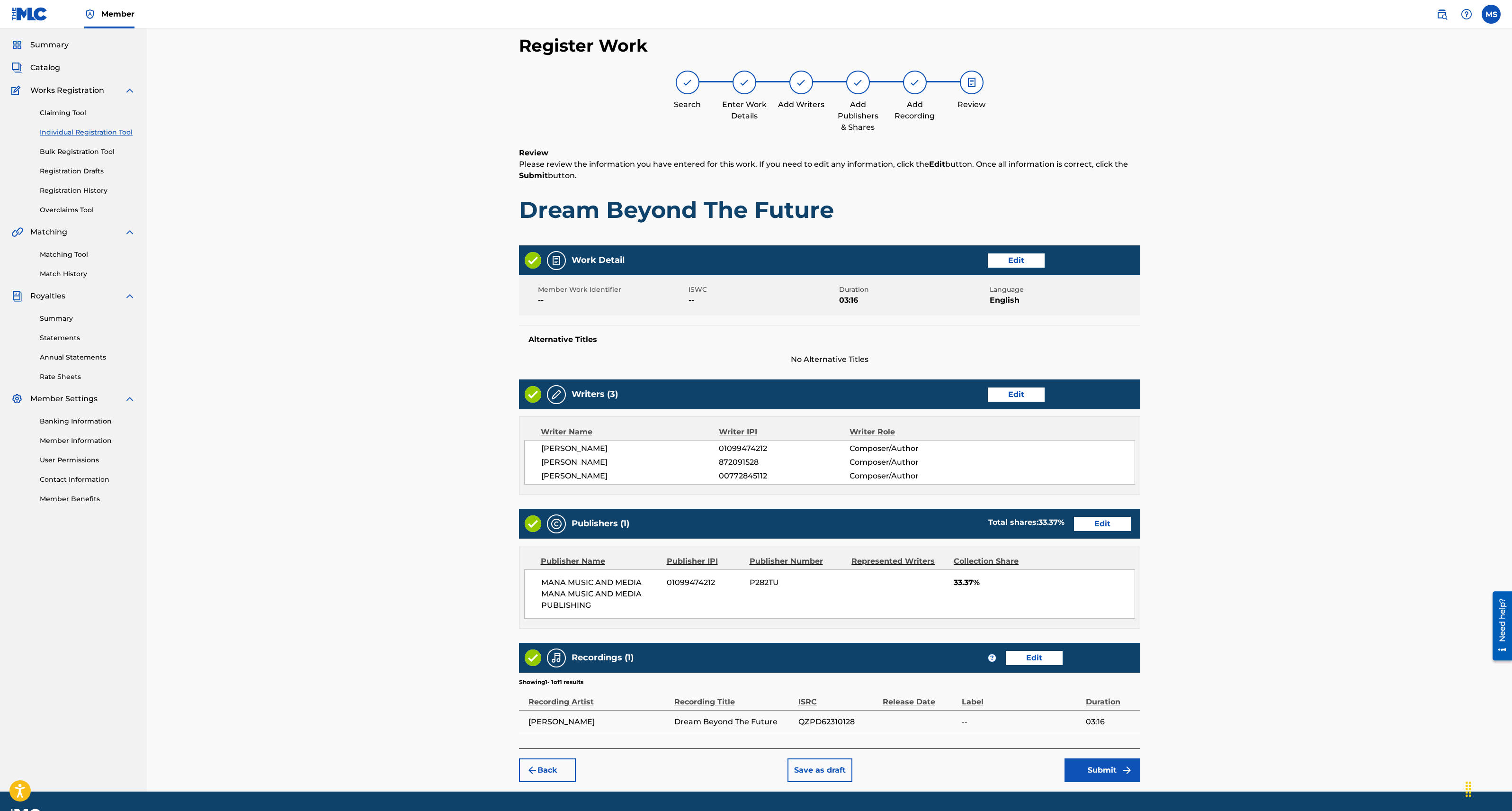
scroll to position [51, 0]
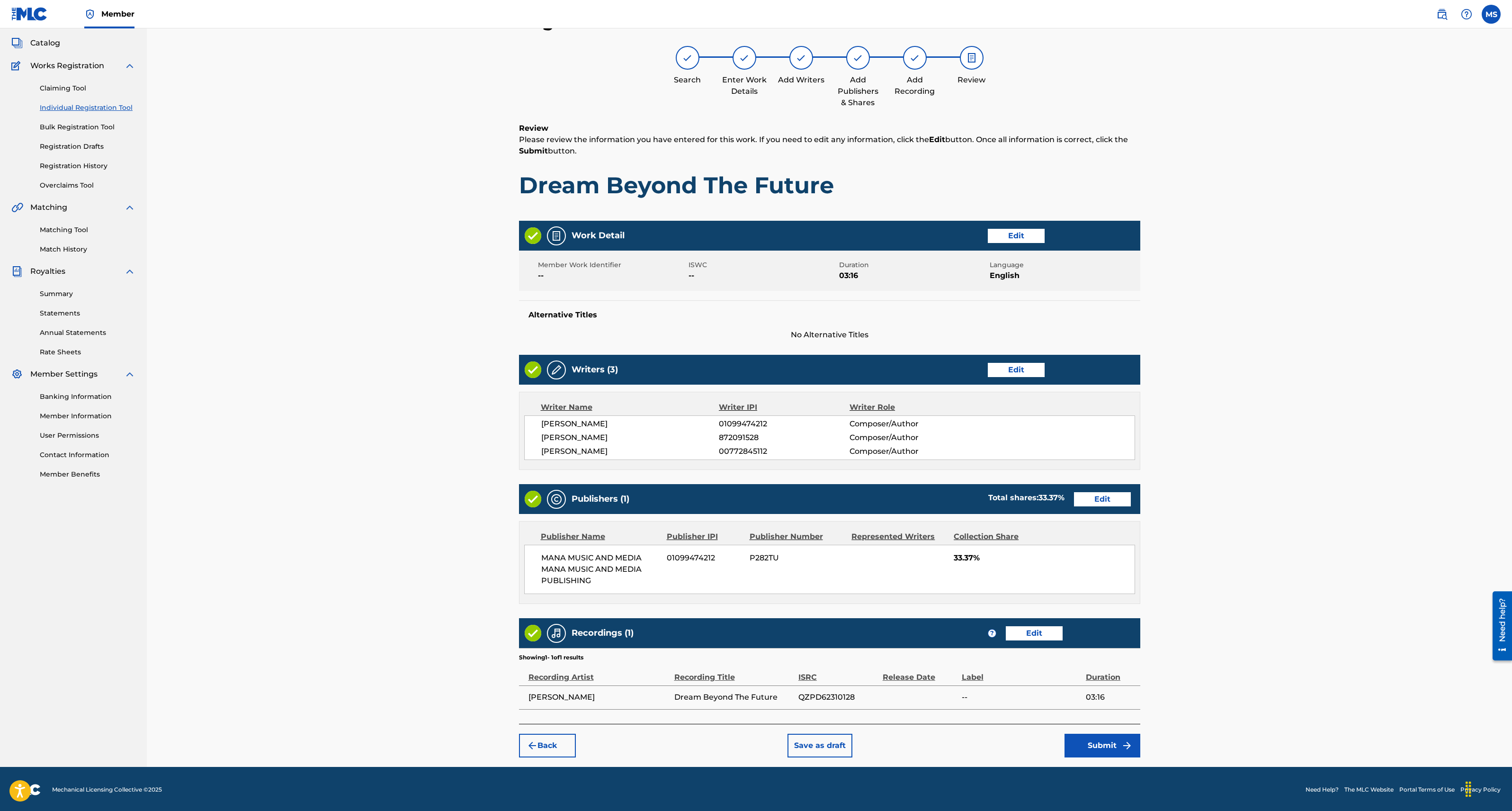
click at [1099, 744] on button "Submit" at bounding box center [1102, 746] width 76 height 24
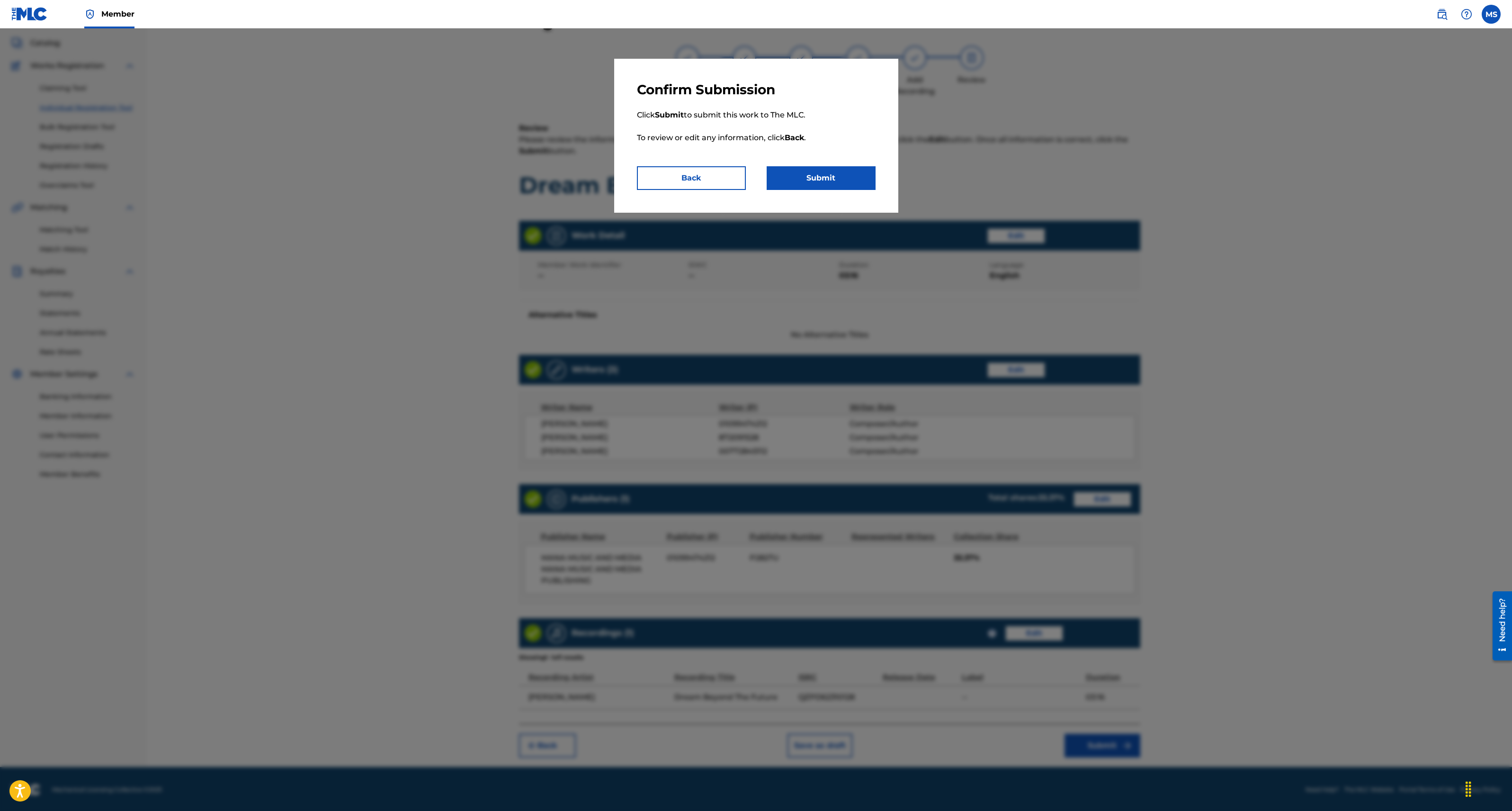
click at [820, 180] on button "Submit" at bounding box center [821, 178] width 109 height 24
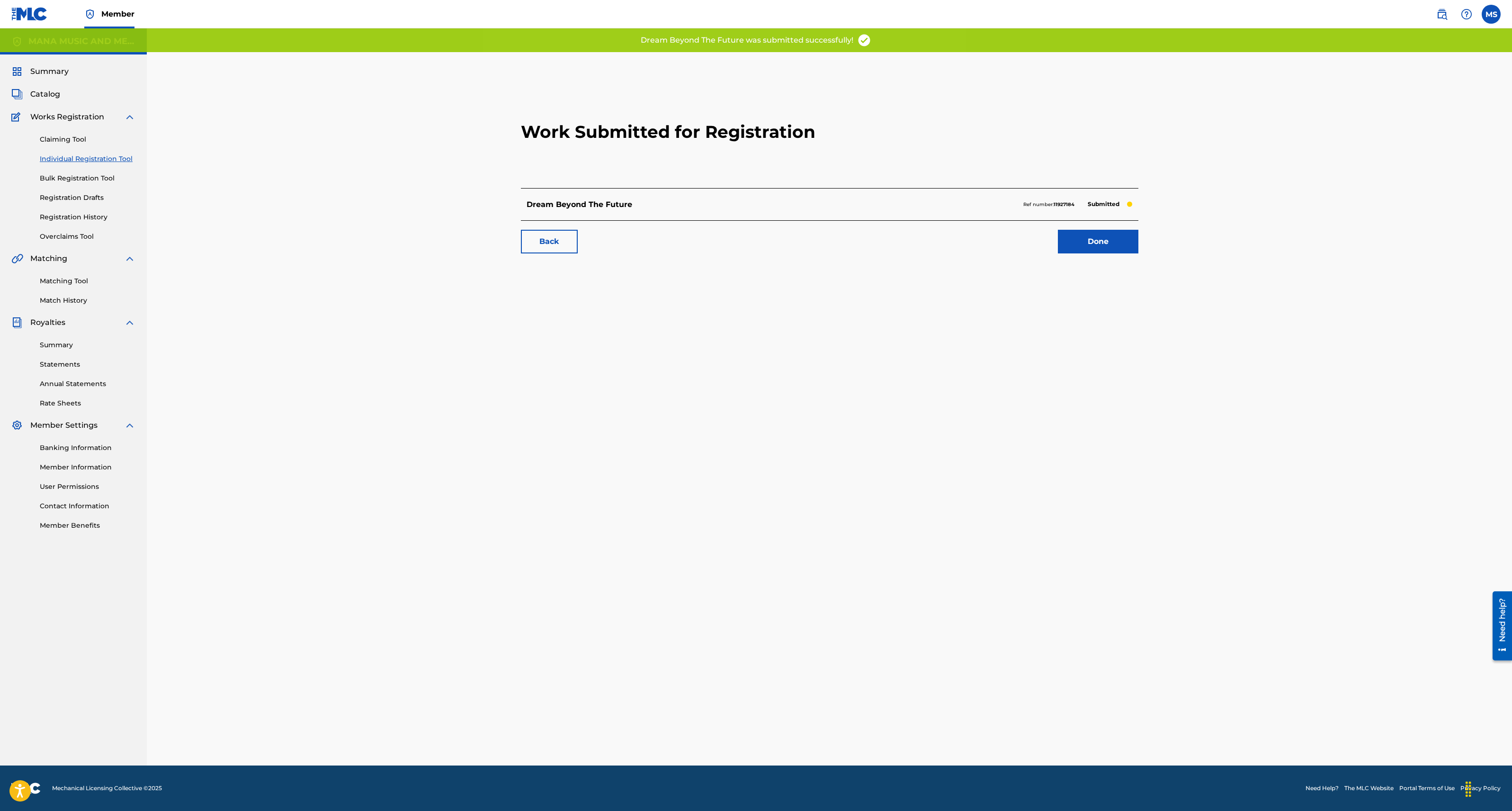
click at [1110, 241] on link "Done" at bounding box center [1098, 241] width 81 height 24
